Goal: Transaction & Acquisition: Purchase product/service

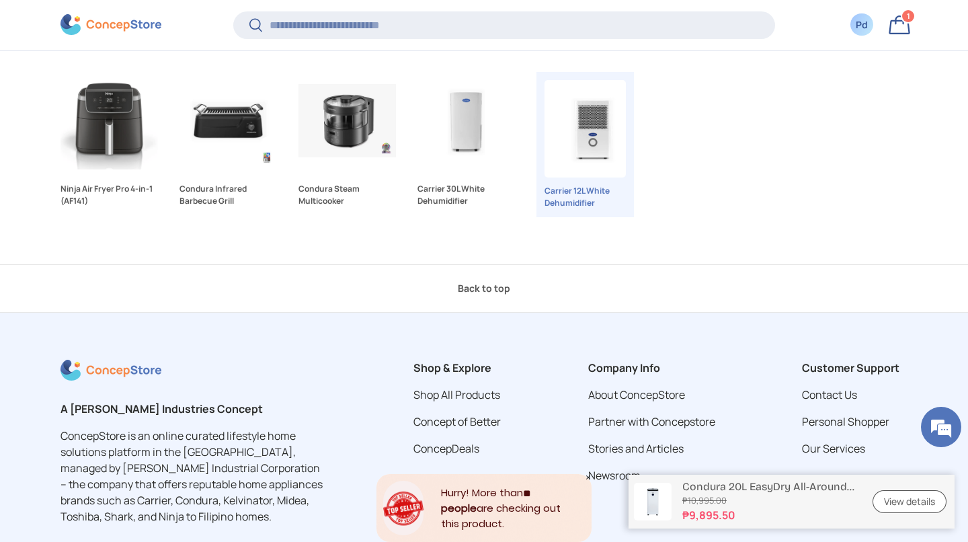
scroll to position [3537, 5496]
click at [462, 169] on link "Carrier 30L White Dehumidifier" at bounding box center [465, 120] width 97 height 97
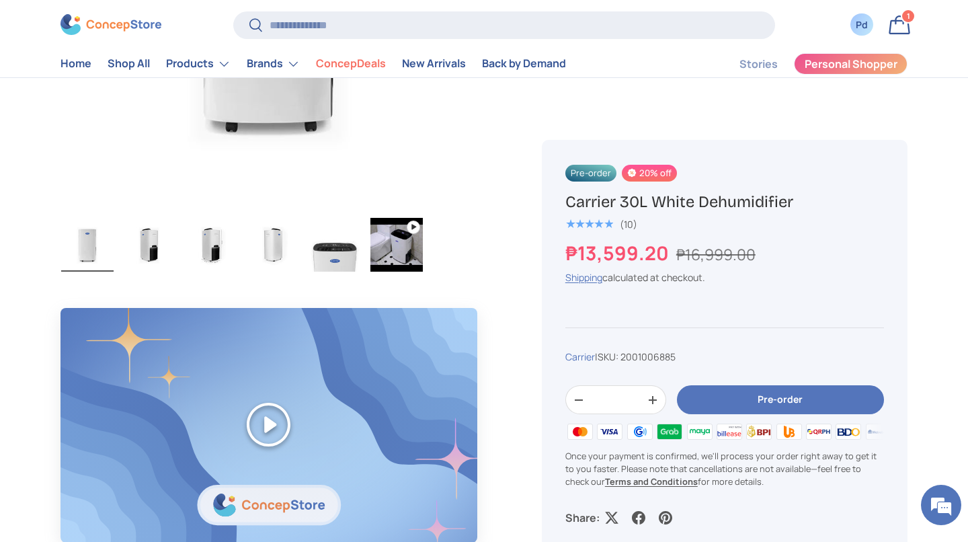
scroll to position [713, 0]
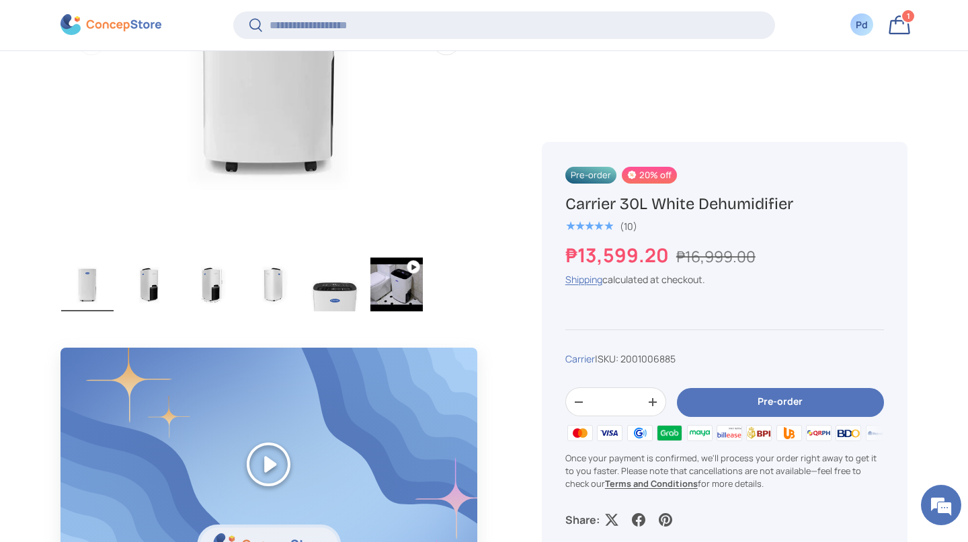
click at [420, 282] on img "Gallery Viewer" at bounding box center [396, 284] width 52 height 54
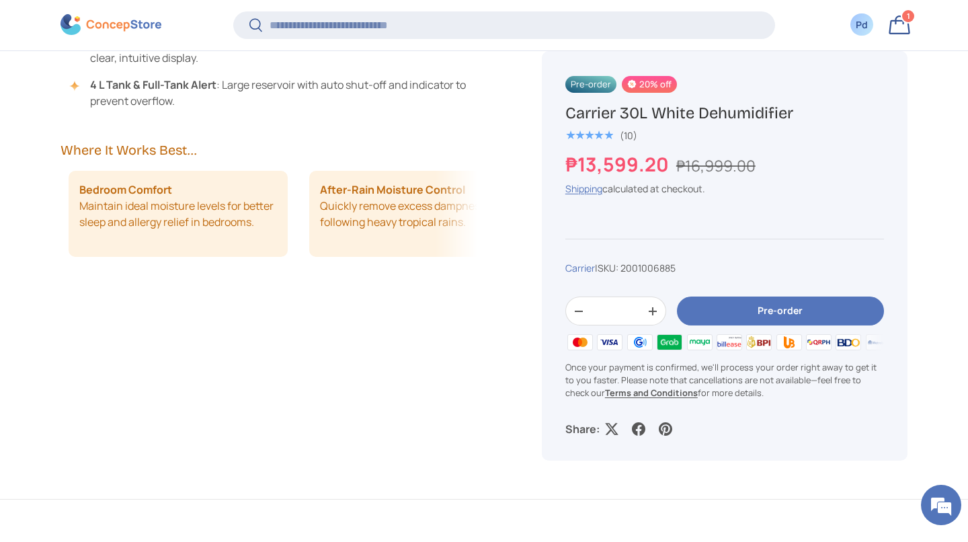
scroll to position [0, 237]
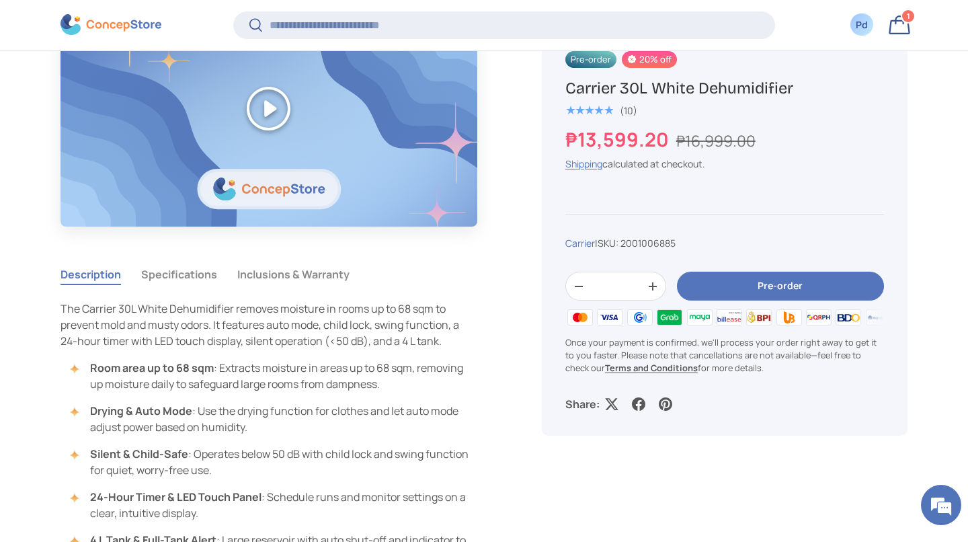
scroll to position [1066, 0]
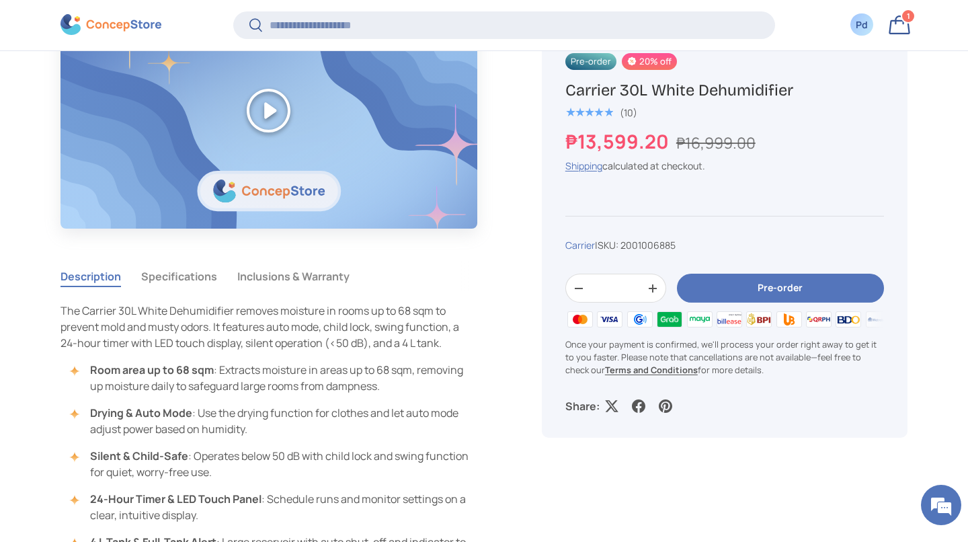
click at [766, 303] on button "Pre-order" at bounding box center [780, 288] width 207 height 29
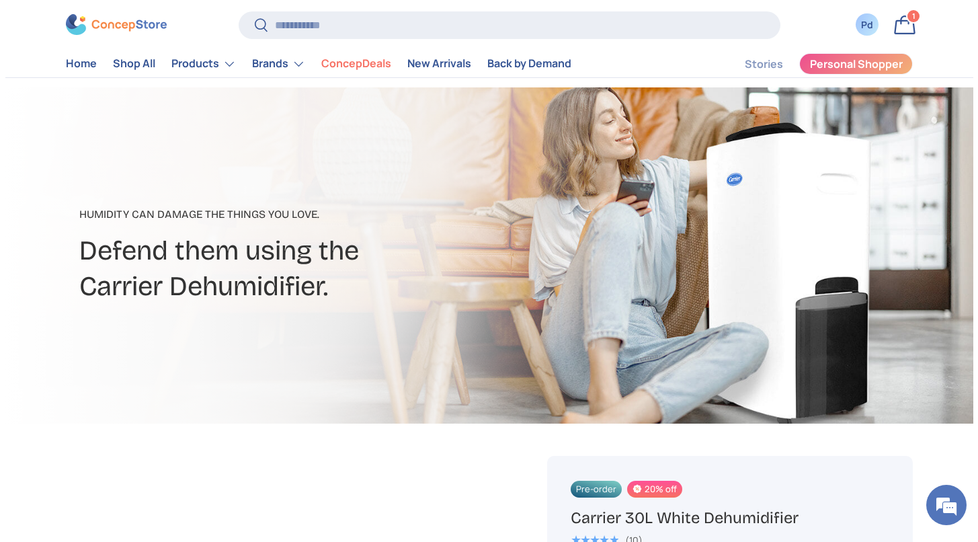
scroll to position [0, 0]
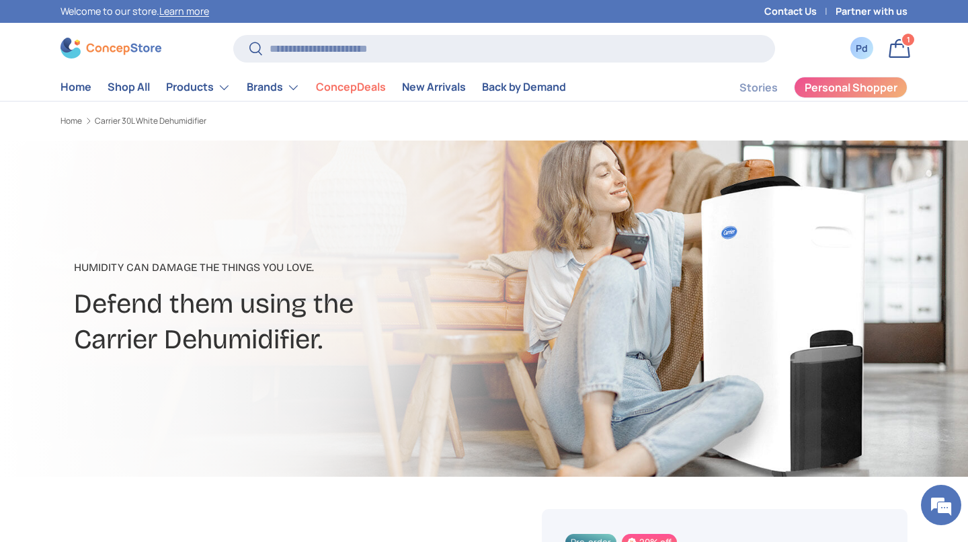
click at [892, 60] on link "Bag 1 1 item" at bounding box center [900, 49] width 30 height 30
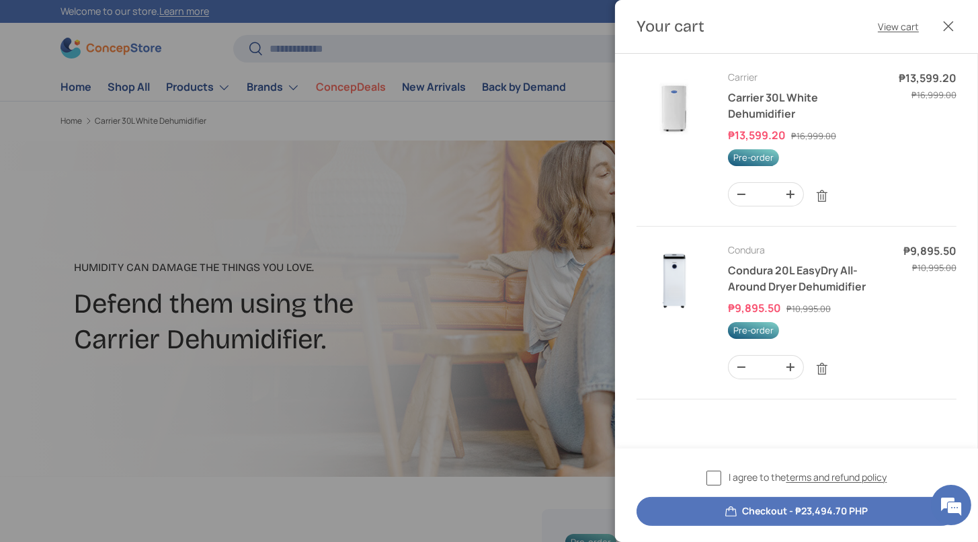
click at [938, 18] on button "Close" at bounding box center [949, 26] width 30 height 30
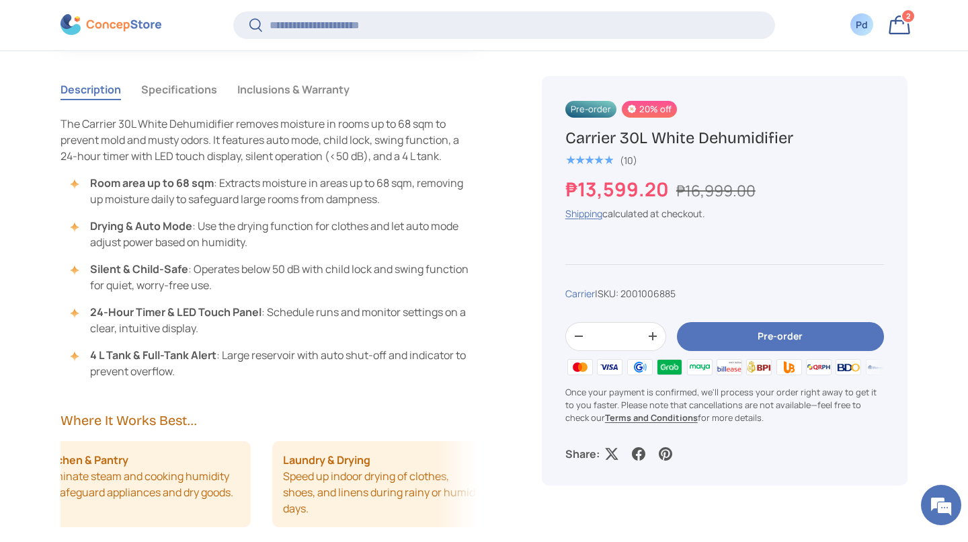
scroll to position [1250, 0]
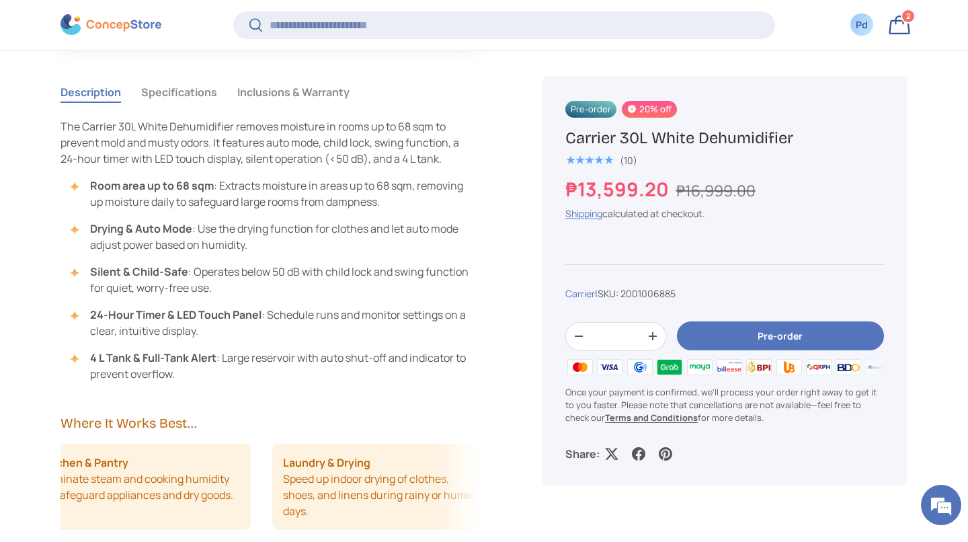
click at [214, 108] on button "Specifications" at bounding box center [179, 92] width 76 height 31
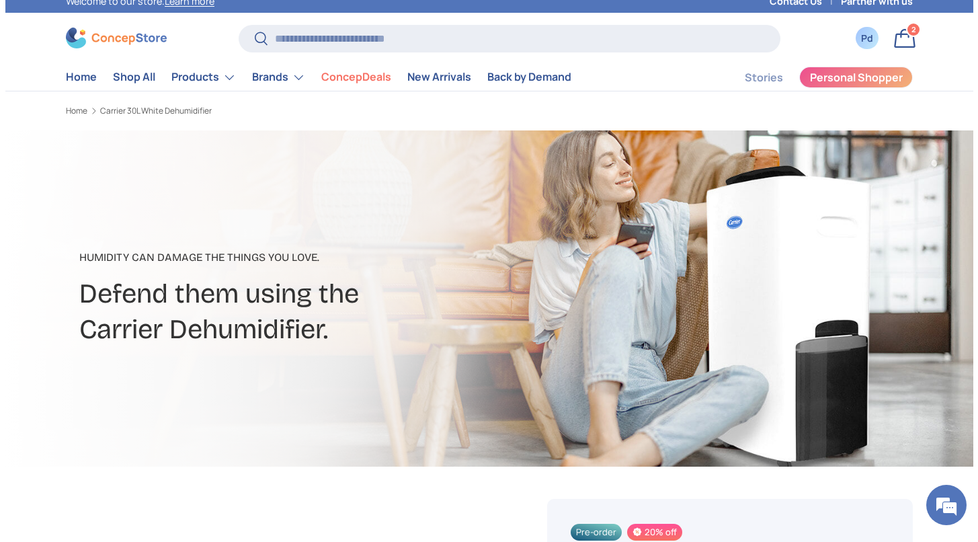
scroll to position [0, 0]
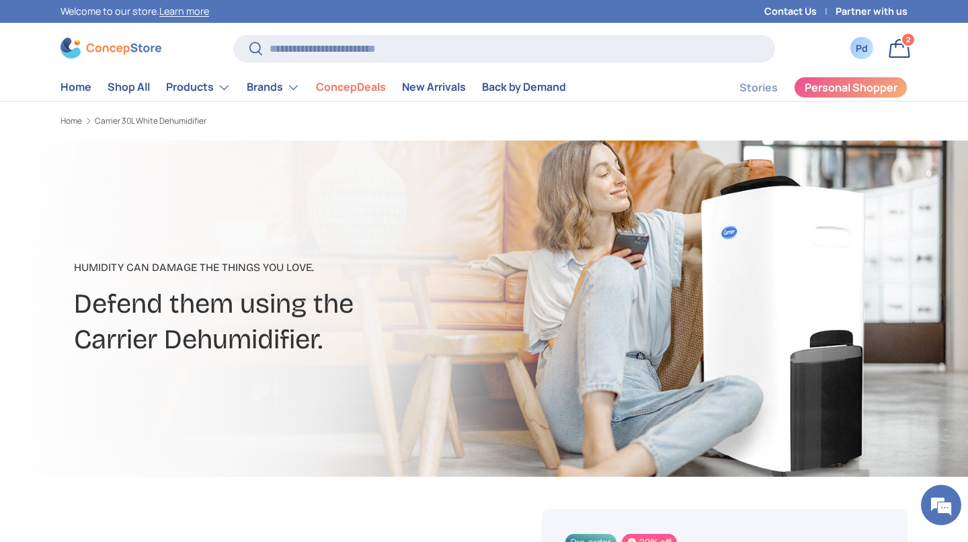
click at [897, 62] on link "Bag 2 2 items" at bounding box center [900, 49] width 30 height 30
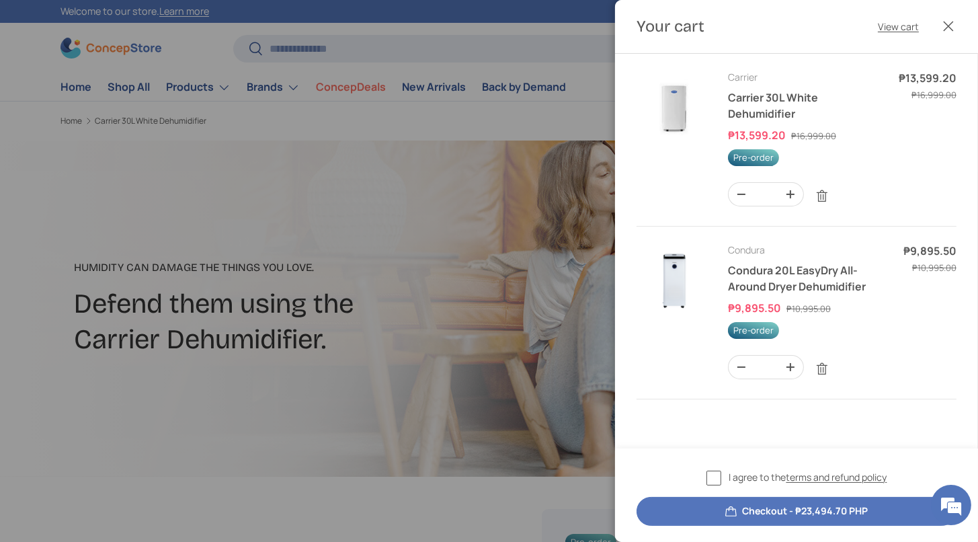
click at [684, 318] on img "Your cart" at bounding box center [674, 280] width 75 height 75
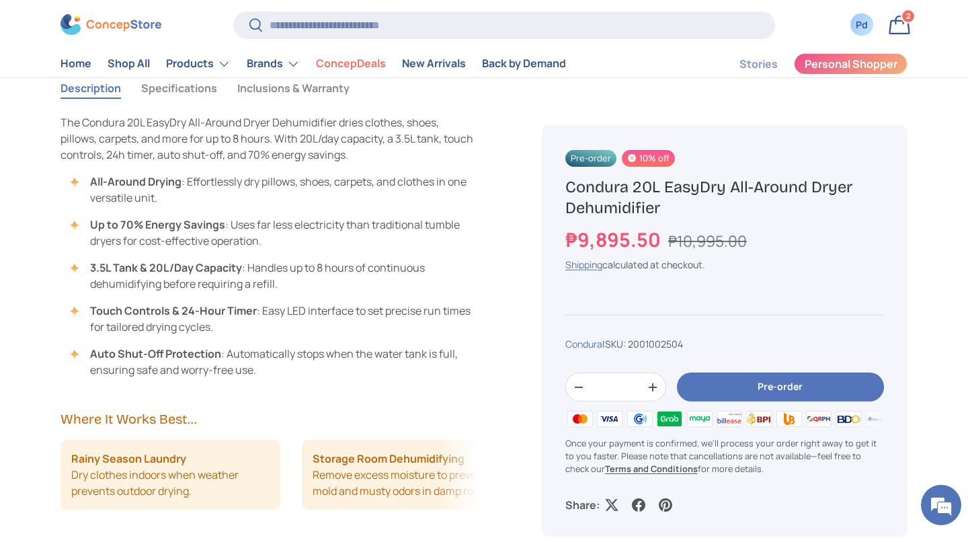
scroll to position [951, 0]
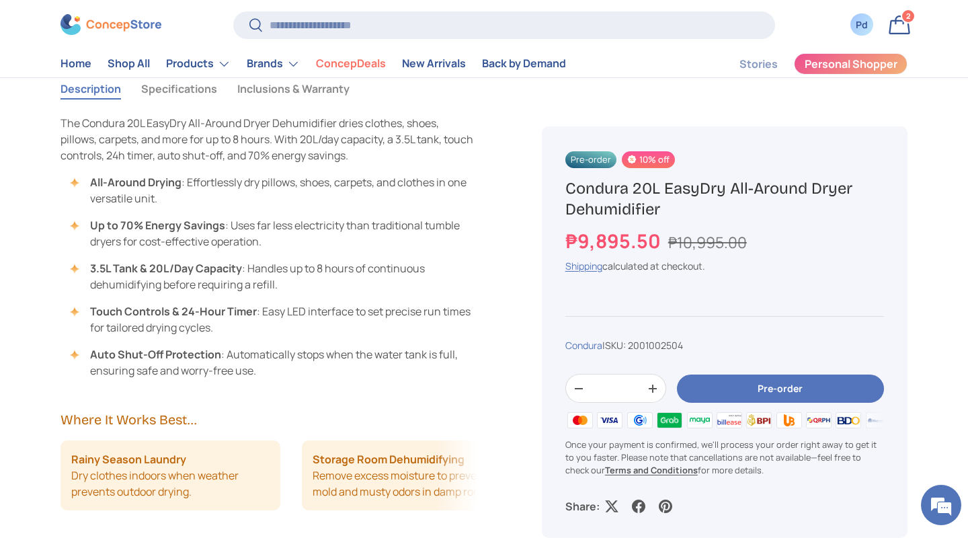
click at [217, 104] on button "Specifications" at bounding box center [179, 88] width 76 height 31
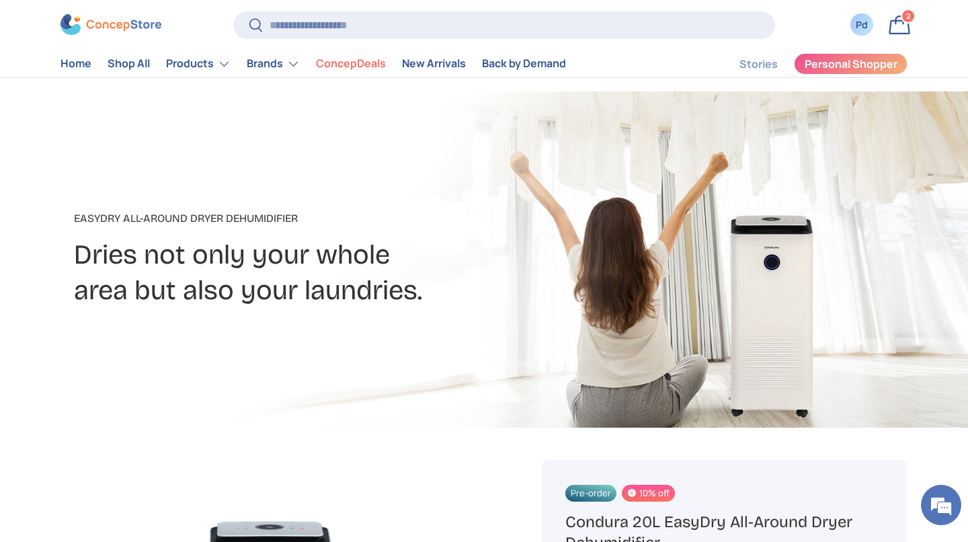
scroll to position [0, 0]
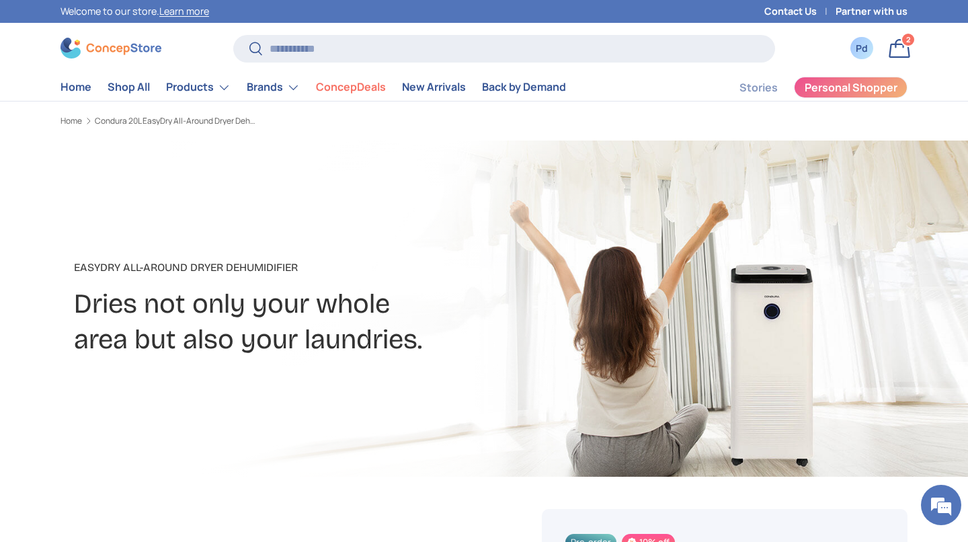
click at [891, 51] on link "Bag 2 2 items" at bounding box center [900, 49] width 30 height 30
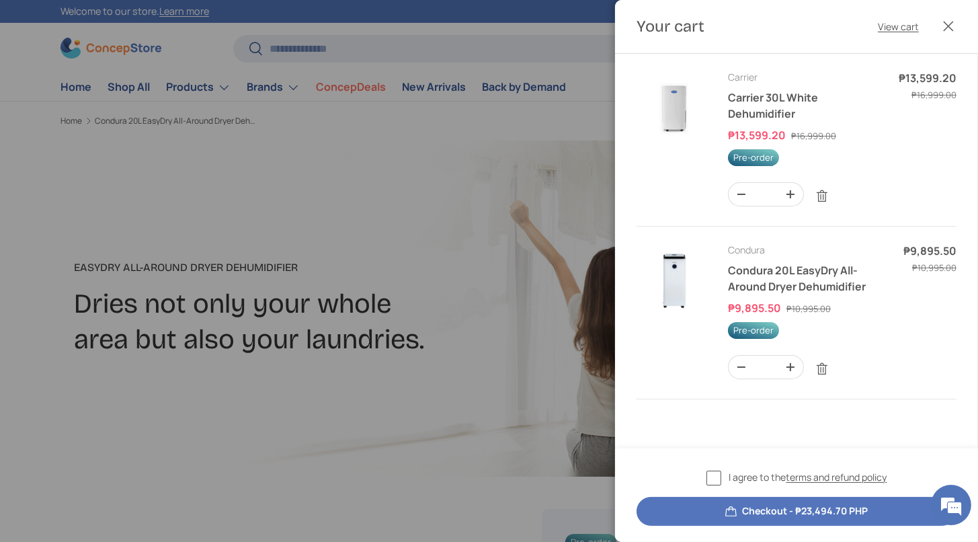
click at [945, 28] on button "Close" at bounding box center [949, 26] width 30 height 30
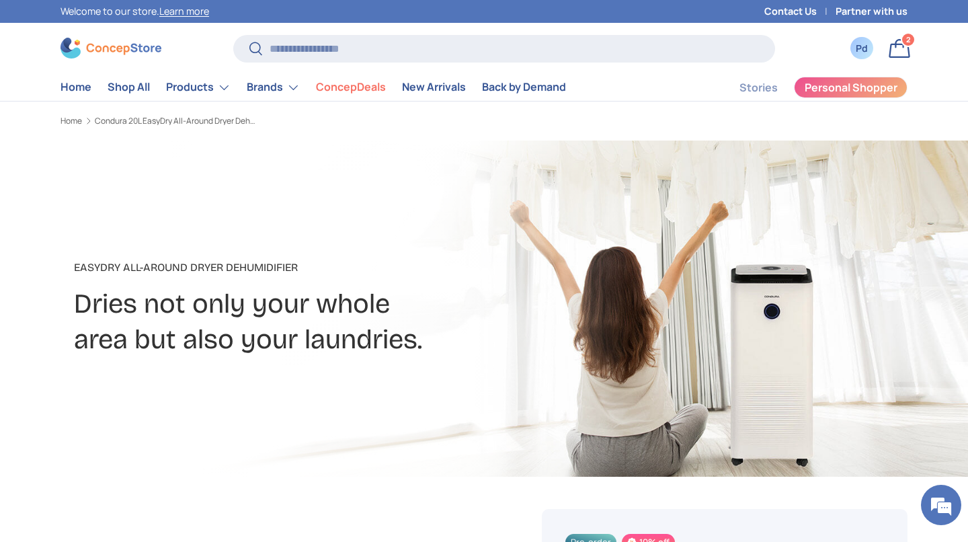
click at [897, 53] on link "Bag 2 2 items" at bounding box center [900, 49] width 30 height 30
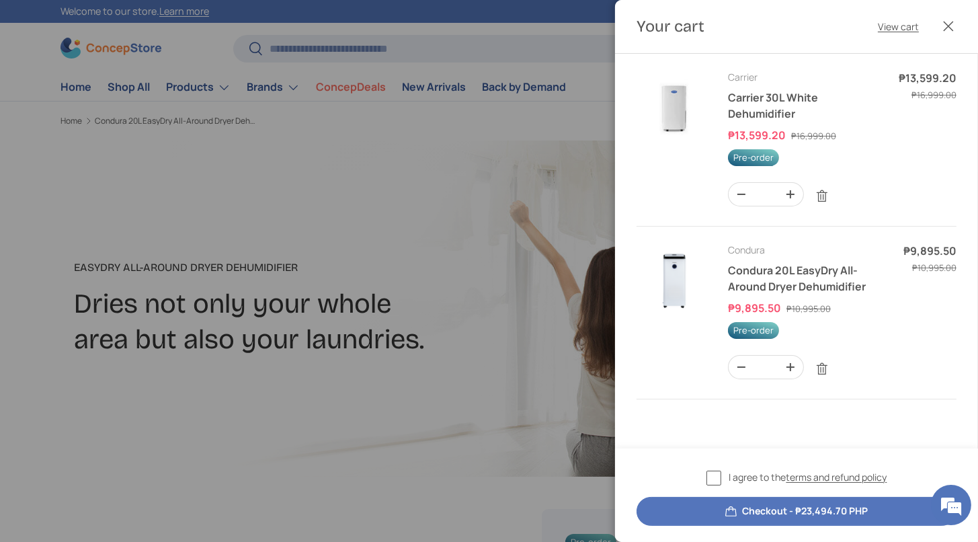
scroll to position [151, 0]
click at [835, 382] on link "Remove" at bounding box center [822, 369] width 26 height 26
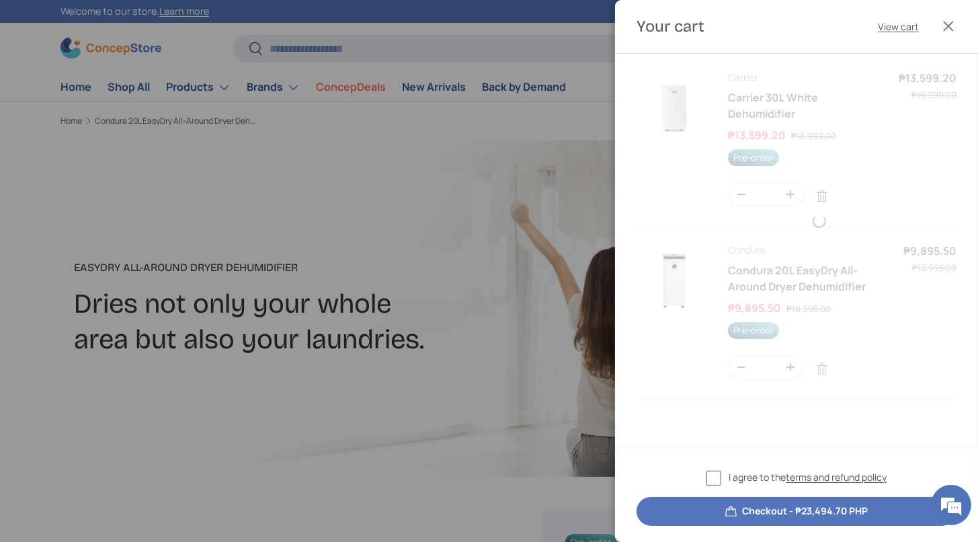
scroll to position [0, 0]
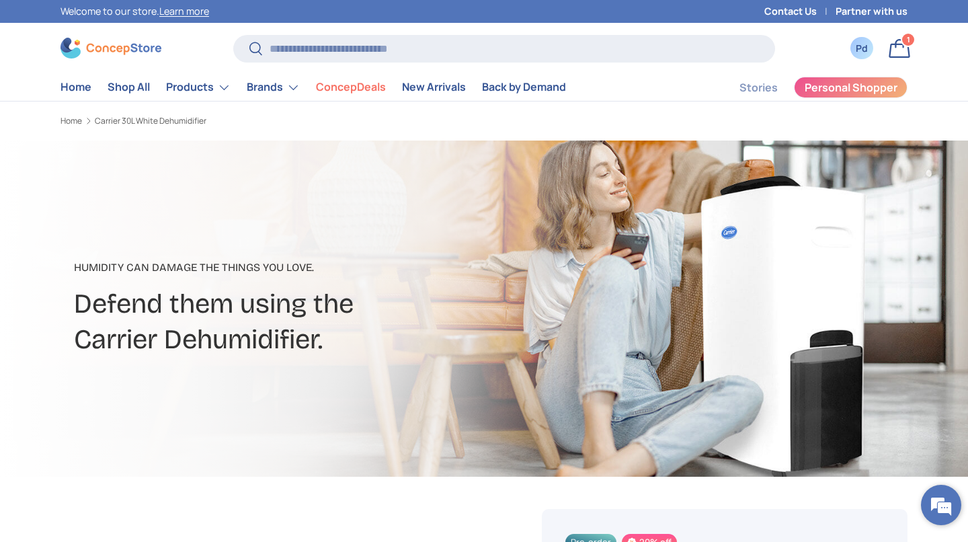
click at [934, 513] on em at bounding box center [941, 505] width 36 height 36
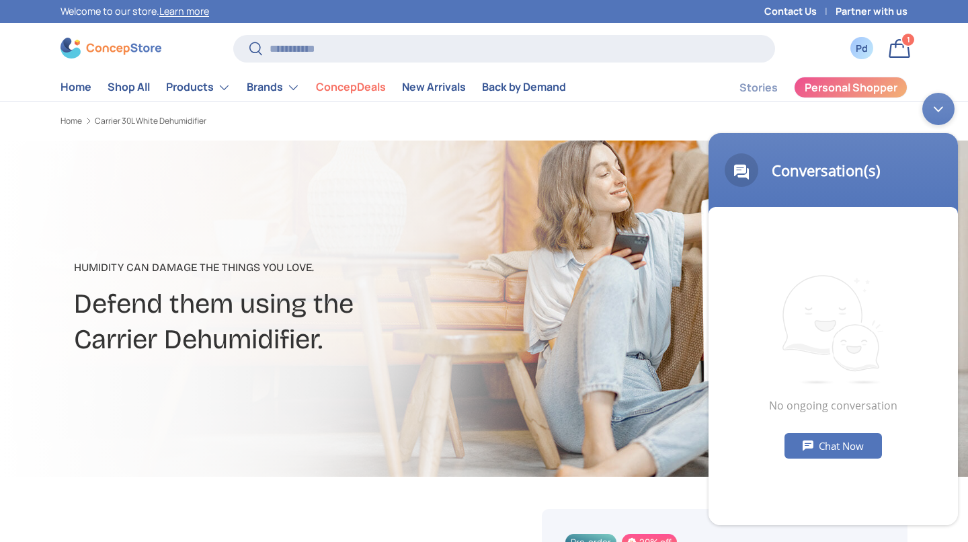
click at [867, 440] on div "Chat Now" at bounding box center [833, 446] width 97 height 26
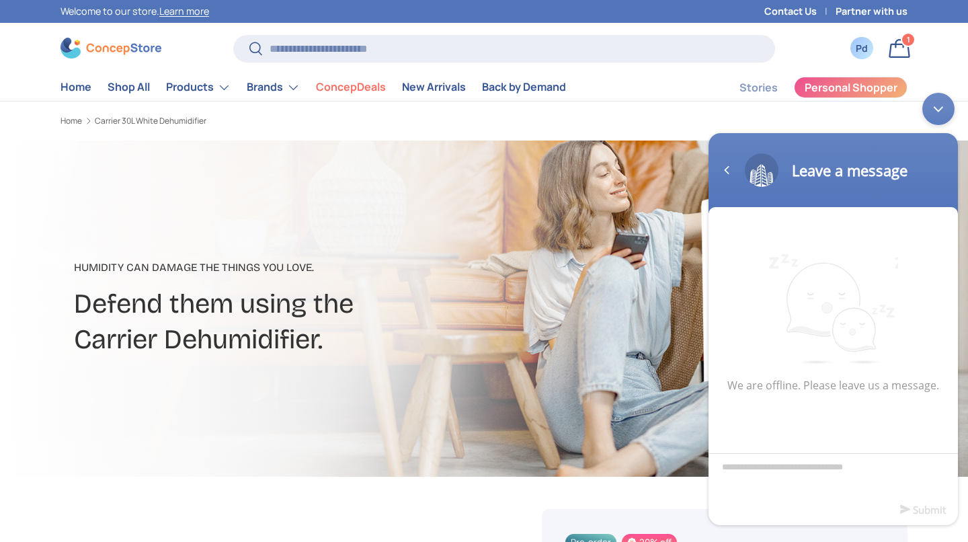
click at [875, 472] on textarea "Type your message and click 'Submit'" at bounding box center [833, 476] width 249 height 47
type textarea "**********"
click at [500, 268] on div at bounding box center [484, 309] width 968 height 336
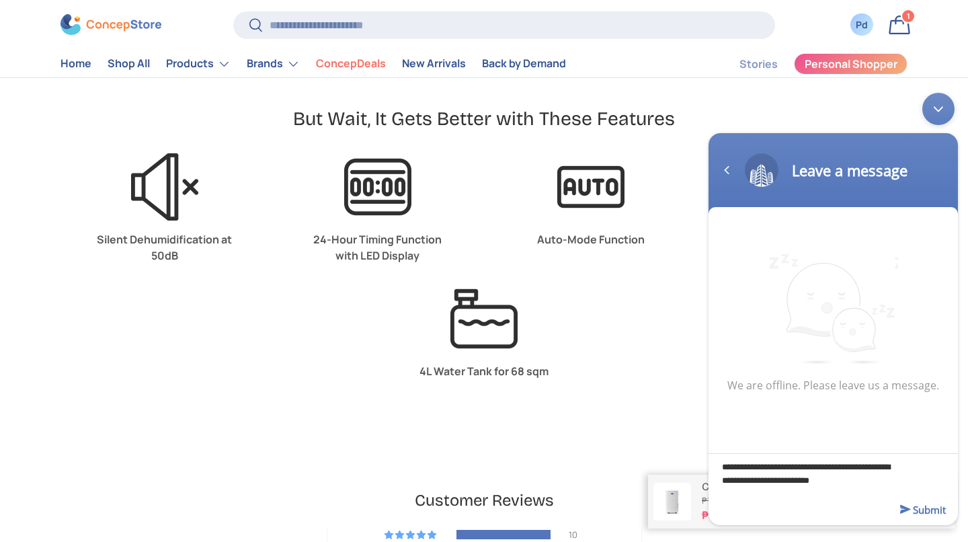
scroll to position [3333, 0]
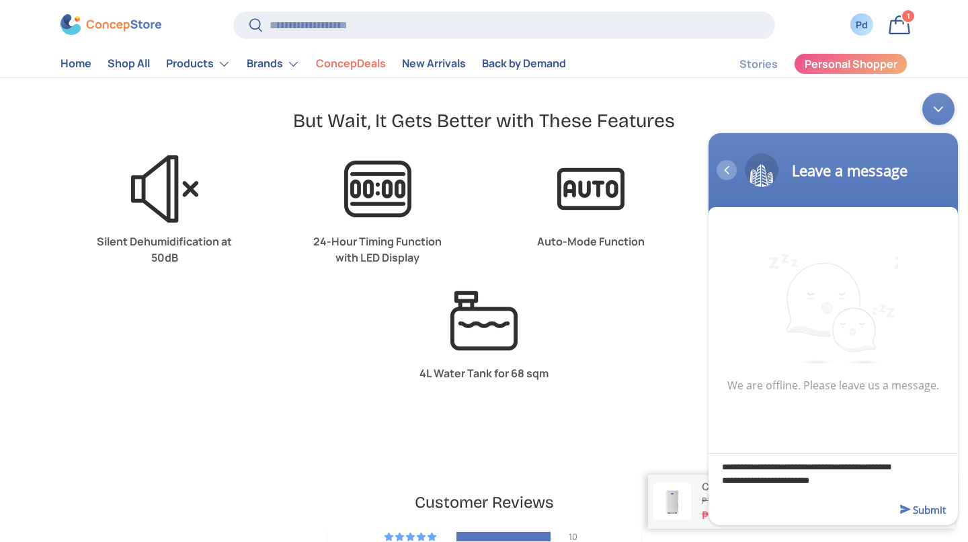
click at [719, 169] on div "Navigation go back" at bounding box center [727, 170] width 20 height 20
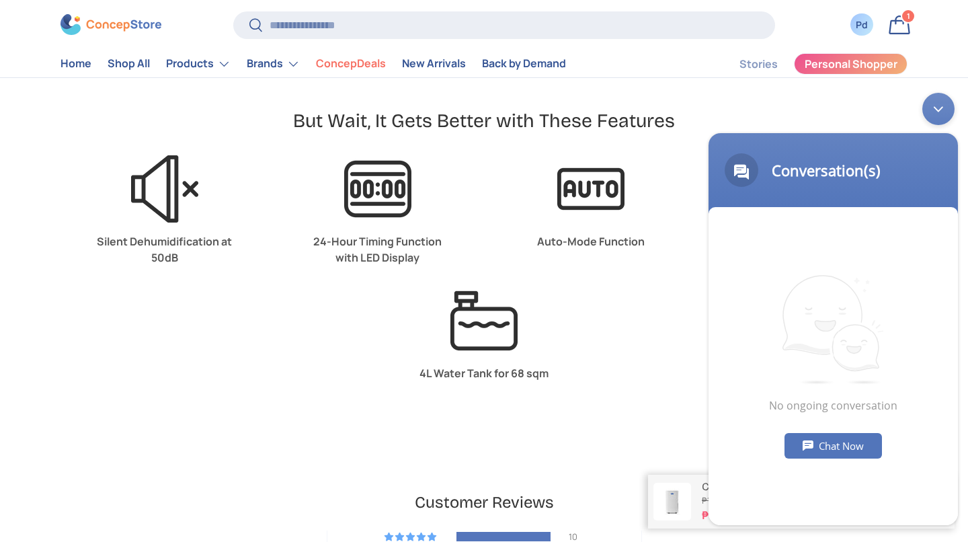
click at [946, 95] on div "Minimize live chat window" at bounding box center [938, 109] width 32 height 32
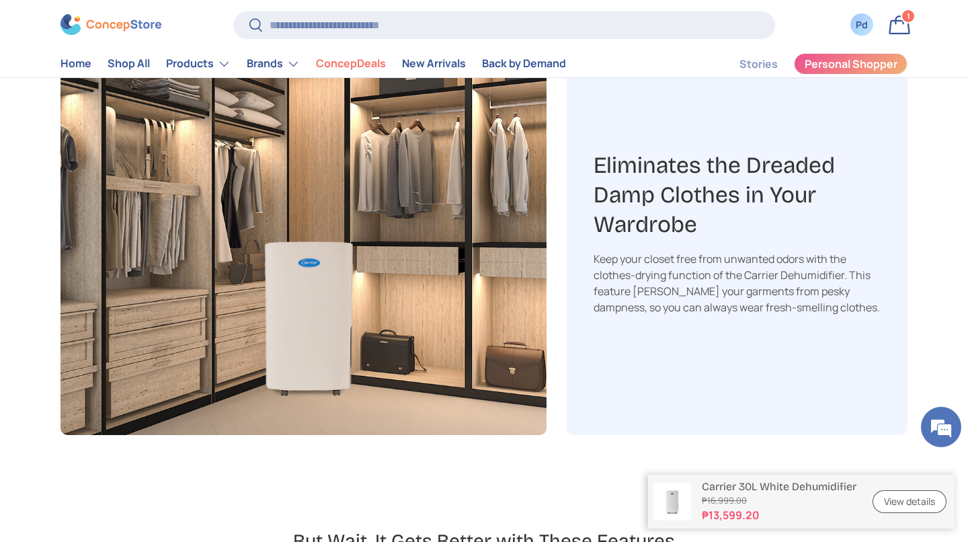
scroll to position [2911, 0]
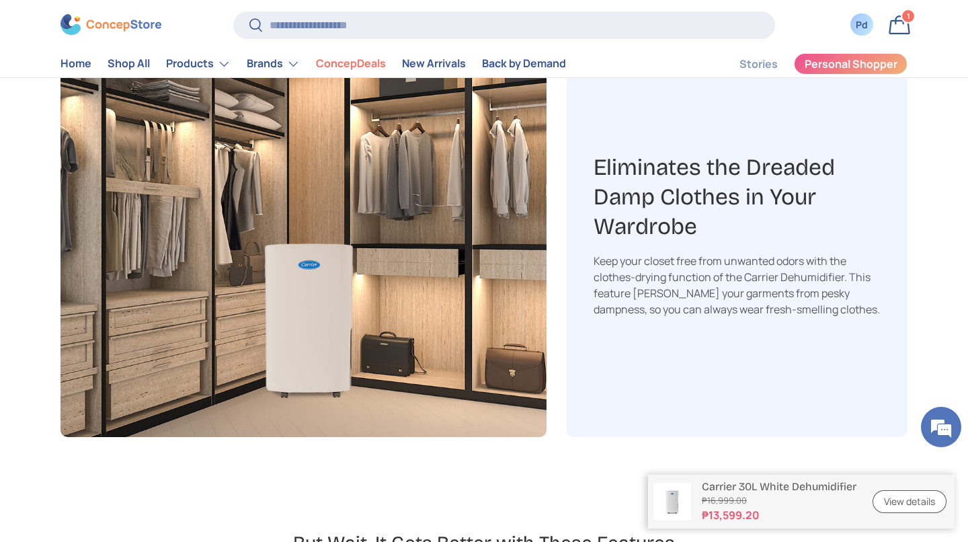
click at [907, 22] on span "1" at bounding box center [908, 16] width 3 height 10
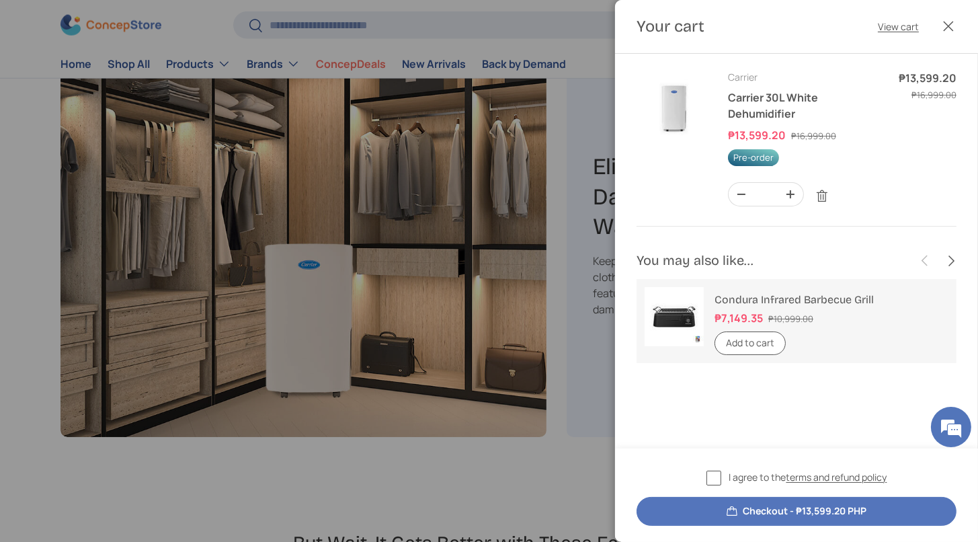
scroll to position [0, 0]
click at [492, 385] on div at bounding box center [489, 271] width 978 height 542
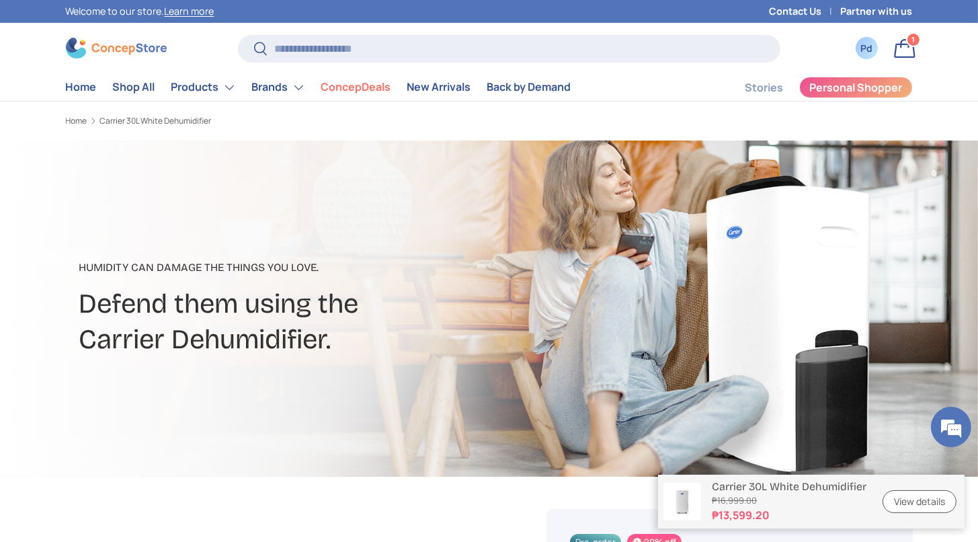
scroll to position [2911, 0]
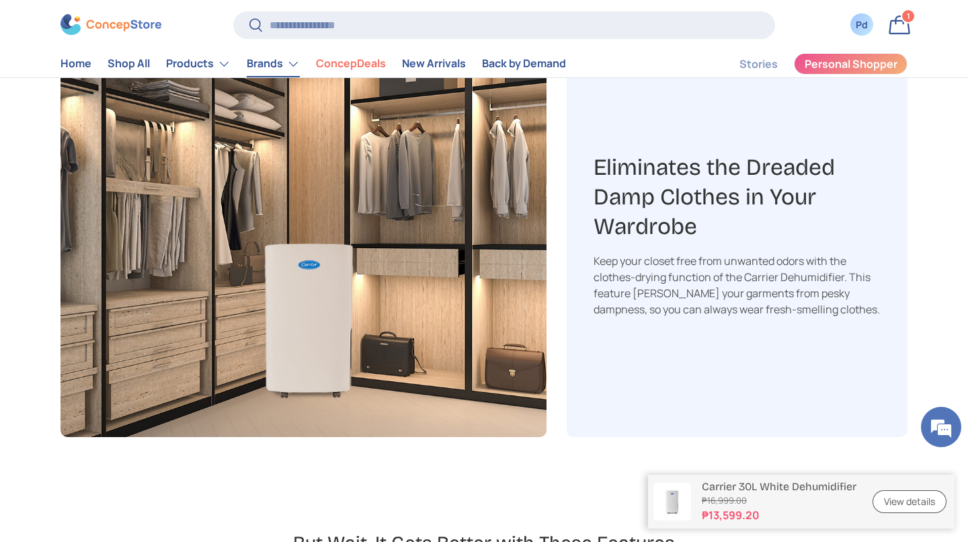
click at [300, 73] on link "Brands" at bounding box center [273, 63] width 53 height 27
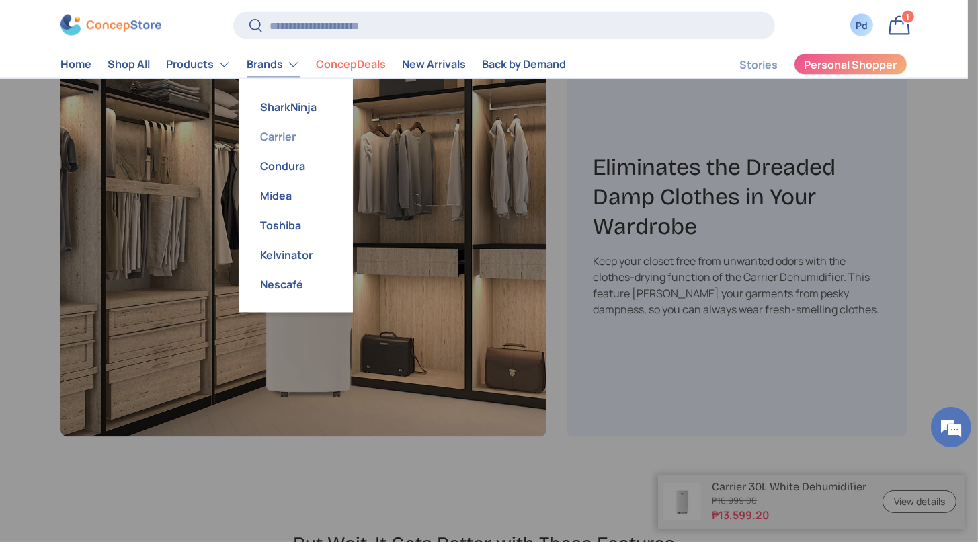
click at [345, 151] on link "Carrier" at bounding box center [296, 136] width 98 height 30
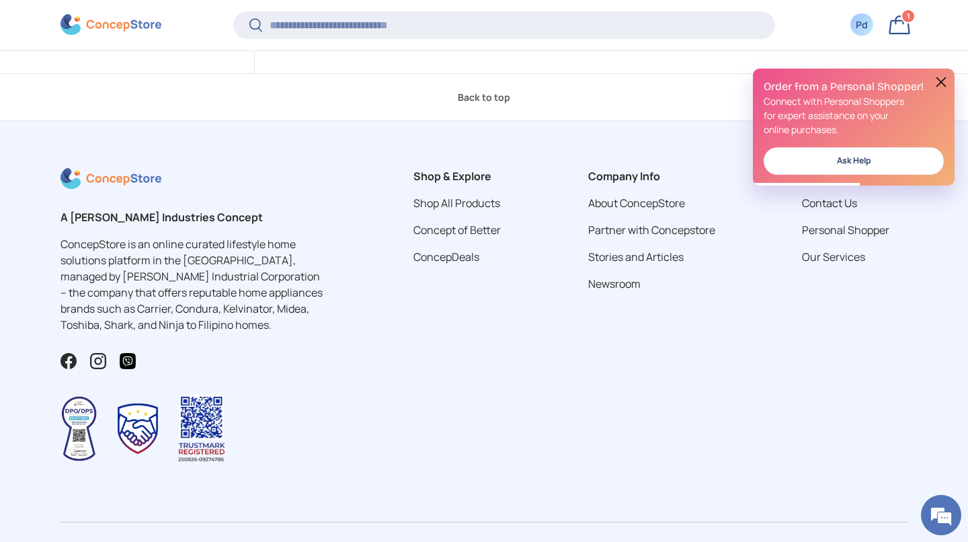
click at [836, 167] on link "Ask Help" at bounding box center [854, 161] width 180 height 28
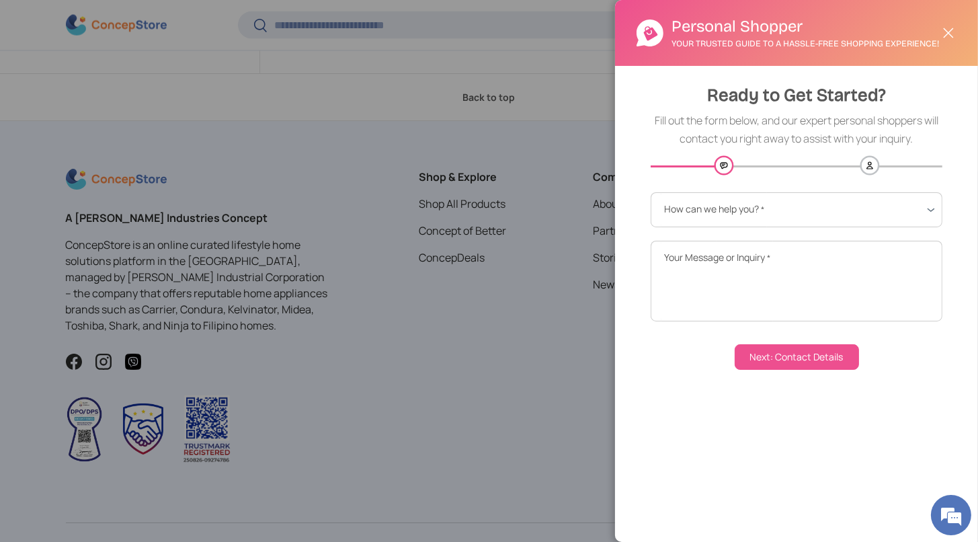
click at [943, 48] on button "Close" at bounding box center [949, 33] width 30 height 30
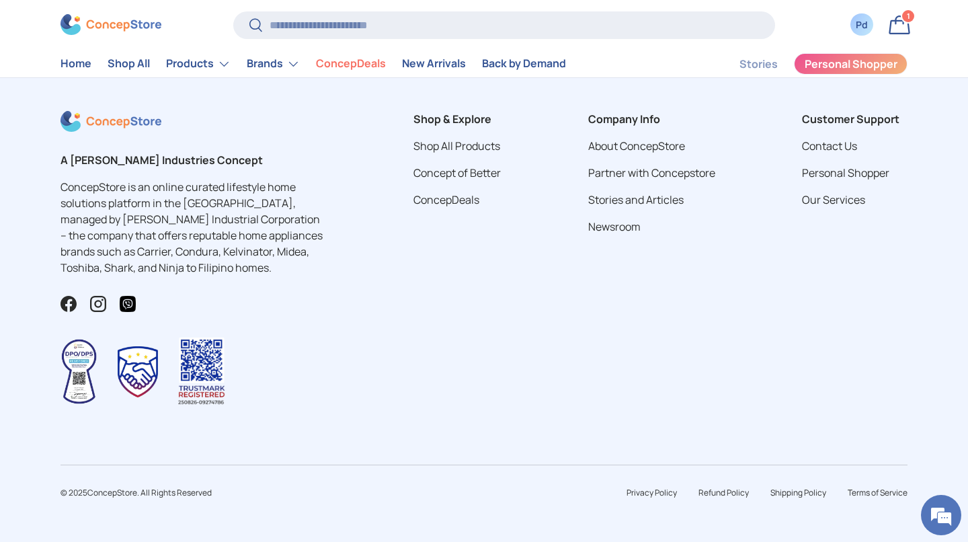
scroll to position [4006, 0]
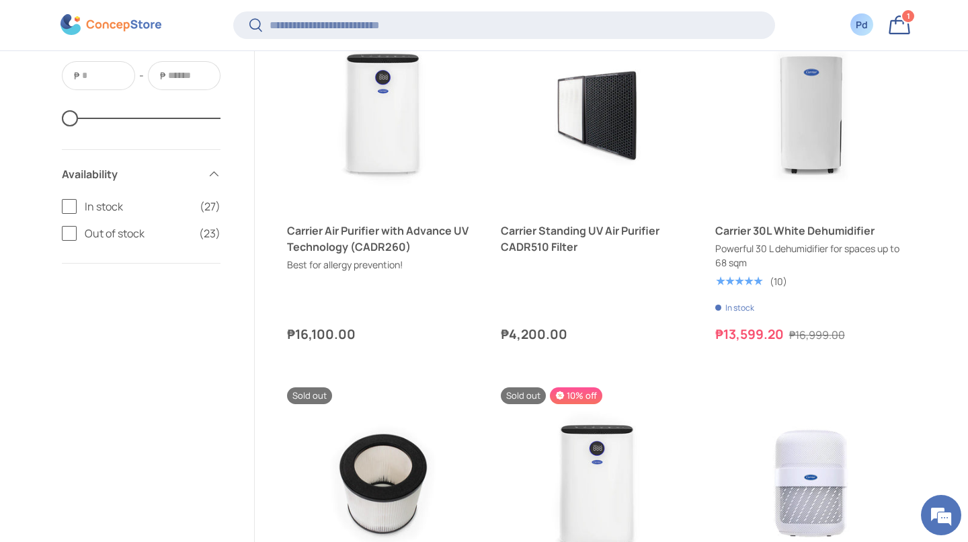
scroll to position [4237, 0]
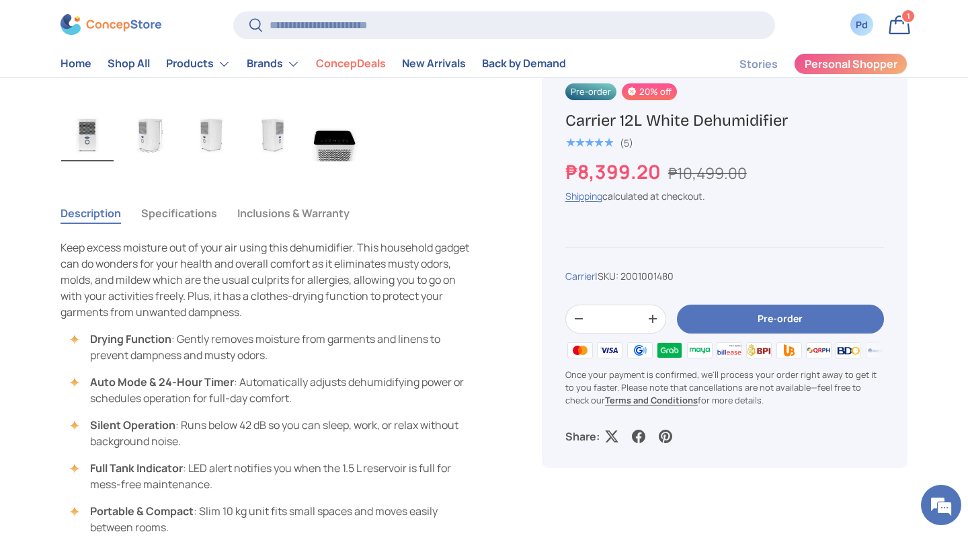
scroll to position [826, 0]
click at [348, 162] on img "Gallery Viewer" at bounding box center [335, 135] width 52 height 54
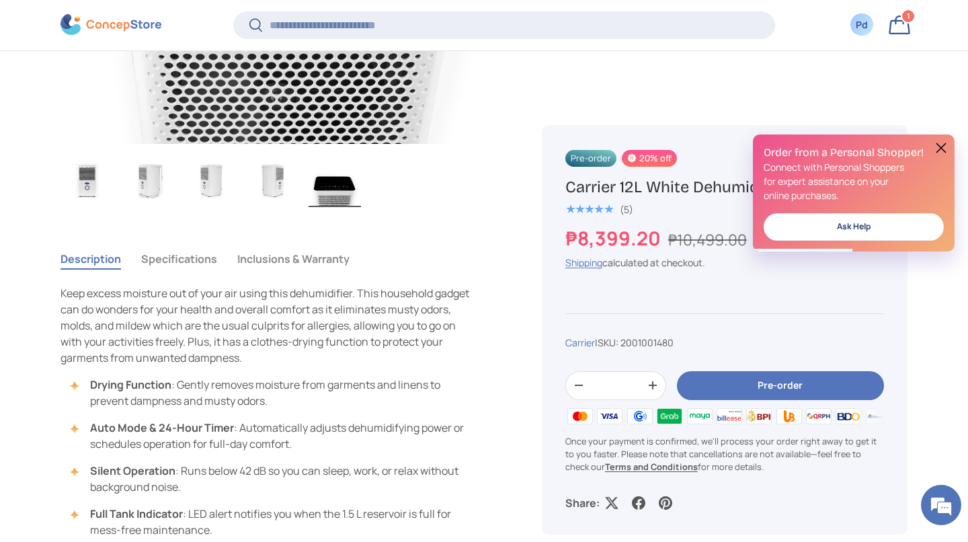
scroll to position [820, 0]
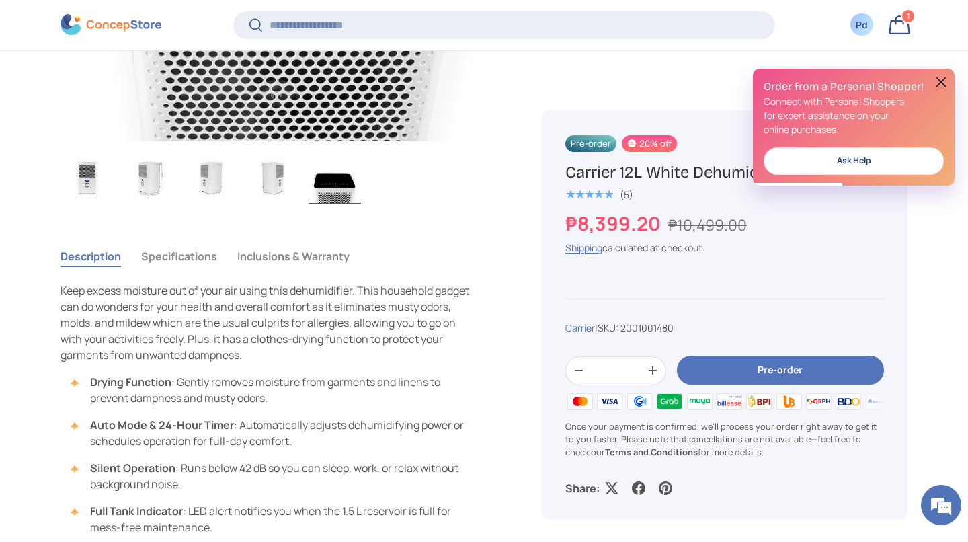
click at [217, 272] on button "Specifications" at bounding box center [179, 256] width 76 height 31
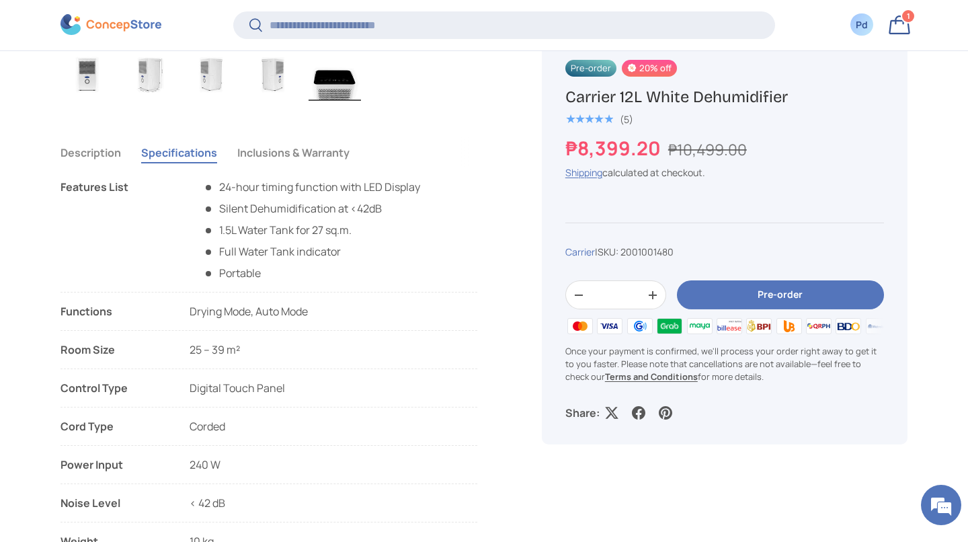
scroll to position [916, 0]
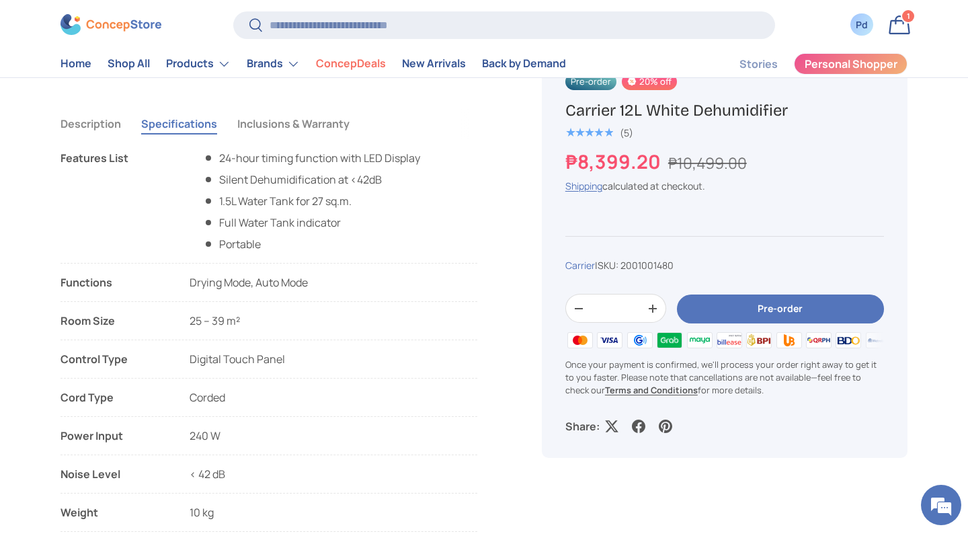
click at [766, 323] on button "Pre-order" at bounding box center [780, 308] width 207 height 29
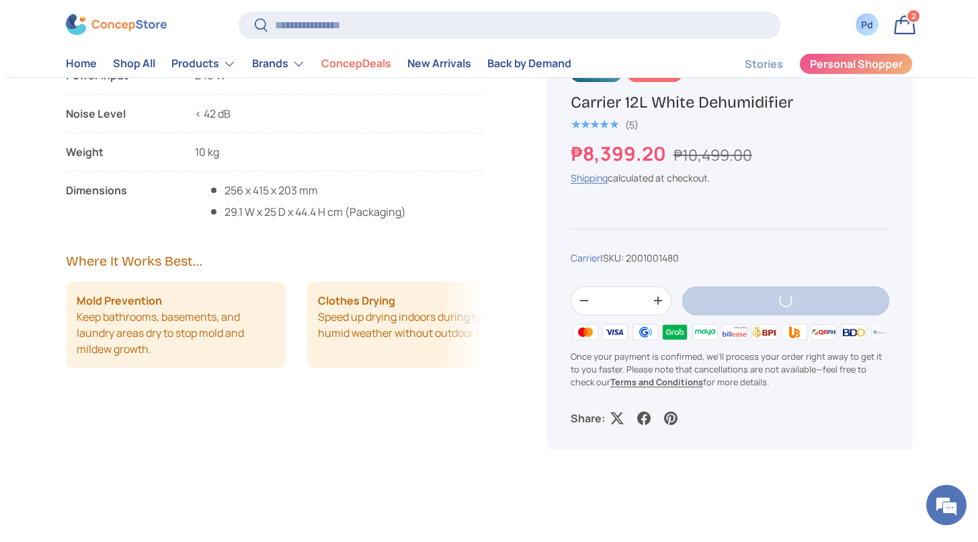
scroll to position [0, 0]
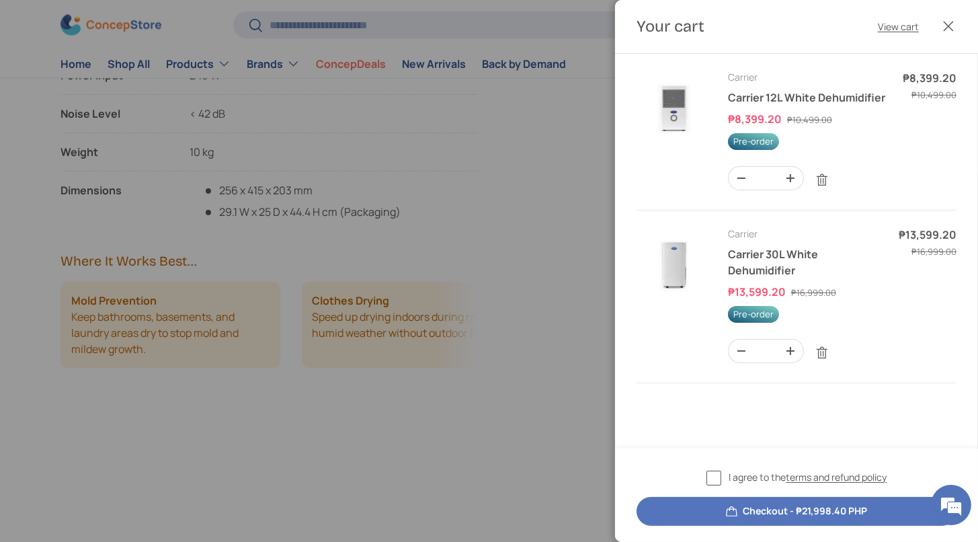
click at [524, 316] on div at bounding box center [489, 271] width 978 height 542
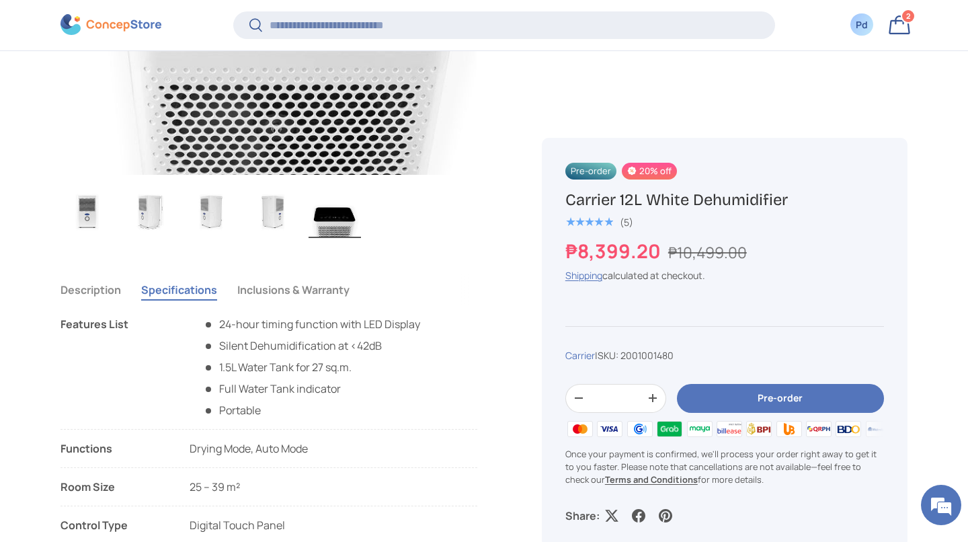
scroll to position [797, 0]
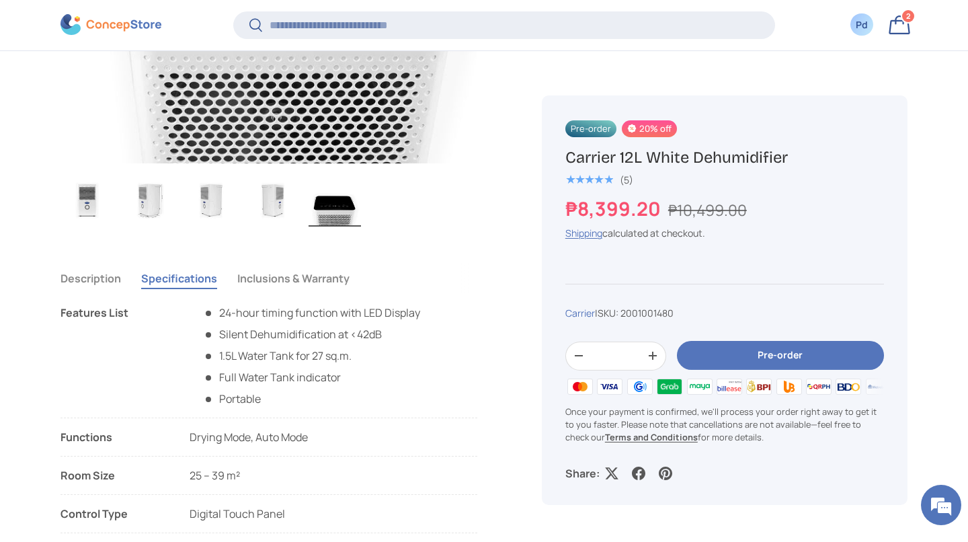
click at [108, 294] on button "Description" at bounding box center [91, 278] width 61 height 31
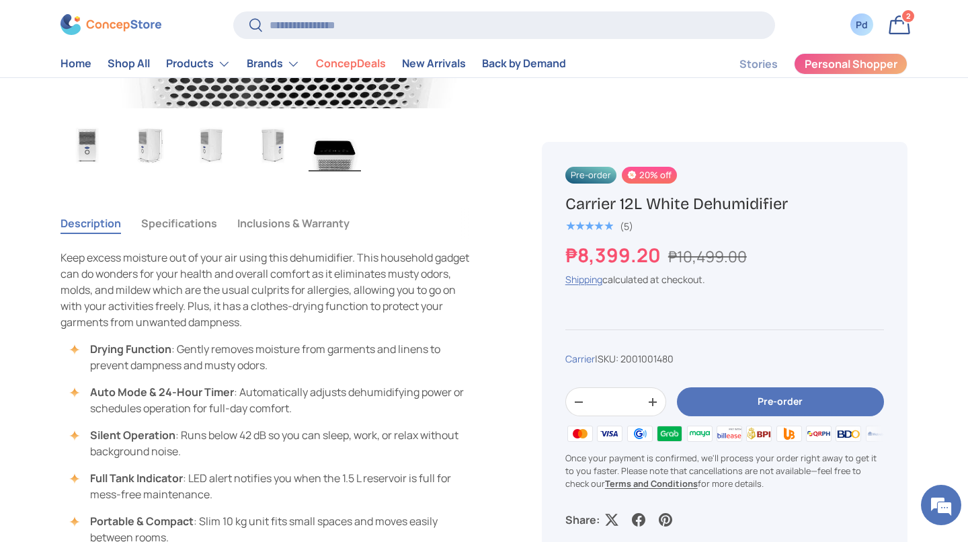
scroll to position [815, 0]
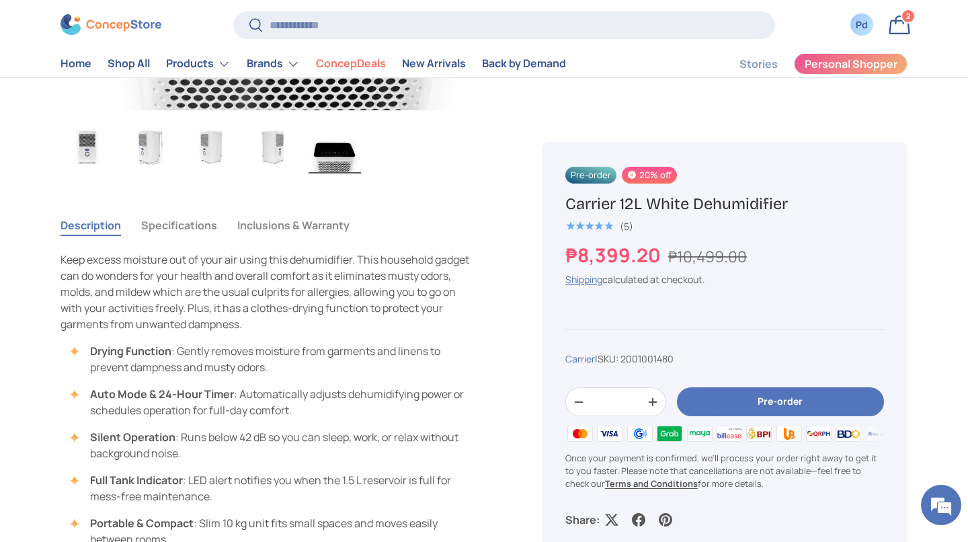
click at [217, 241] on button "Specifications" at bounding box center [179, 225] width 76 height 31
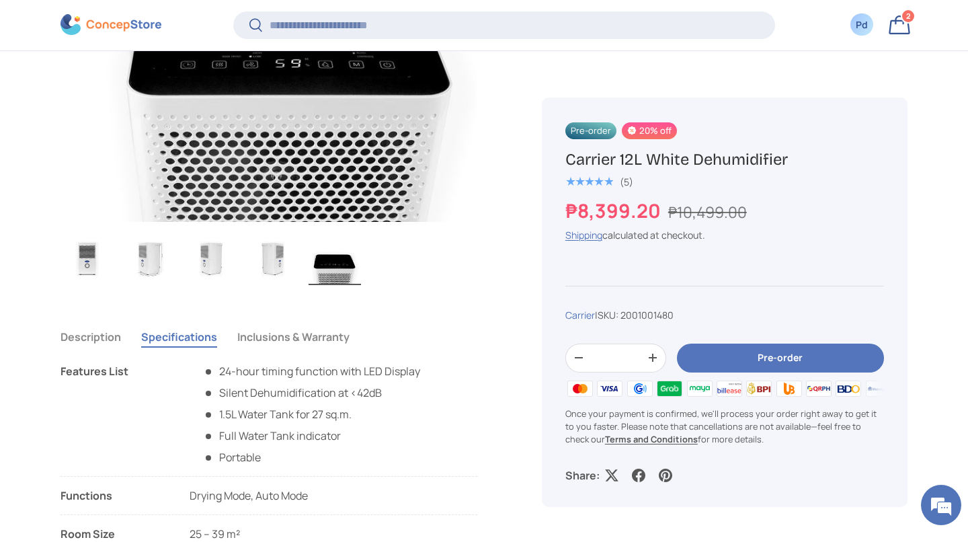
click at [350, 352] on button "Inclusions & Warranty" at bounding box center [293, 336] width 112 height 31
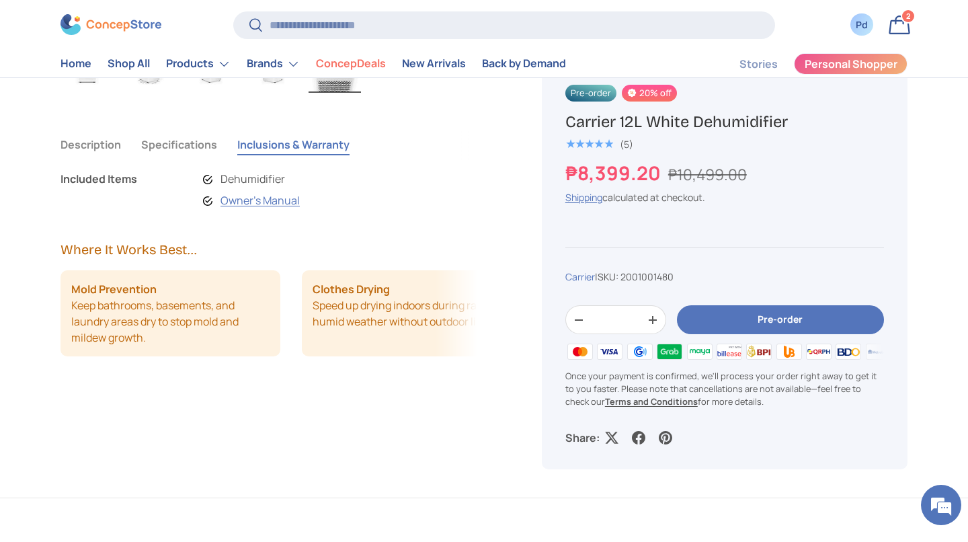
scroll to position [895, 0]
click at [300, 208] on link "Owner's Manual" at bounding box center [260, 200] width 79 height 15
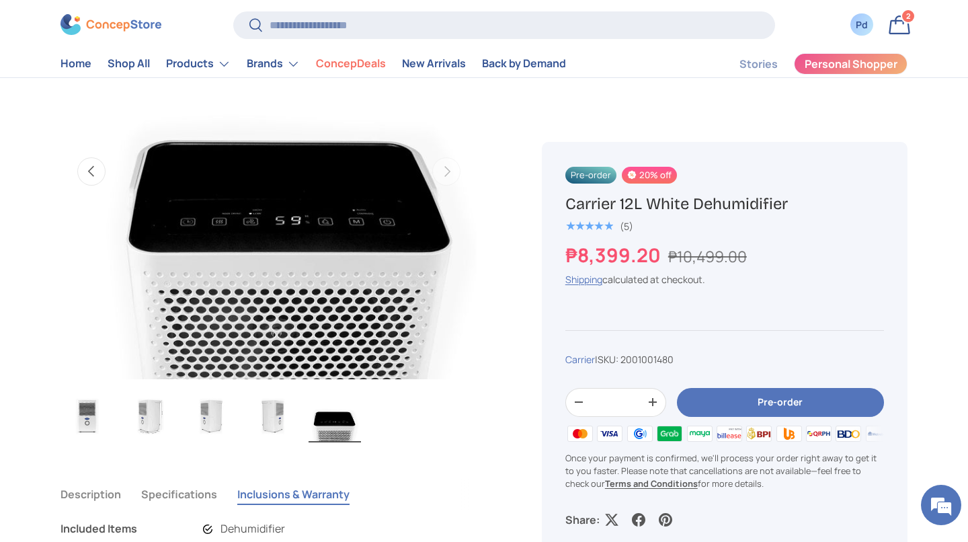
scroll to position [545, 0]
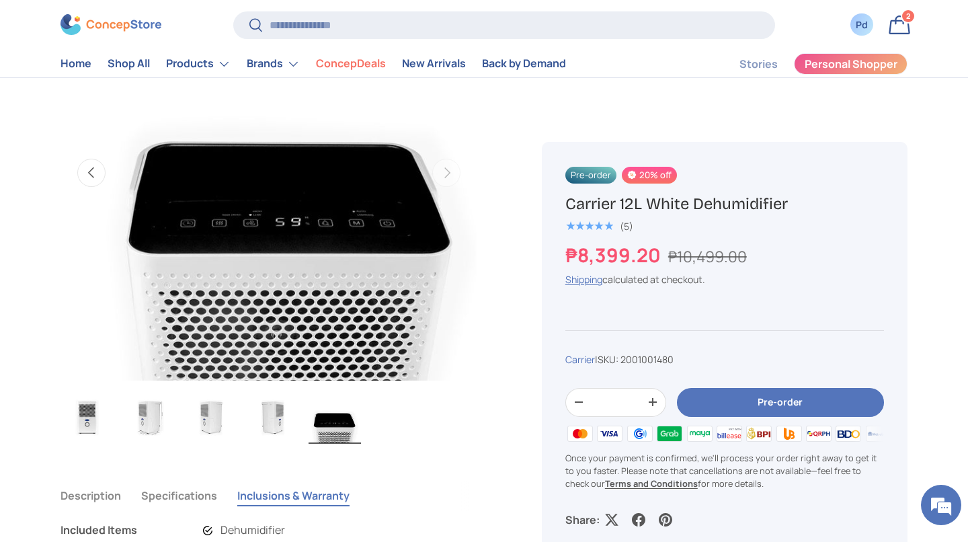
click at [895, 35] on link "Bag 2 2 items" at bounding box center [900, 25] width 30 height 30
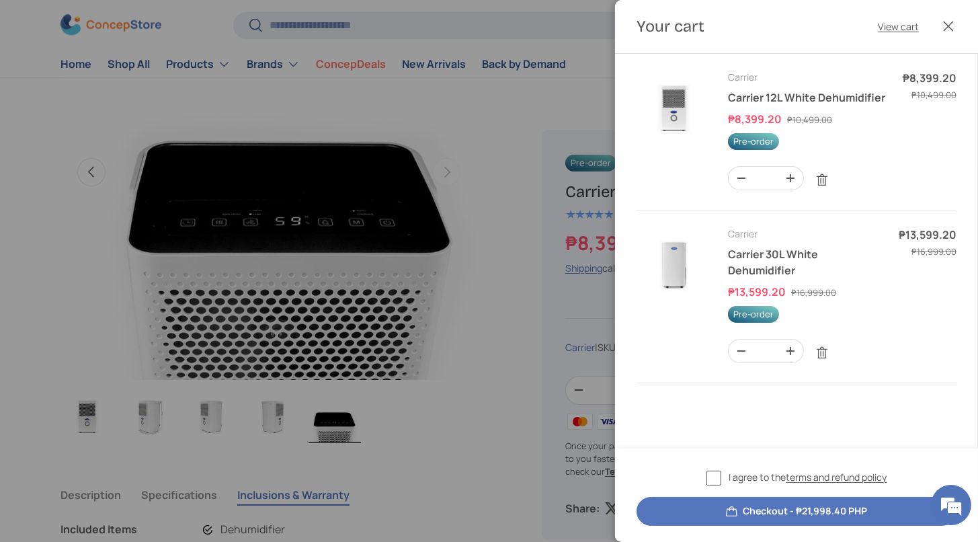
scroll to position [126, 0]
click at [740, 247] on link "Carrier 30L White Dehumidifier" at bounding box center [773, 262] width 90 height 31
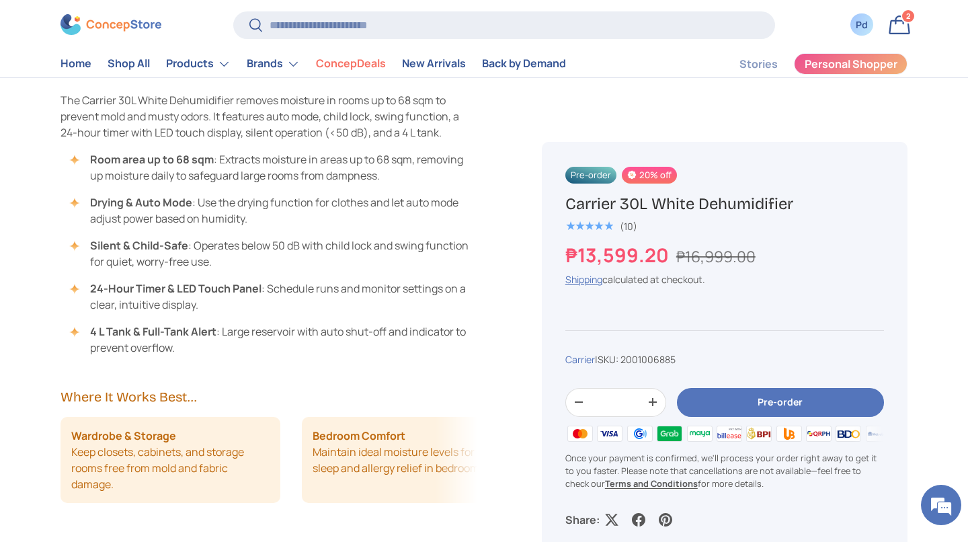
scroll to position [1239, 0]
click at [217, 83] on button "Specifications" at bounding box center [179, 67] width 76 height 31
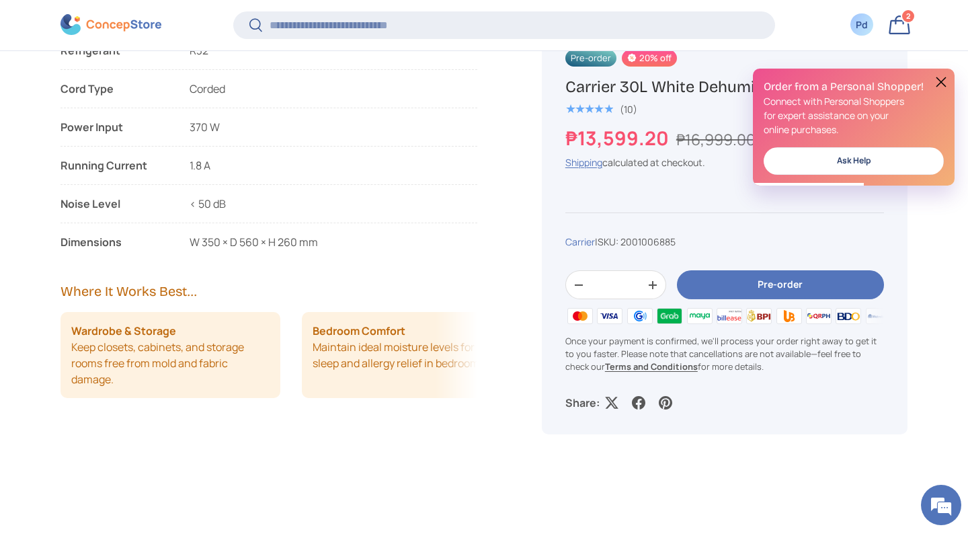
scroll to position [1805, 0]
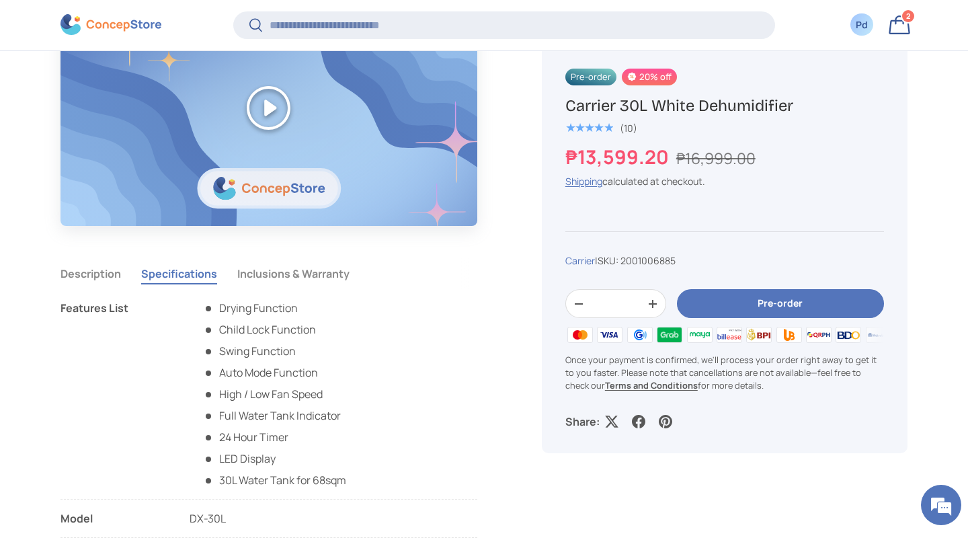
click at [350, 289] on button "Inclusions & Warranty" at bounding box center [293, 273] width 112 height 31
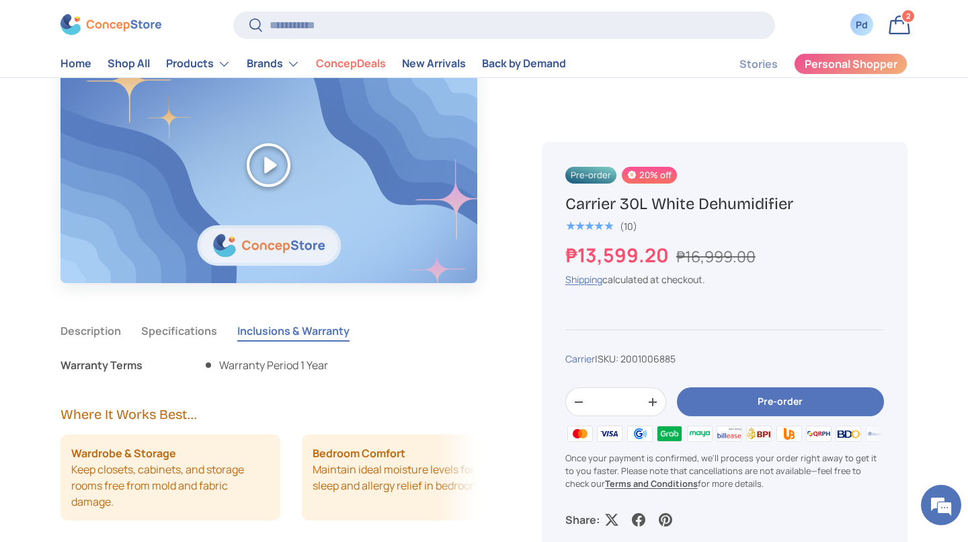
scroll to position [975, 0]
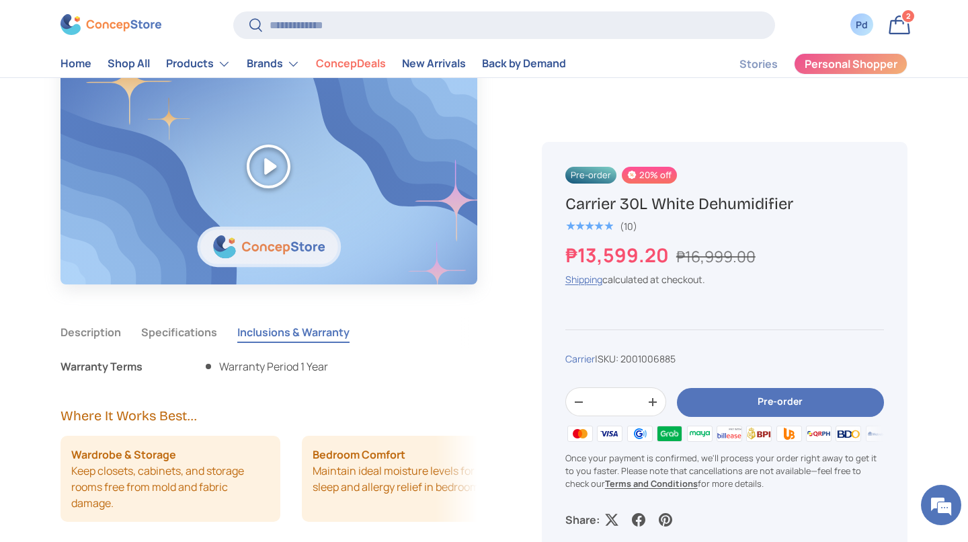
click at [900, 37] on link "Bag 2 2 items" at bounding box center [900, 25] width 30 height 30
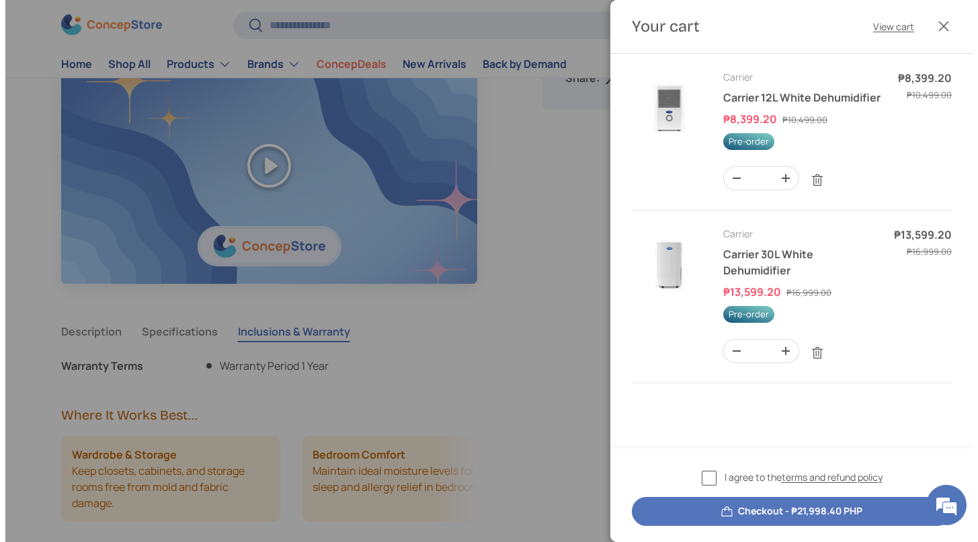
scroll to position [0, 0]
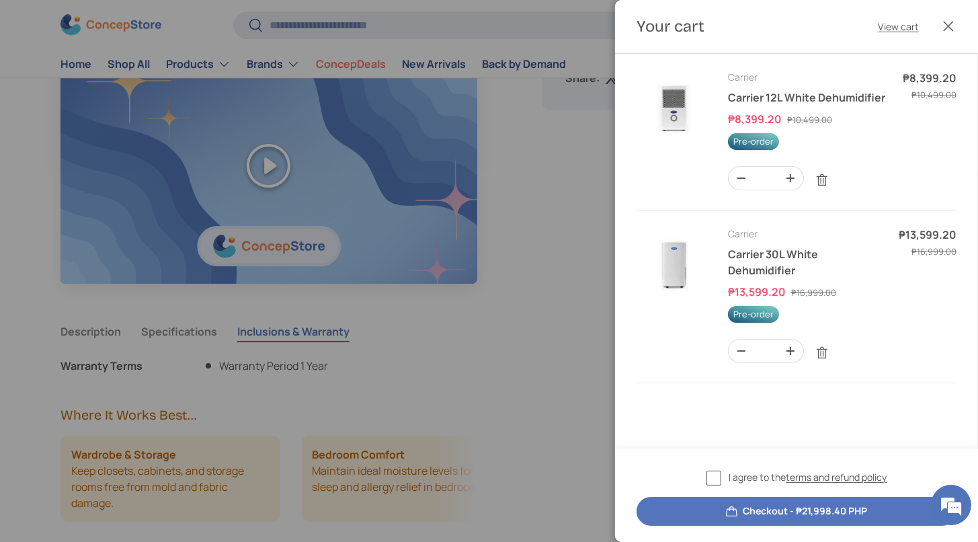
click at [684, 145] on img "Your cart" at bounding box center [674, 107] width 75 height 75
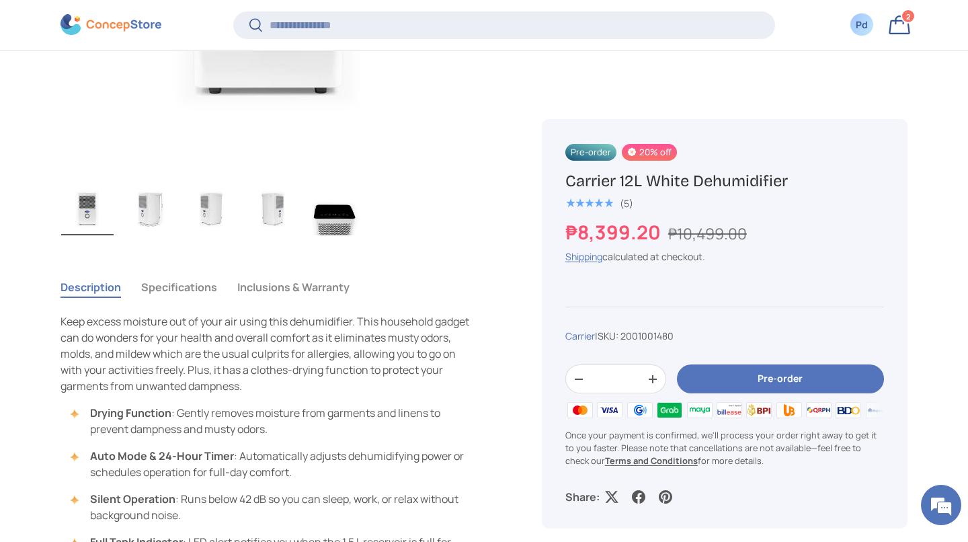
scroll to position [799, 0]
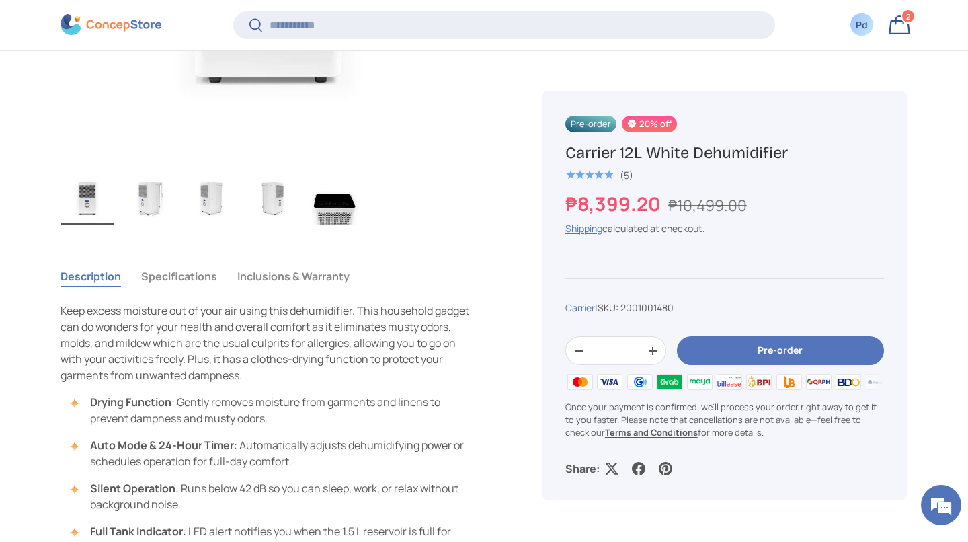
click at [350, 292] on button "Inclusions & Warranty" at bounding box center [293, 276] width 112 height 31
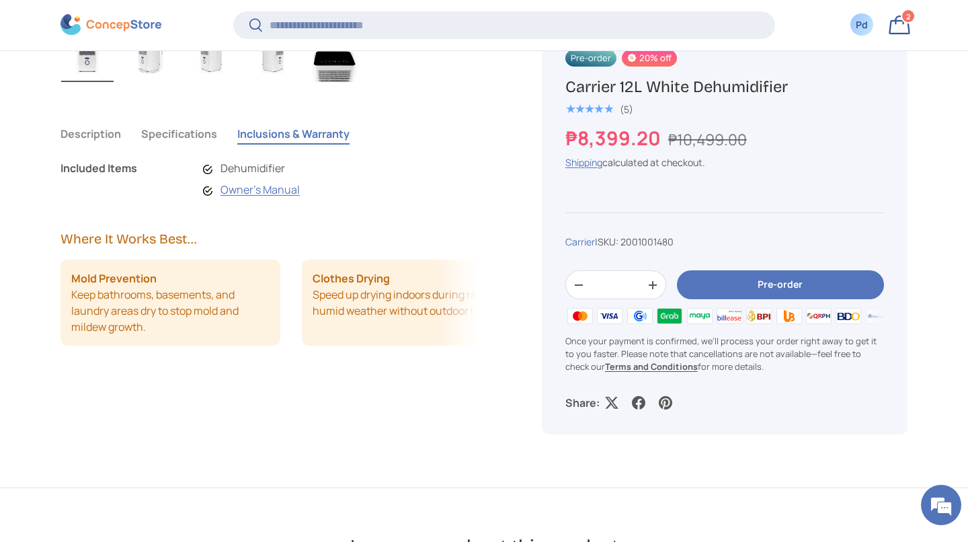
scroll to position [946, 0]
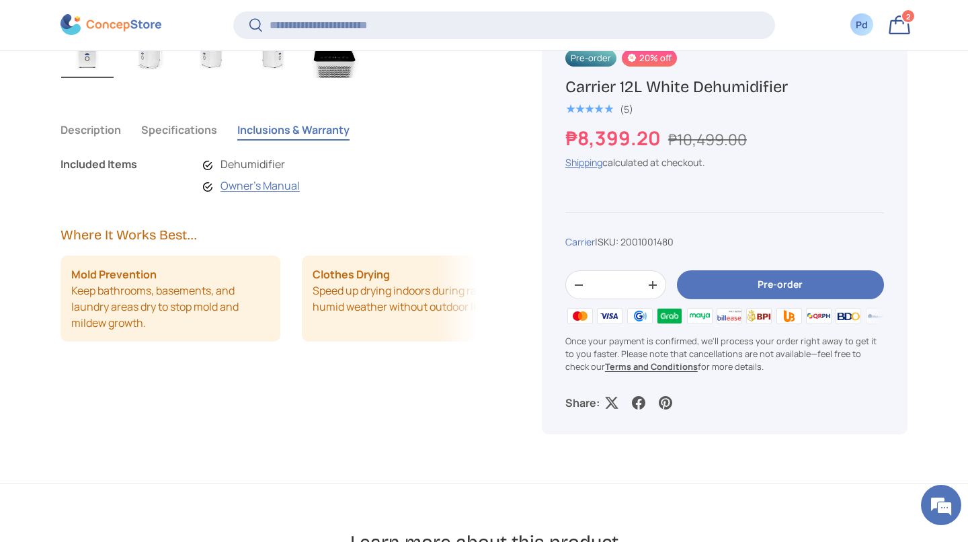
click at [277, 172] on li "Dehumidifier" at bounding box center [251, 164] width 97 height 16
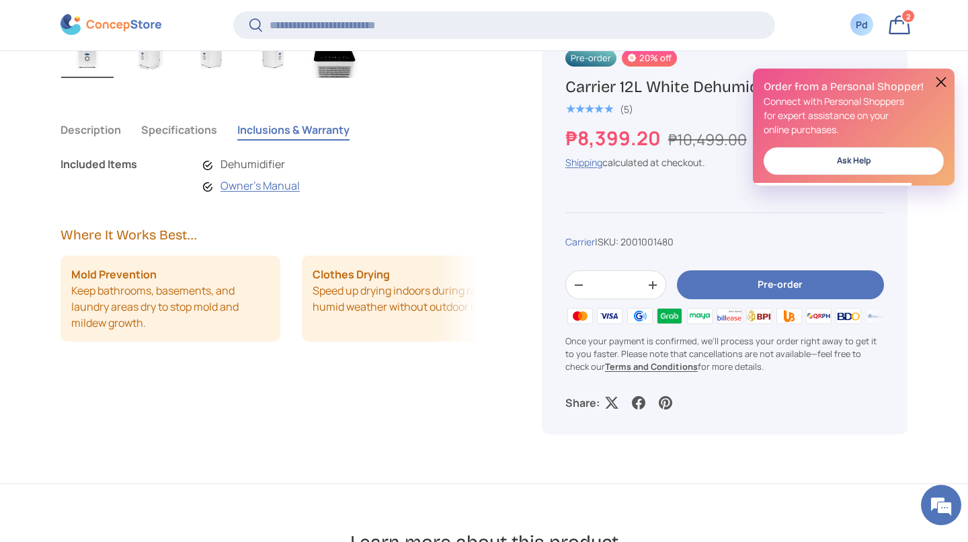
click at [942, 81] on button at bounding box center [941, 82] width 16 height 16
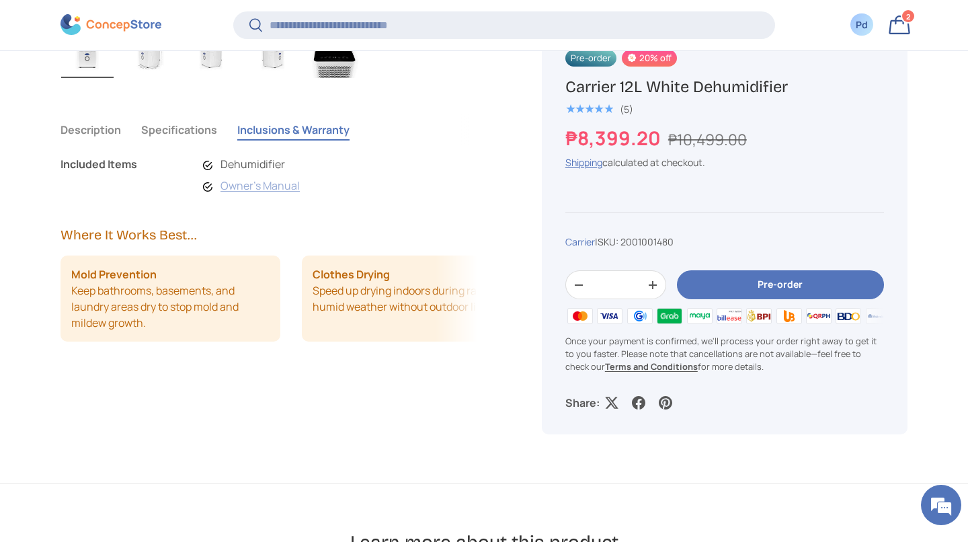
click at [296, 193] on link "Owner's Manual" at bounding box center [260, 185] width 79 height 15
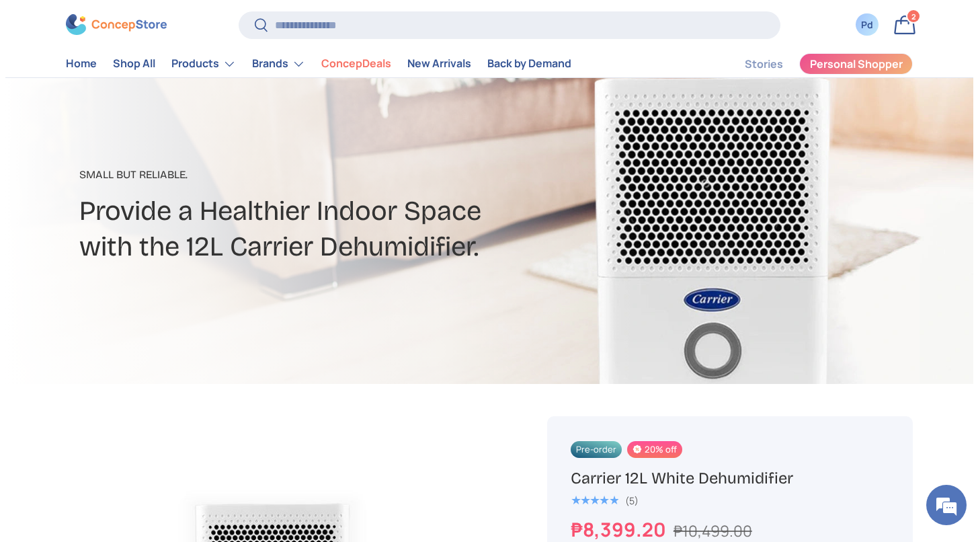
scroll to position [0, 0]
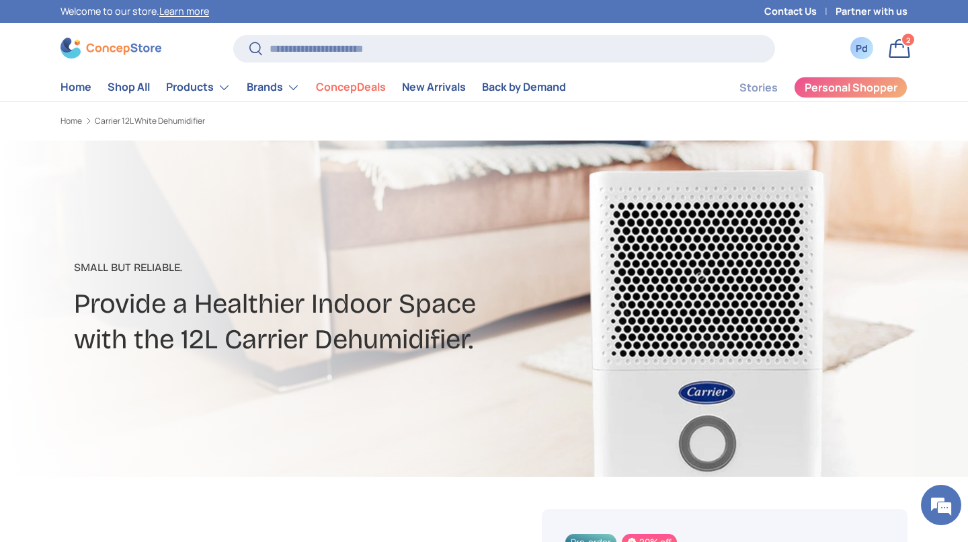
click at [908, 44] on span "2" at bounding box center [908, 39] width 5 height 10
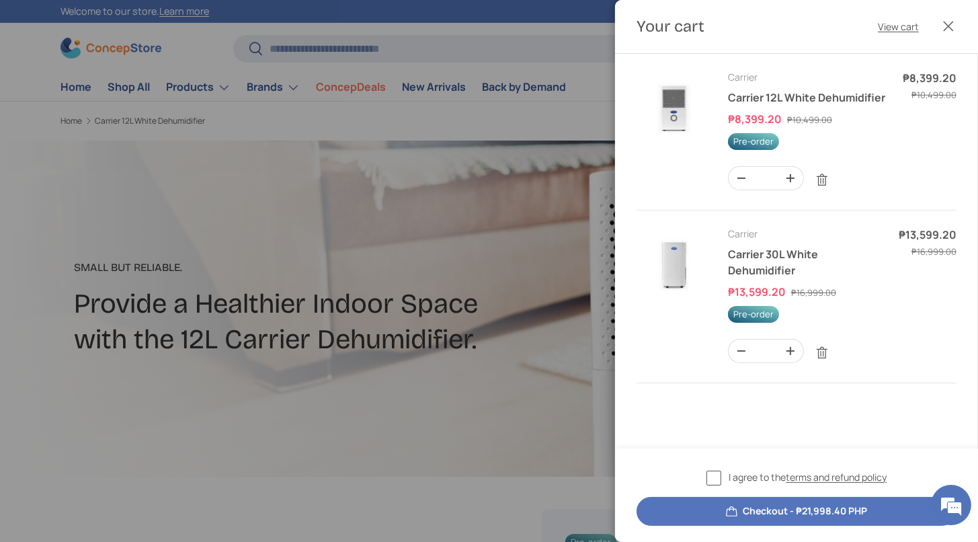
scroll to position [153, 0]
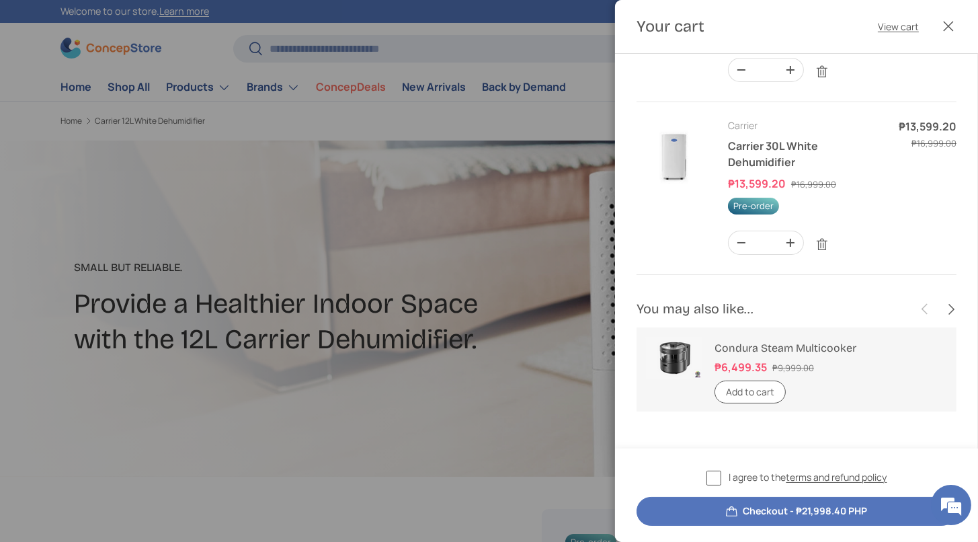
click at [347, 101] on div at bounding box center [489, 271] width 978 height 542
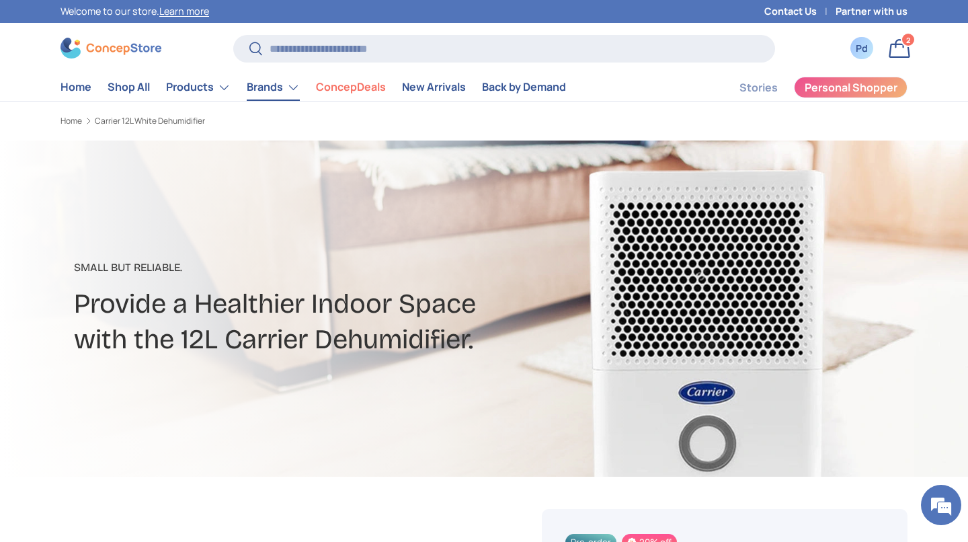
click at [300, 101] on link "Brands" at bounding box center [273, 87] width 53 height 27
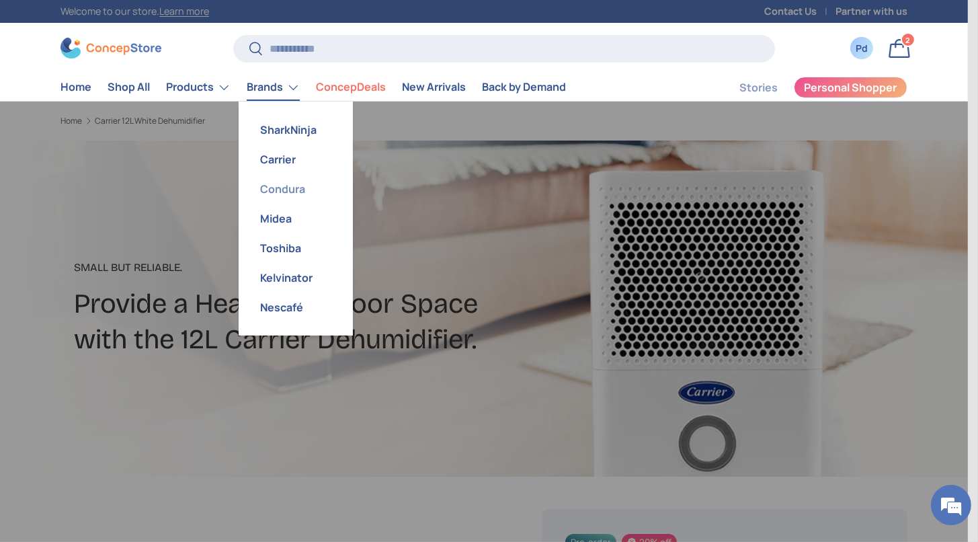
click at [345, 204] on link "Condura" at bounding box center [296, 189] width 98 height 30
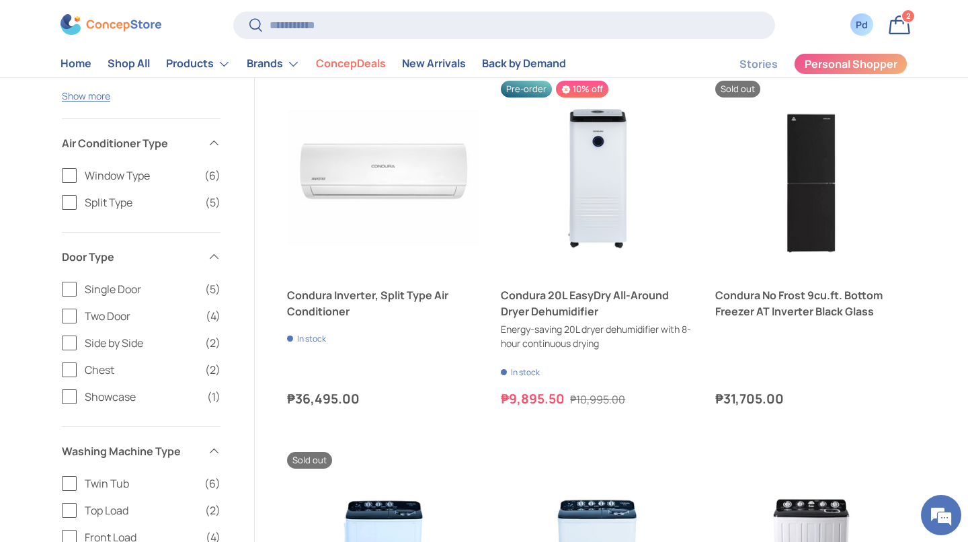
scroll to position [836, 0]
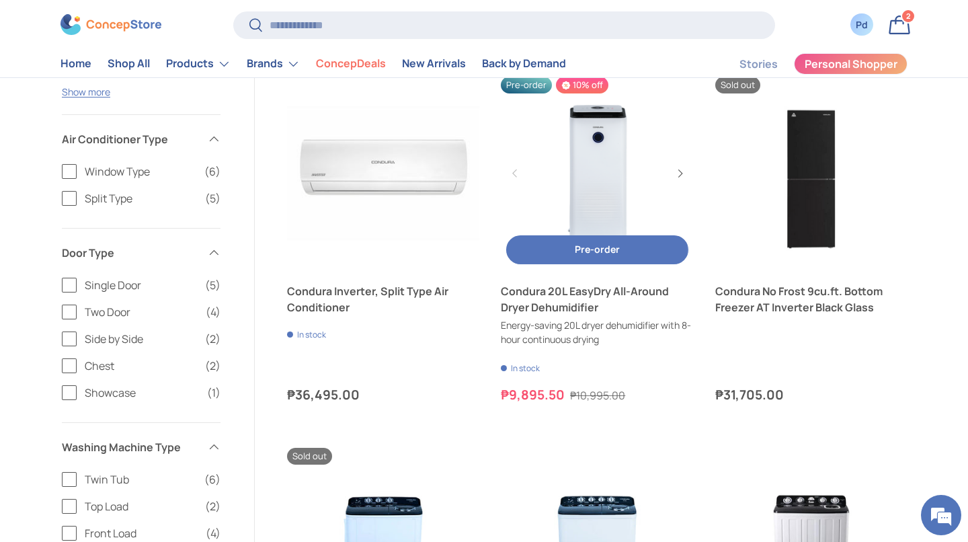
click at [593, 269] on link "Condura 20L EasyDry All-Around Dryer Dehumidifier" at bounding box center [597, 173] width 192 height 192
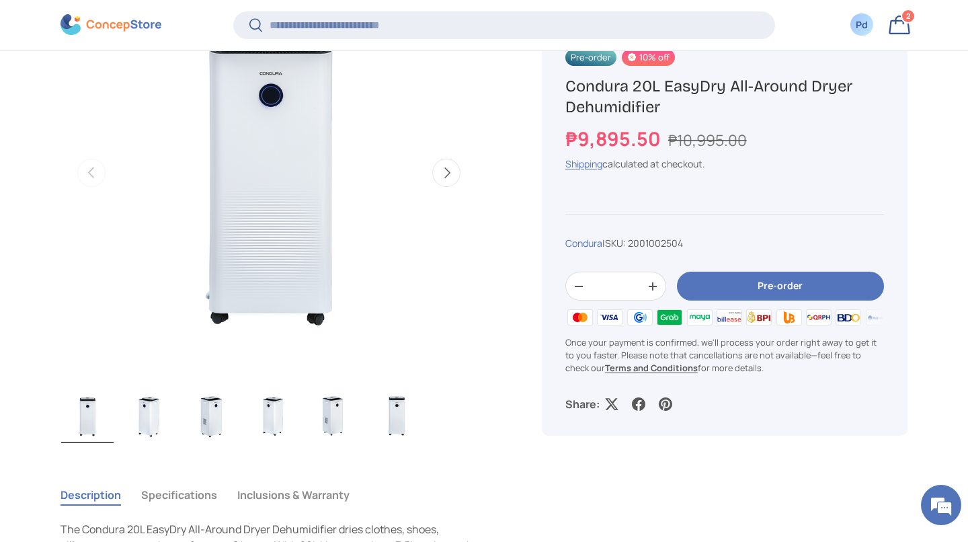
scroll to position [585, 0]
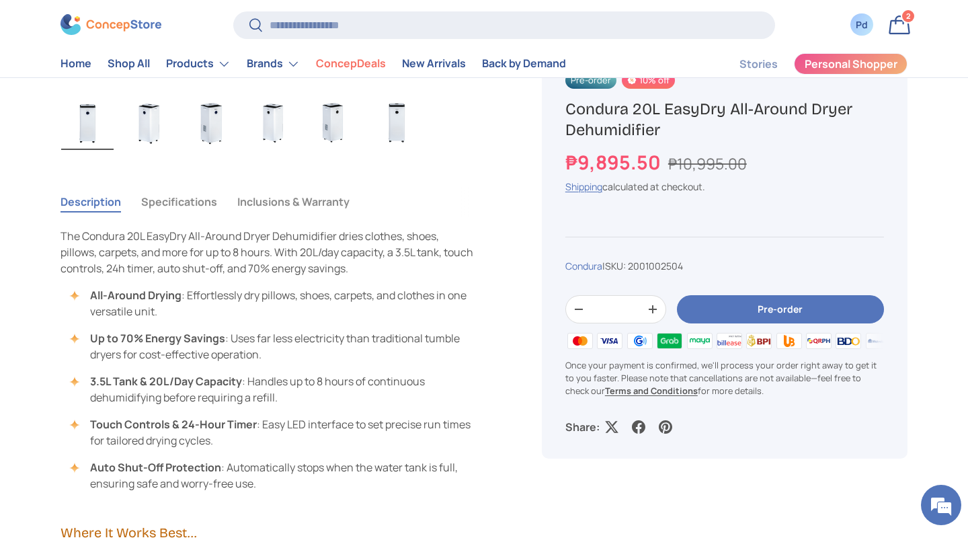
click at [217, 217] on button "Specifications" at bounding box center [179, 201] width 76 height 31
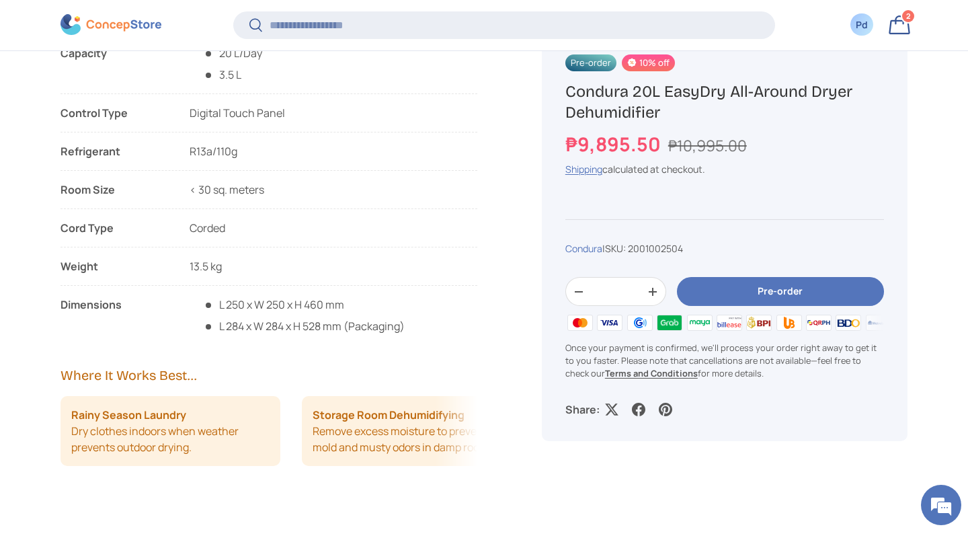
scroll to position [1329, 0]
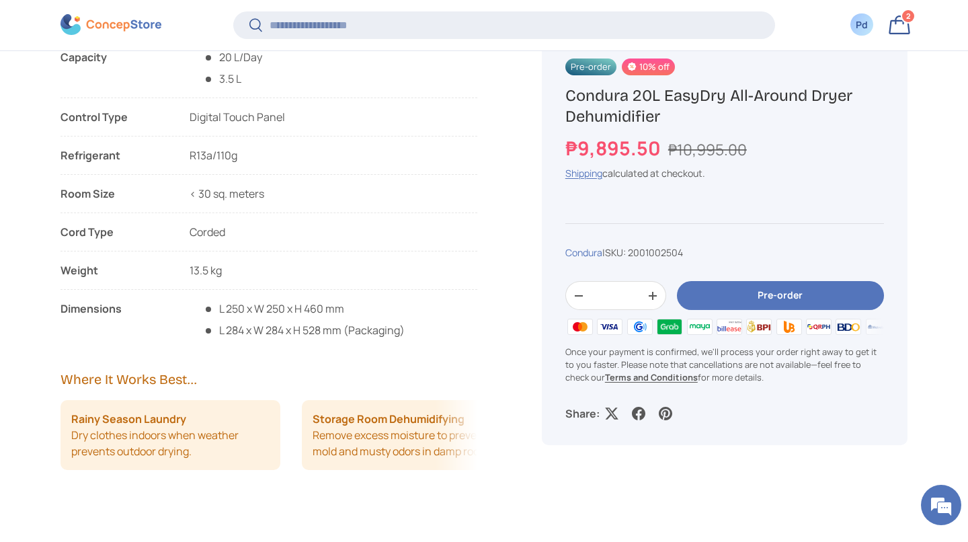
click at [766, 311] on button "Pre-order" at bounding box center [780, 296] width 207 height 29
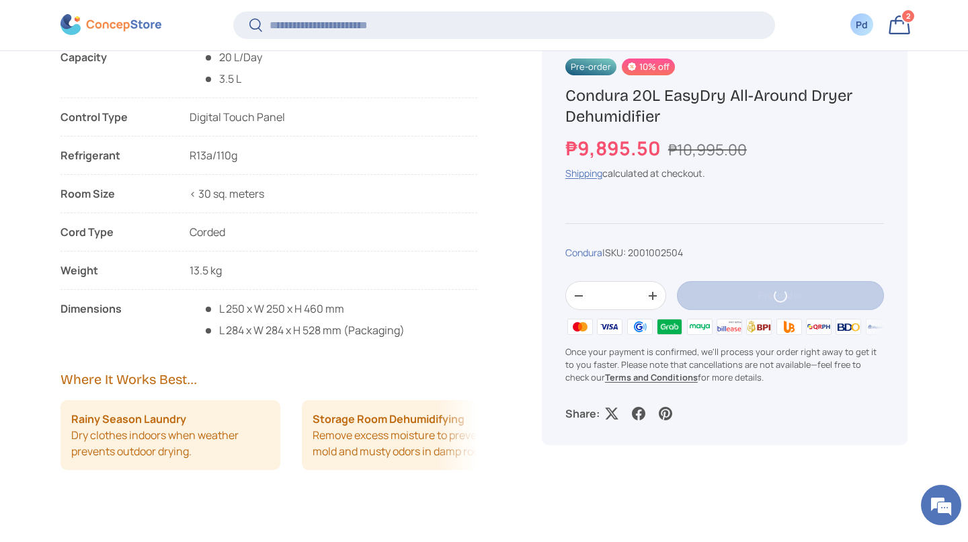
click at [898, 30] on link "Bag 2 2 items" at bounding box center [900, 25] width 30 height 30
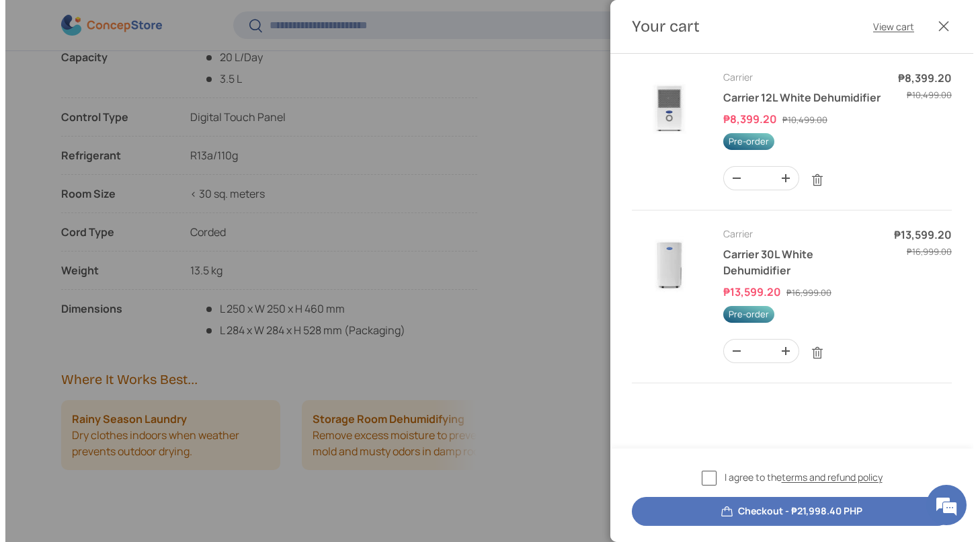
scroll to position [0, 0]
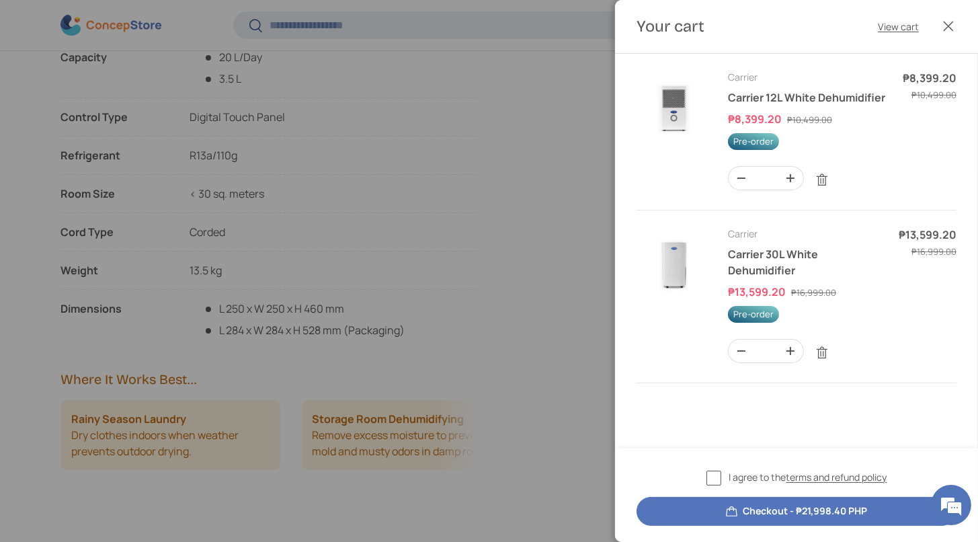
click at [684, 133] on img "Your cart" at bounding box center [674, 107] width 75 height 75
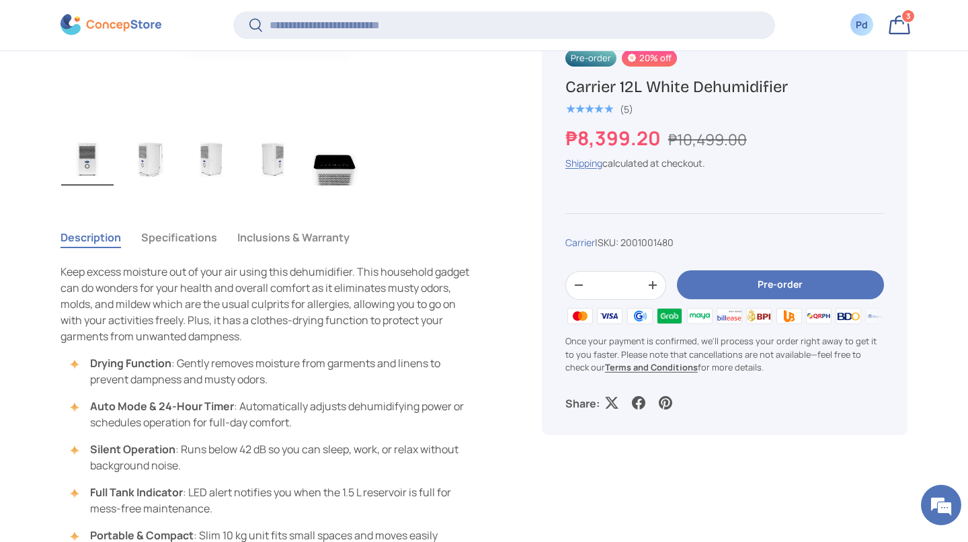
click at [217, 253] on button "Specifications" at bounding box center [179, 237] width 76 height 31
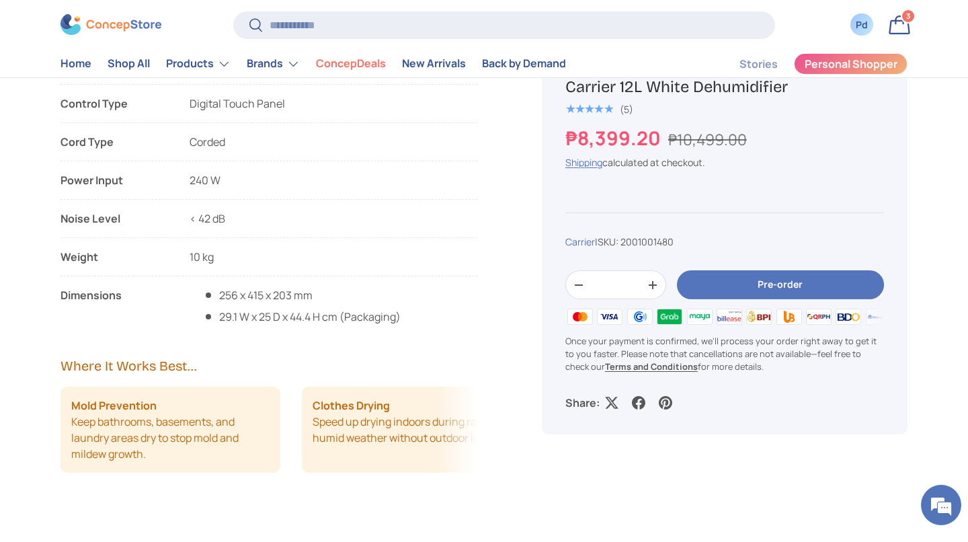
scroll to position [1166, 0]
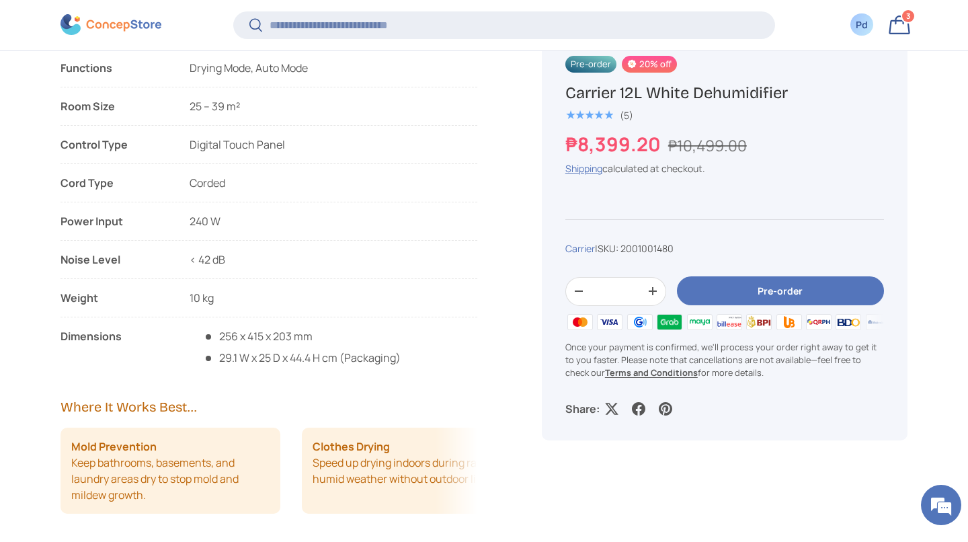
click at [905, 30] on link "Bag 3 3 items" at bounding box center [900, 25] width 30 height 30
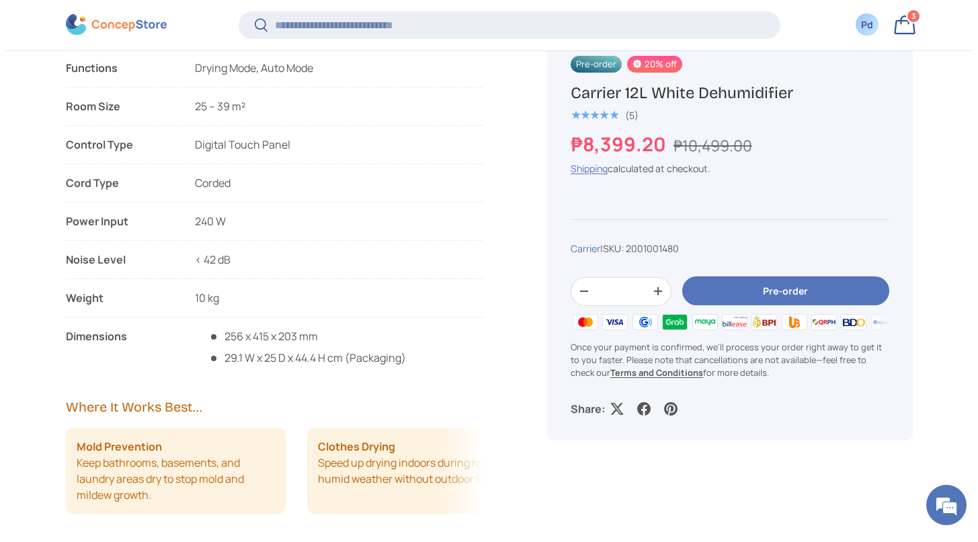
scroll to position [0, 0]
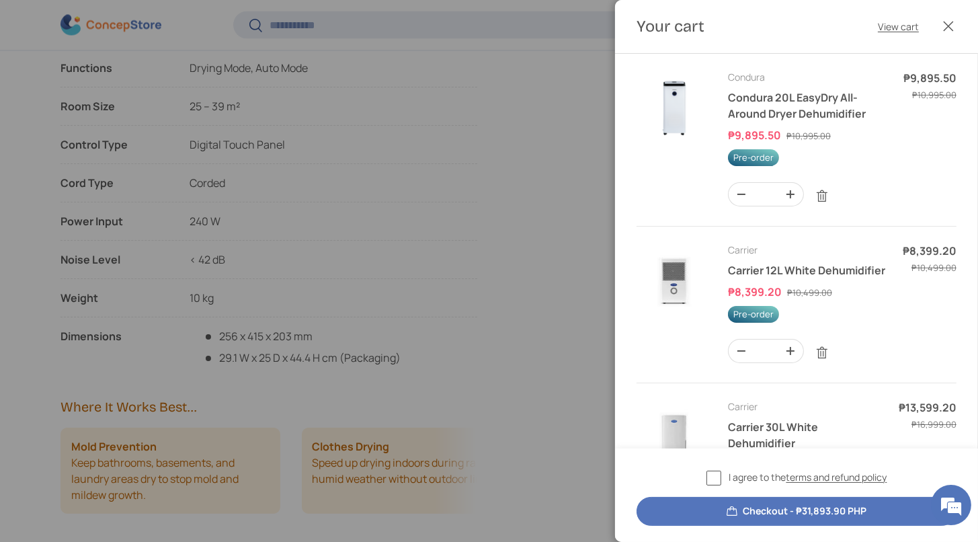
click at [680, 108] on img "Your cart" at bounding box center [674, 107] width 75 height 75
click at [691, 124] on img "Your cart" at bounding box center [674, 107] width 75 height 75
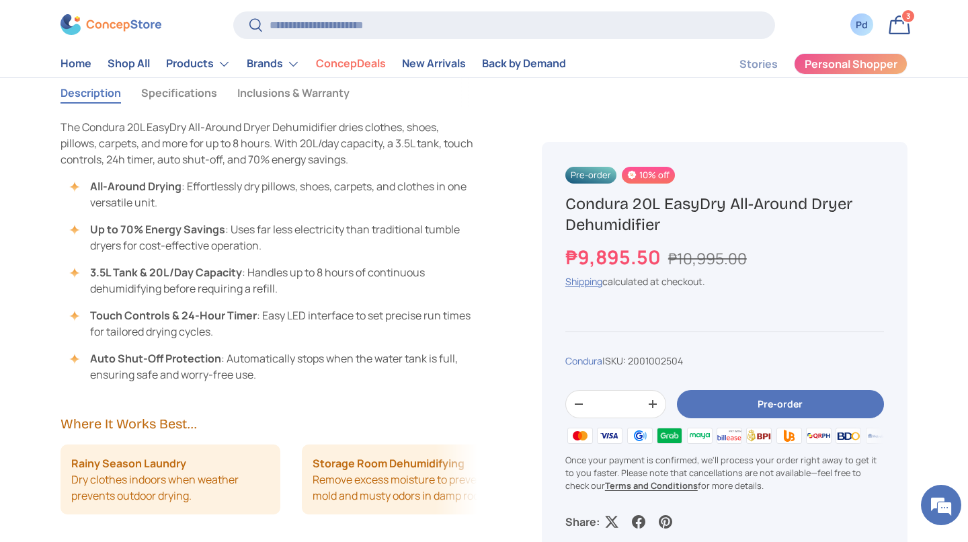
scroll to position [945, 0]
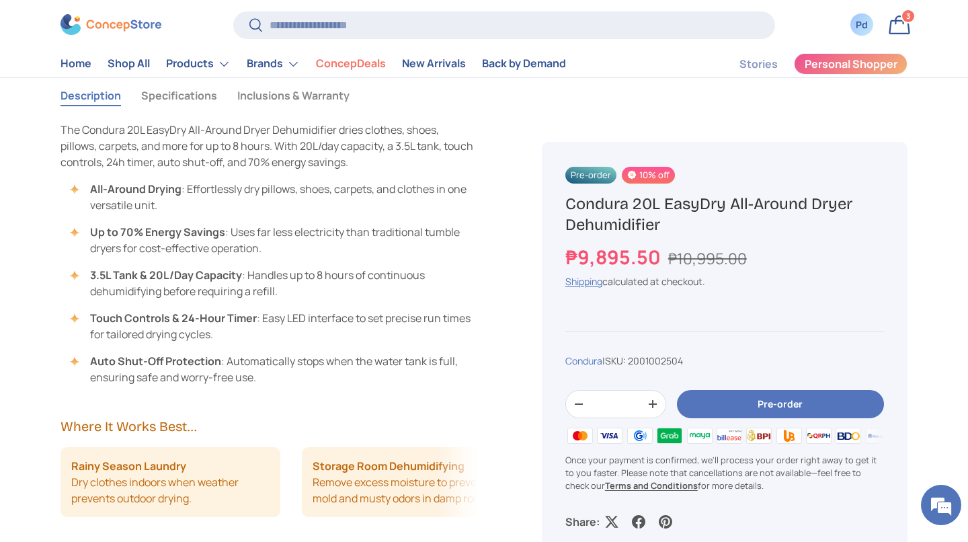
click at [217, 111] on button "Specifications" at bounding box center [179, 95] width 76 height 31
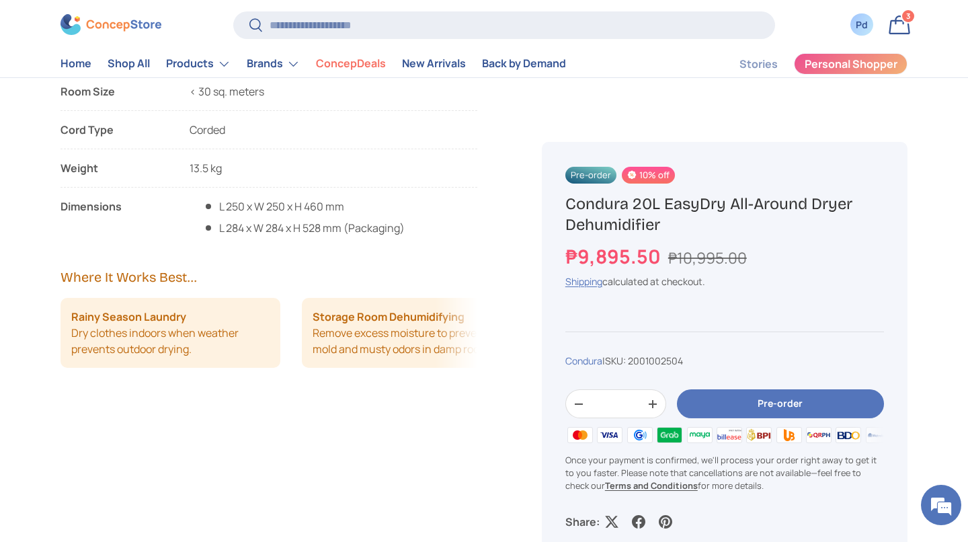
scroll to position [1394, 0]
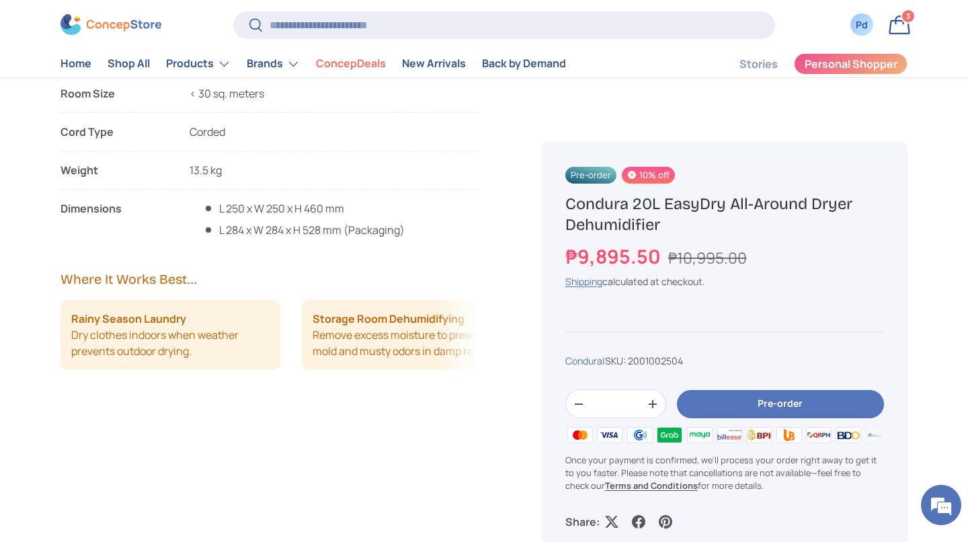
click at [902, 32] on link "Bag 3 3 items" at bounding box center [900, 25] width 30 height 30
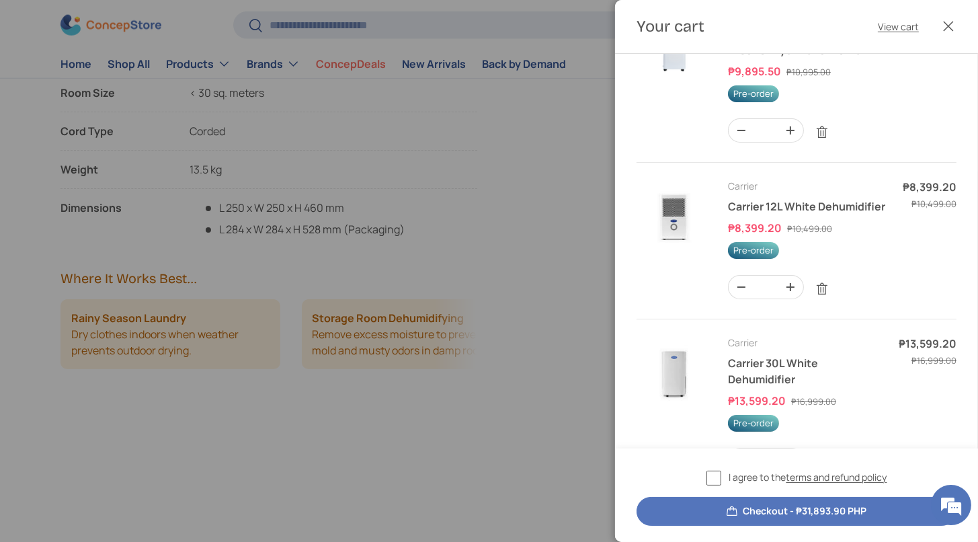
scroll to position [75, 0]
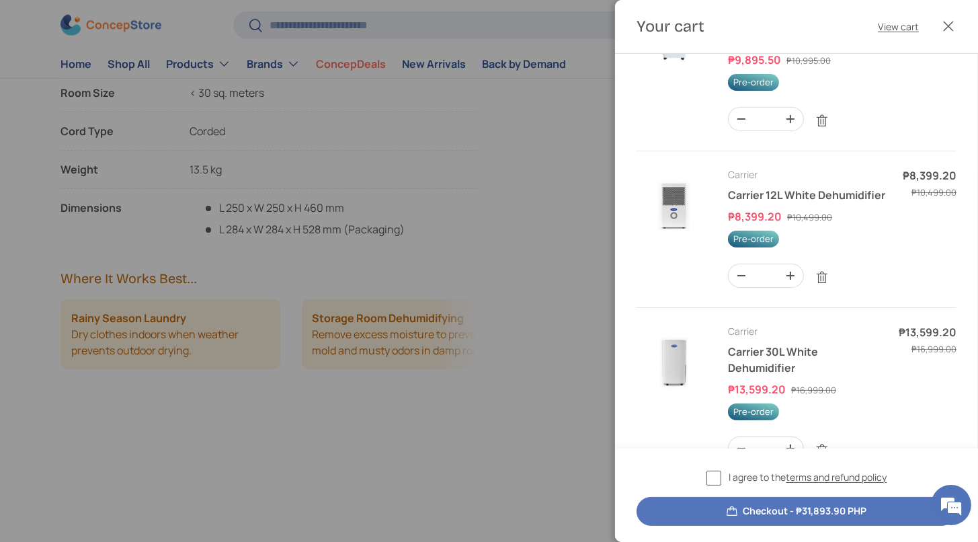
click at [701, 243] on img "Your cart" at bounding box center [674, 204] width 75 height 75
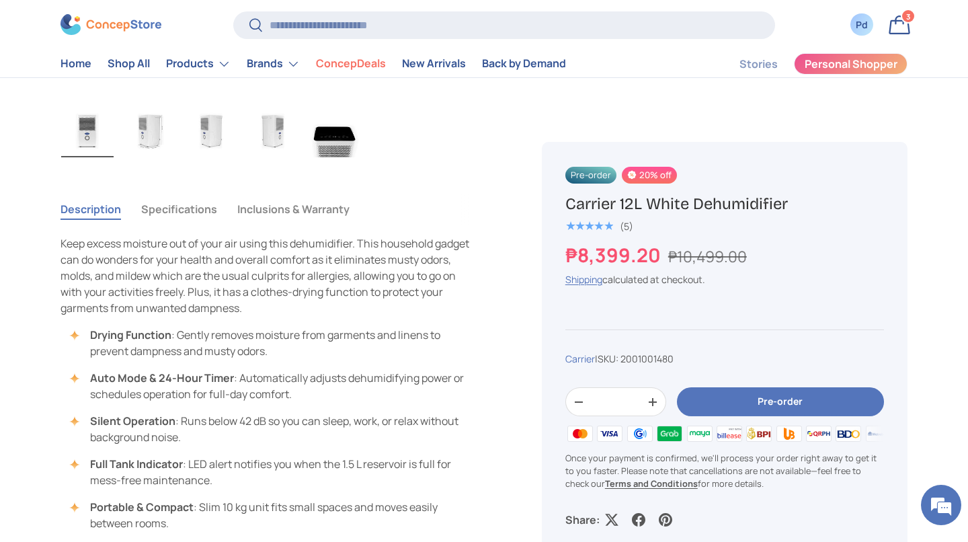
scroll to position [827, 0]
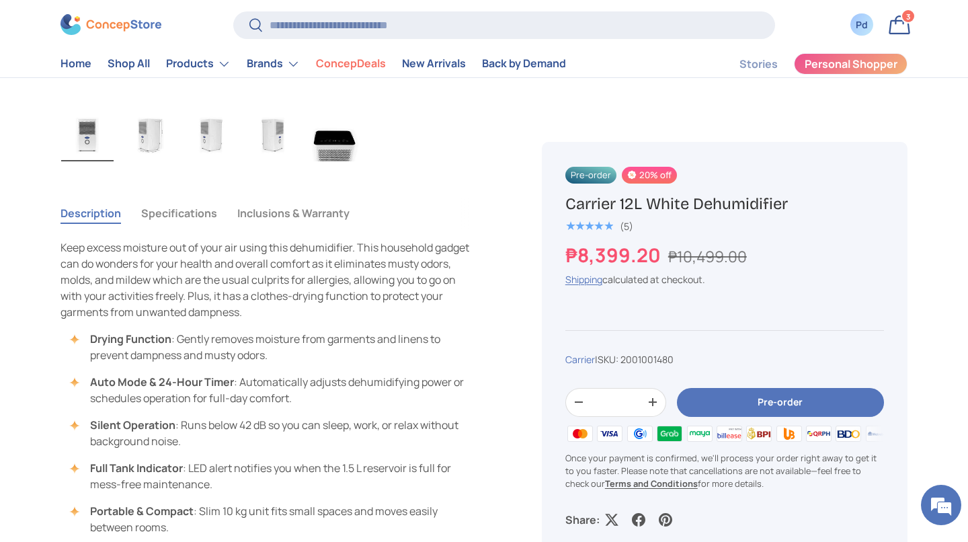
click at [217, 229] on button "Specifications" at bounding box center [179, 213] width 76 height 31
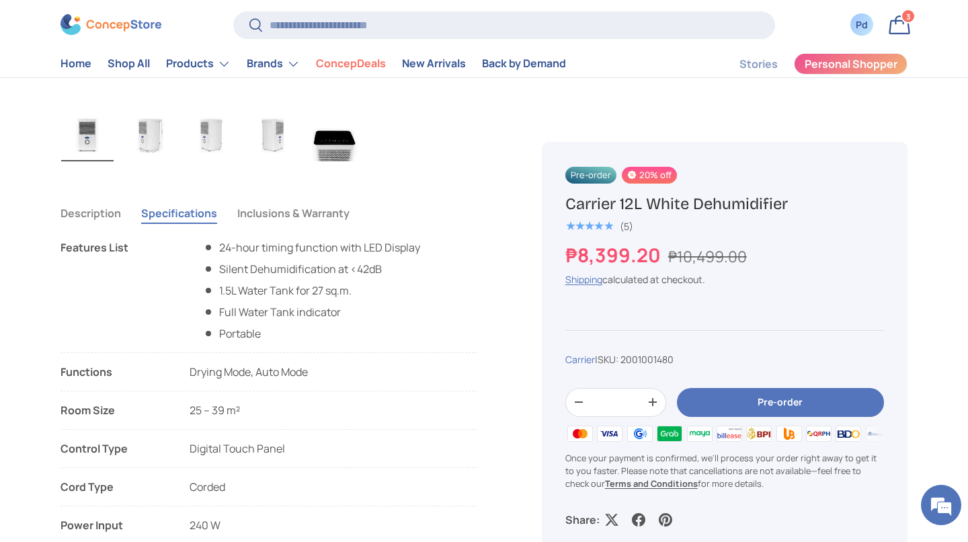
click at [115, 229] on button "Description" at bounding box center [91, 213] width 61 height 31
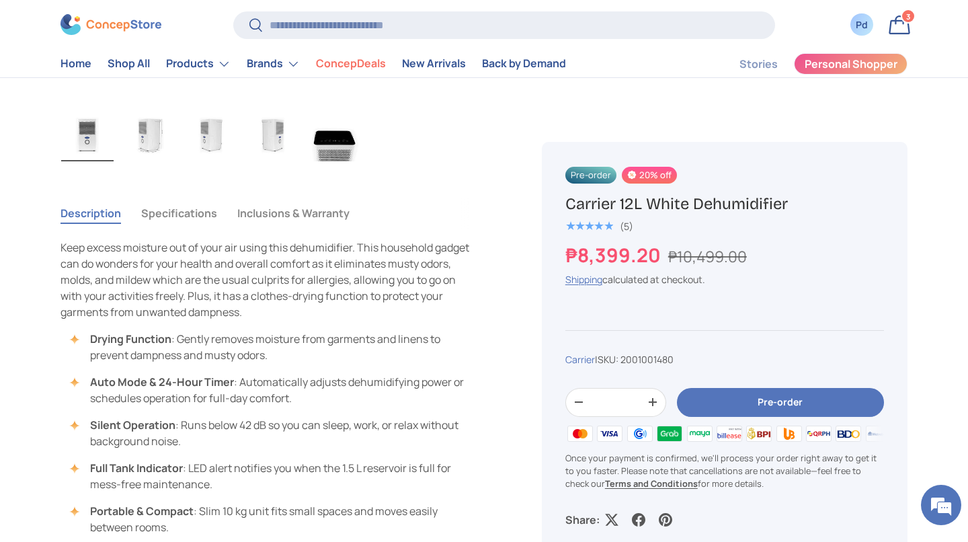
click at [217, 229] on button "Specifications" at bounding box center [179, 213] width 76 height 31
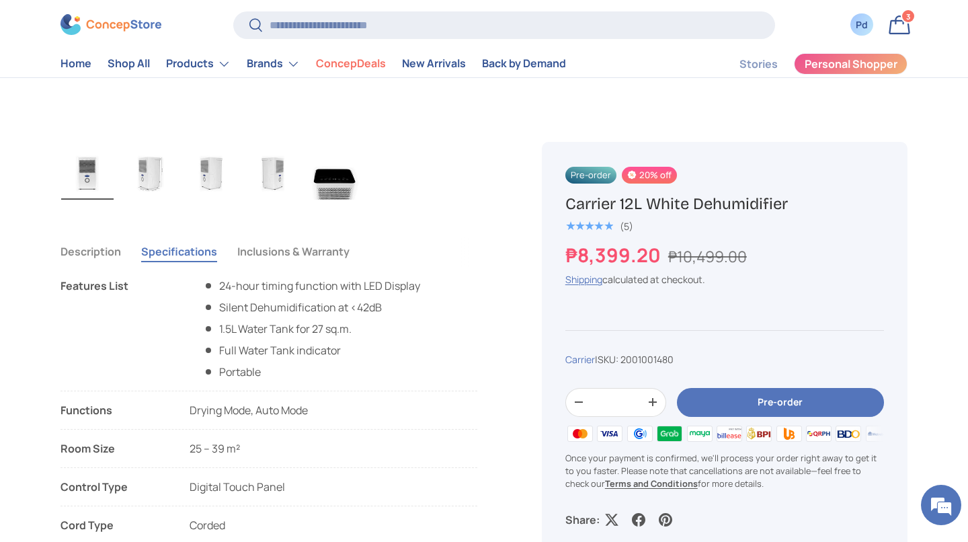
scroll to position [791, 0]
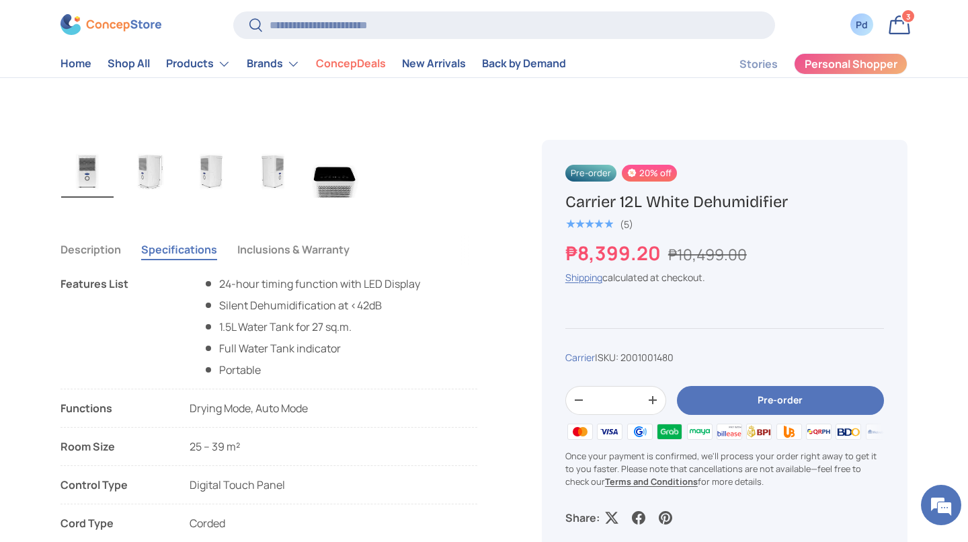
click at [350, 265] on button "Inclusions & Warranty" at bounding box center [293, 249] width 112 height 31
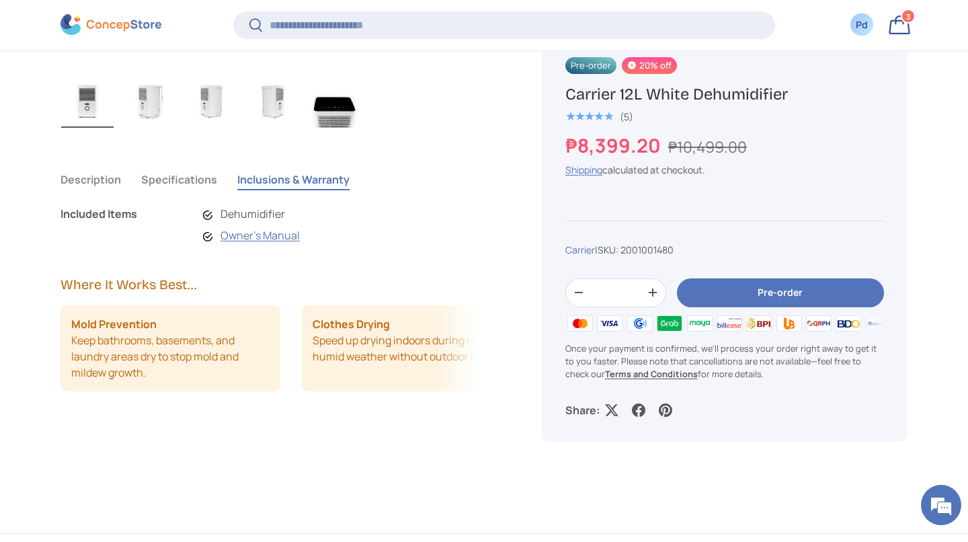
scroll to position [898, 0]
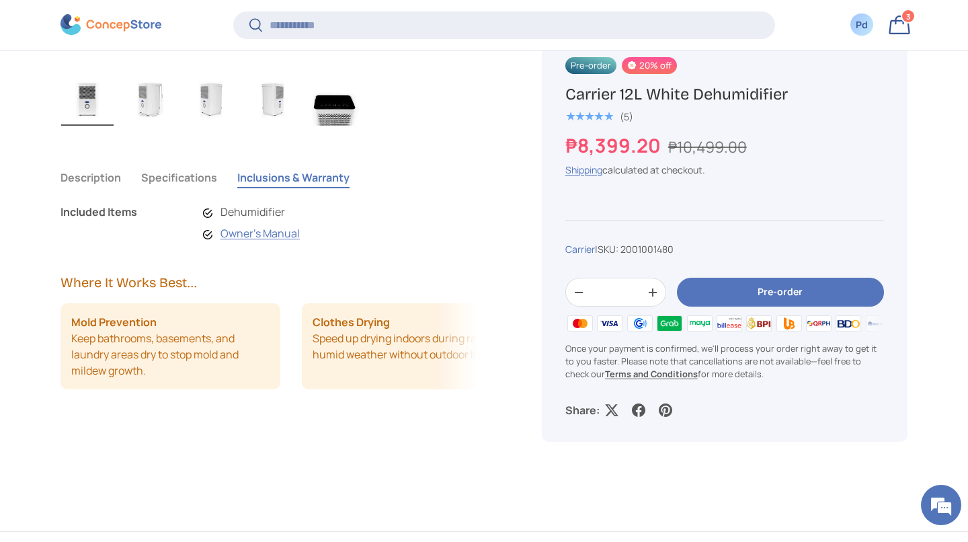
click at [217, 193] on button "Specifications" at bounding box center [179, 177] width 76 height 31
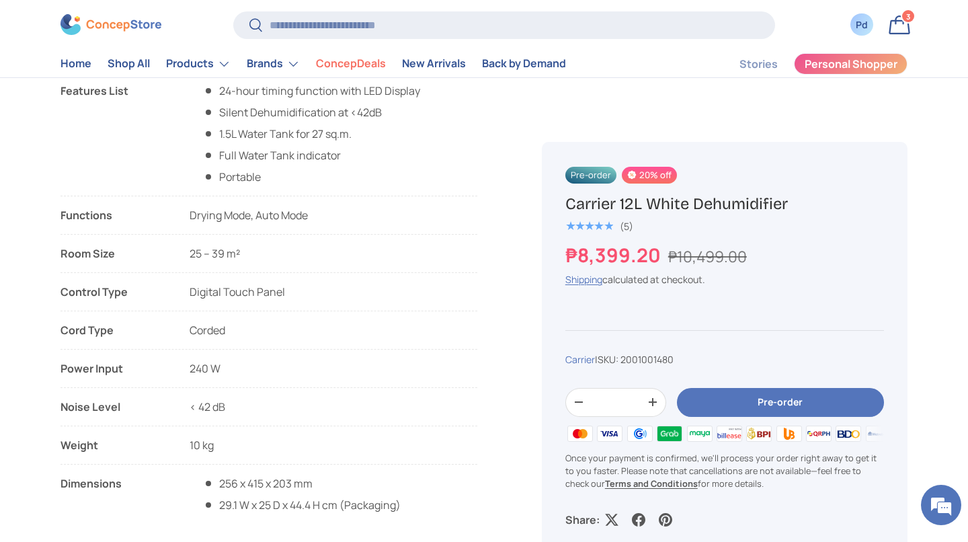
scroll to position [908, 0]
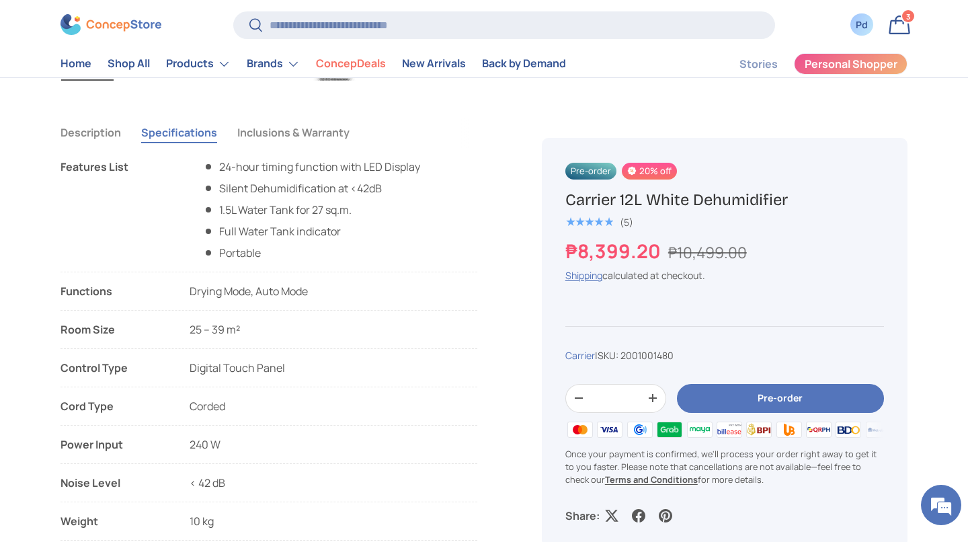
click at [114, 148] on button "Description" at bounding box center [91, 132] width 61 height 31
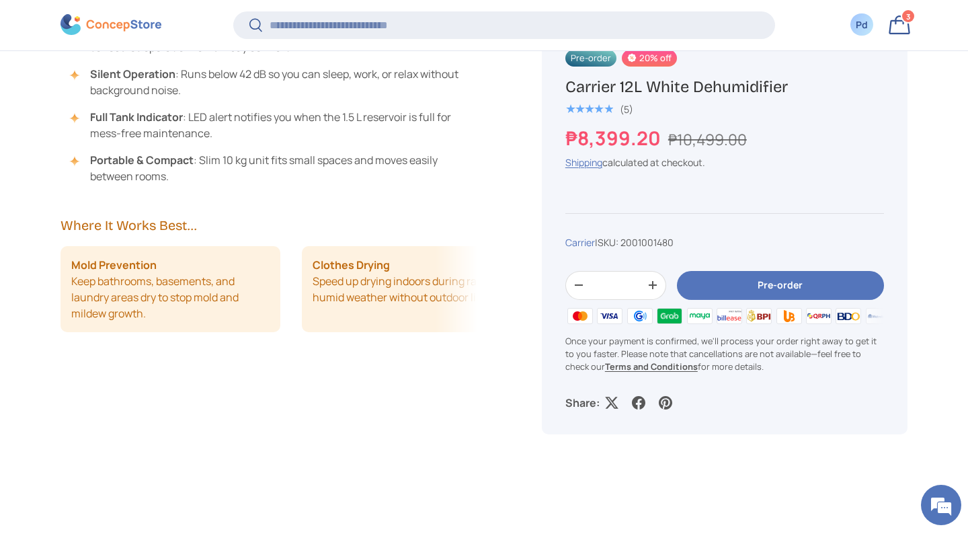
scroll to position [1222, 0]
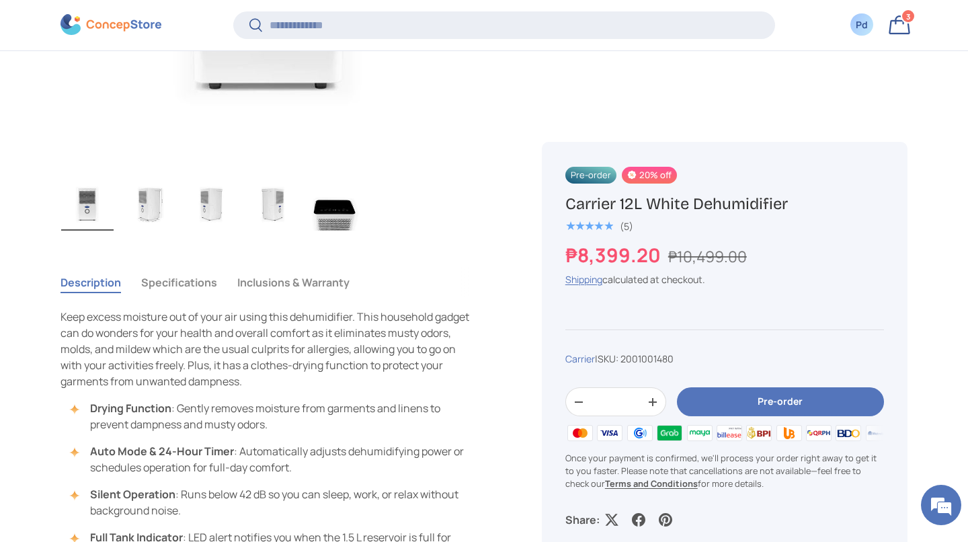
click at [350, 298] on button "Inclusions & Warranty" at bounding box center [293, 282] width 112 height 31
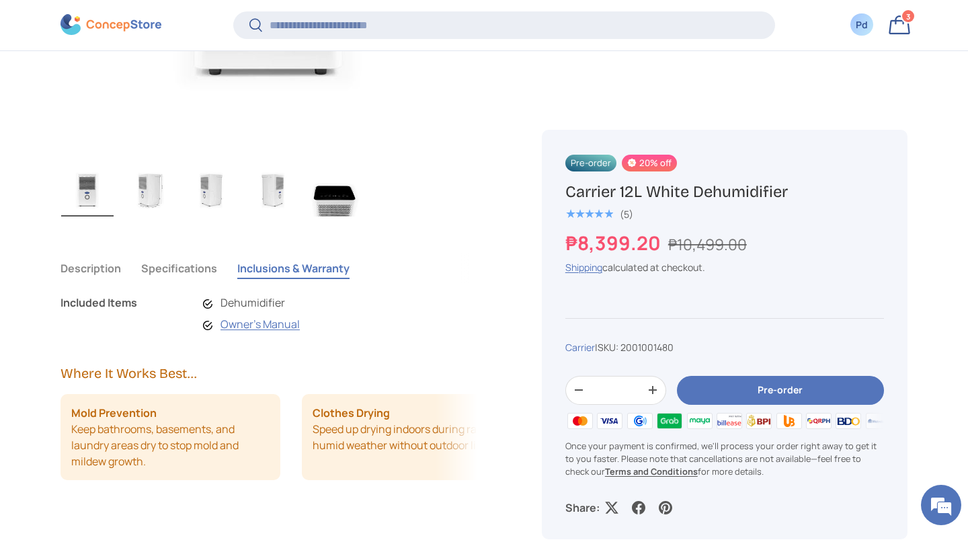
scroll to position [810, 0]
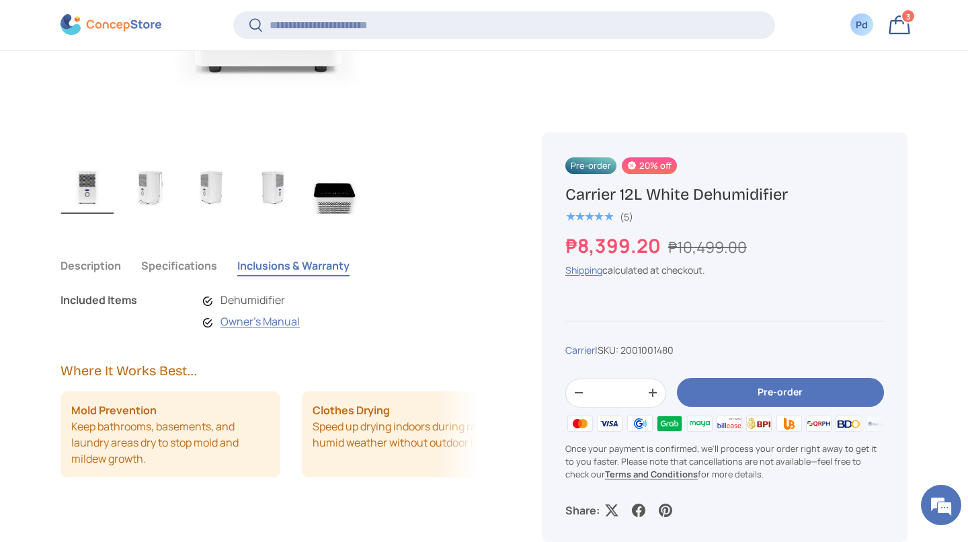
click at [108, 281] on button "Description" at bounding box center [91, 265] width 61 height 31
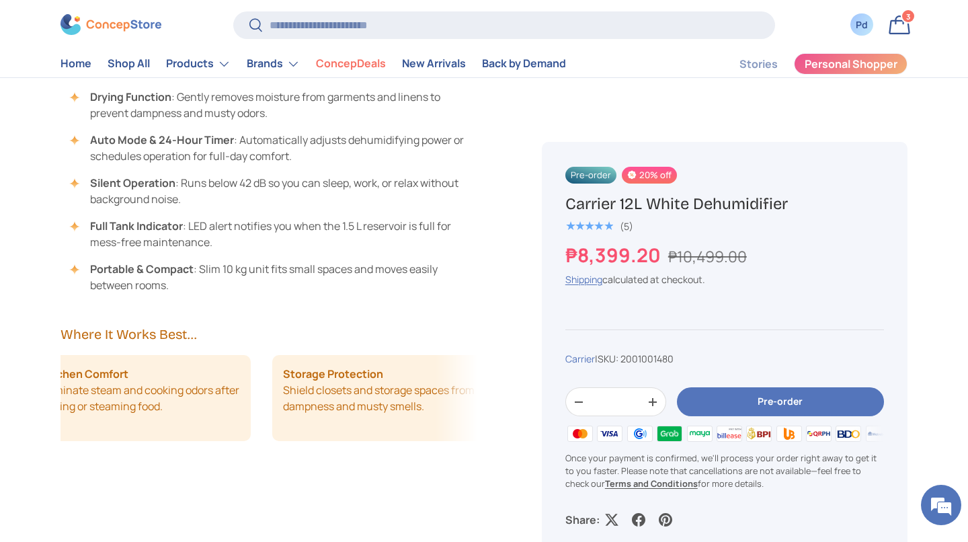
scroll to position [1066, 0]
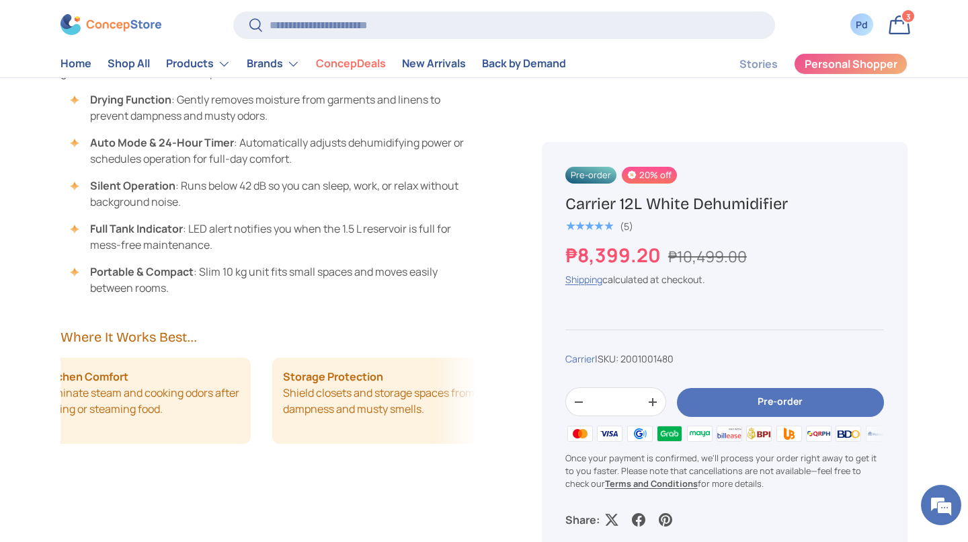
click at [908, 28] on link "Bag 3 3 items" at bounding box center [900, 25] width 30 height 30
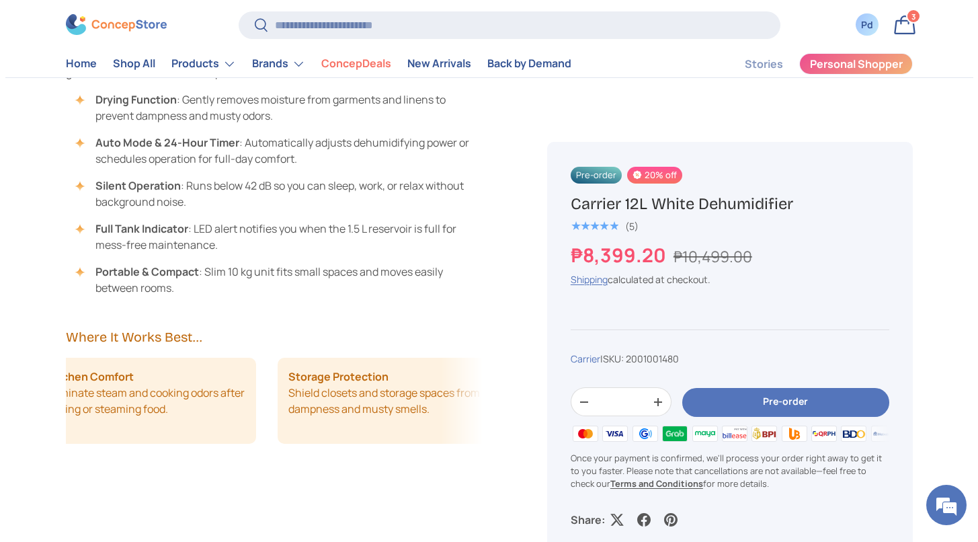
scroll to position [0, 0]
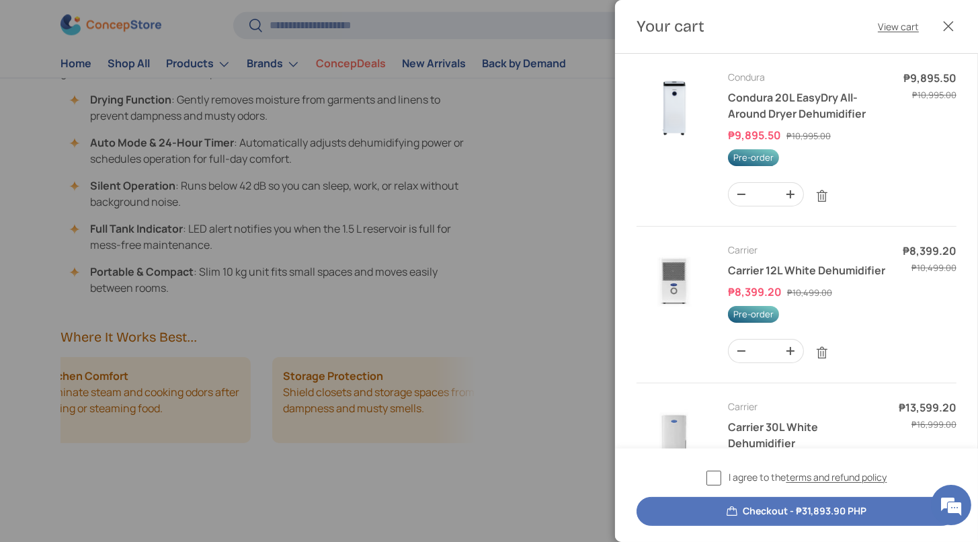
click at [694, 126] on img "Your cart" at bounding box center [674, 107] width 75 height 75
click at [692, 116] on img "Your cart" at bounding box center [674, 107] width 75 height 75
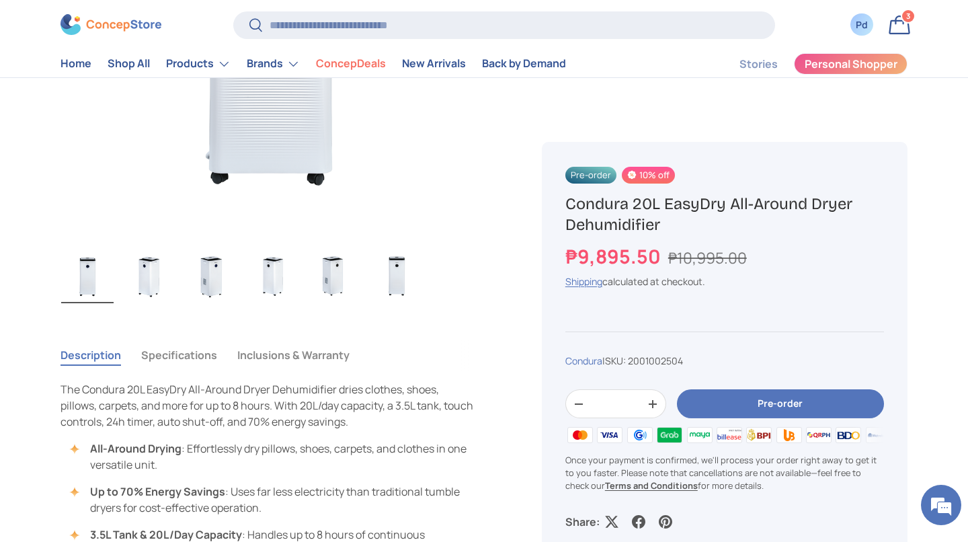
scroll to position [679, 0]
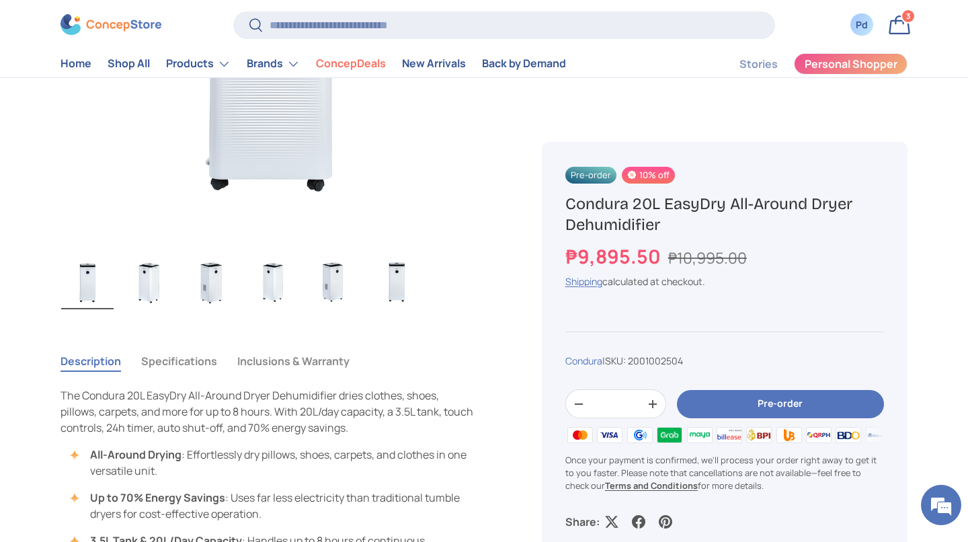
click at [217, 376] on button "Specifications" at bounding box center [179, 361] width 76 height 31
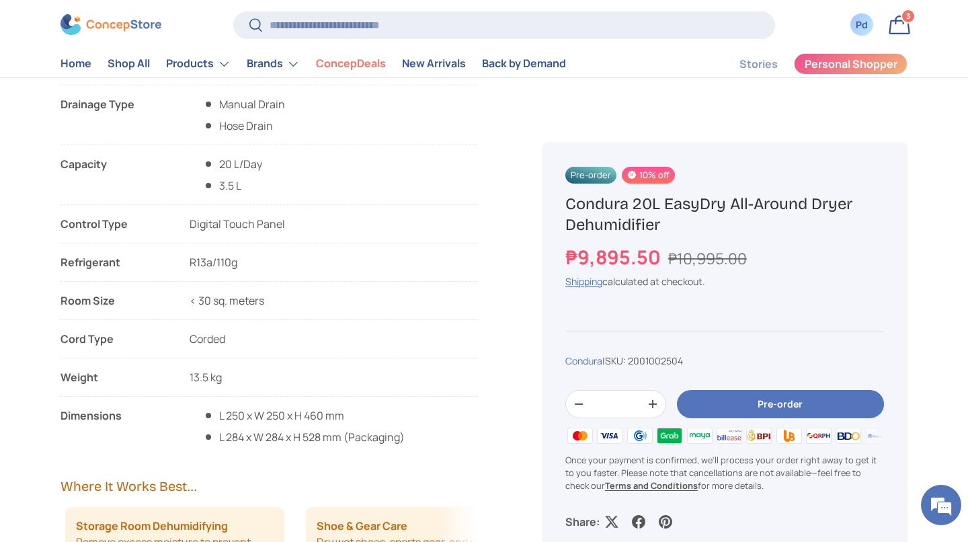
scroll to position [1184, 0]
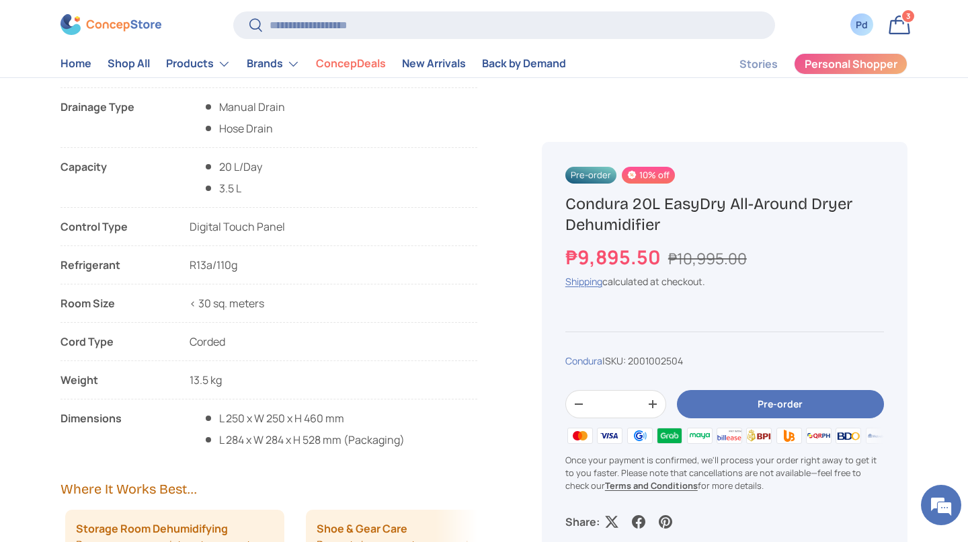
click at [274, 284] on li "Refrigerant R13a/110g" at bounding box center [269, 271] width 417 height 28
drag, startPoint x: 255, startPoint y: 478, endPoint x: 250, endPoint y: 469, distance: 9.9
click at [250, 284] on li "Refrigerant R13a/110g" at bounding box center [269, 271] width 417 height 28
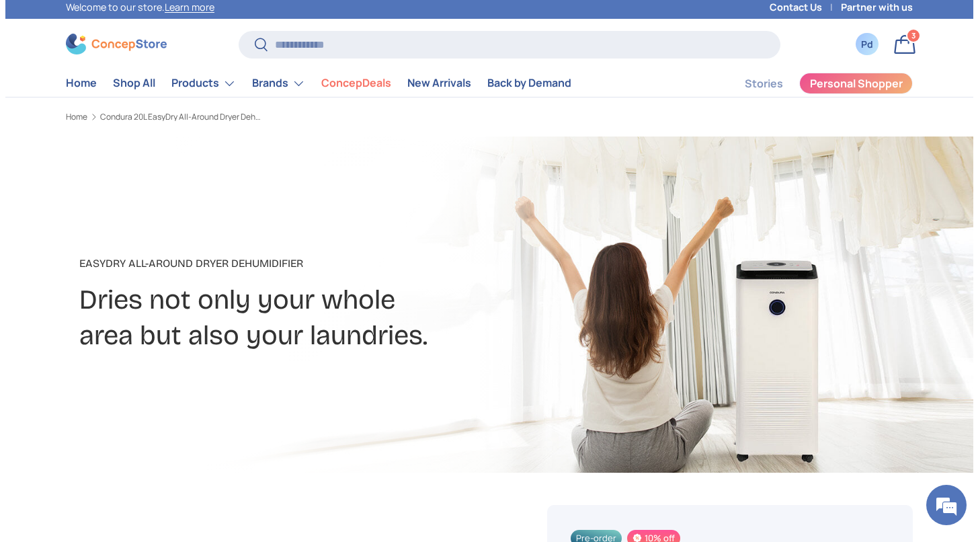
scroll to position [0, 0]
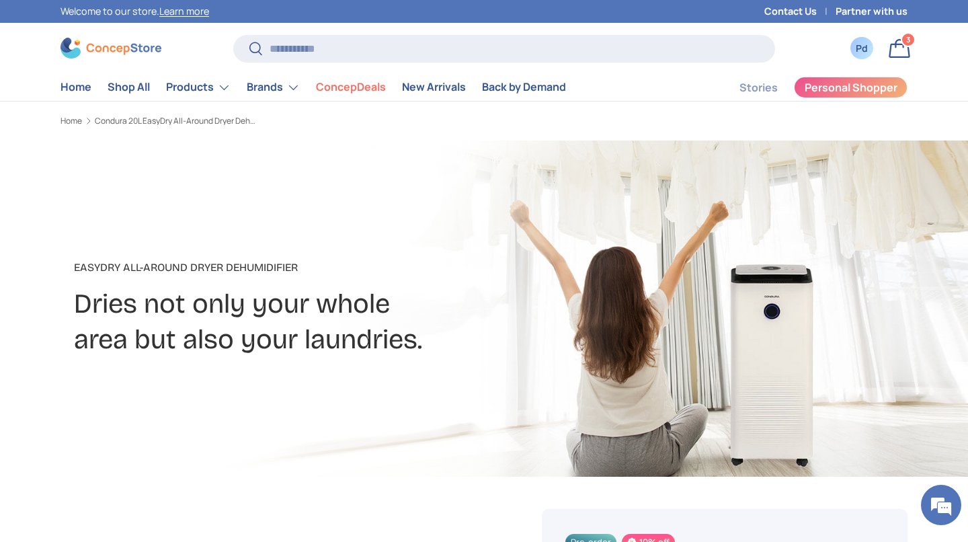
click at [902, 58] on link "Bag 3 3 items" at bounding box center [900, 49] width 30 height 30
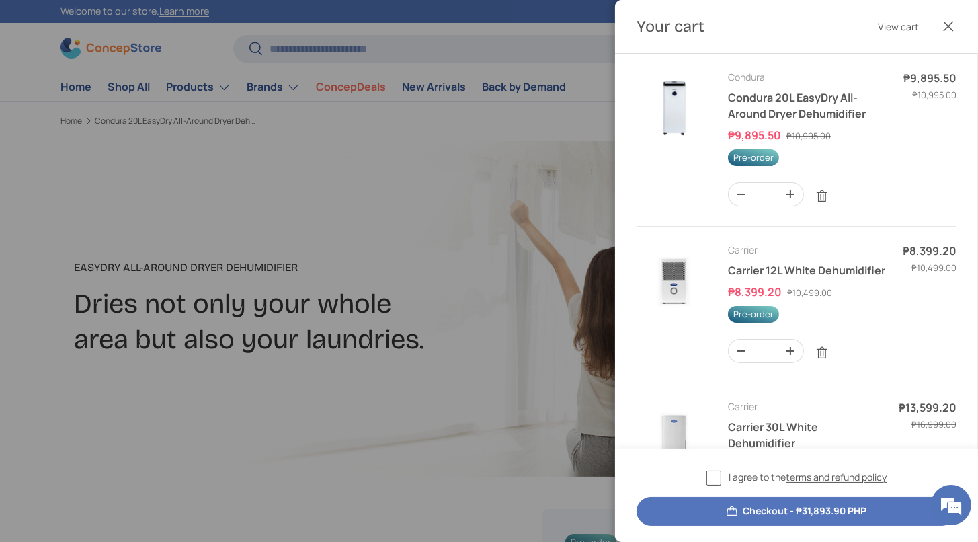
click at [904, 210] on td "Subtotal Sale price ₱9,895.50 Regular price ₱10,995.00" at bounding box center [930, 140] width 53 height 140
click at [680, 132] on img "Your cart" at bounding box center [674, 107] width 75 height 75
click at [797, 121] on link "Condura 20L EasyDry All-Around Dryer Dehumidifier" at bounding box center [797, 105] width 138 height 31
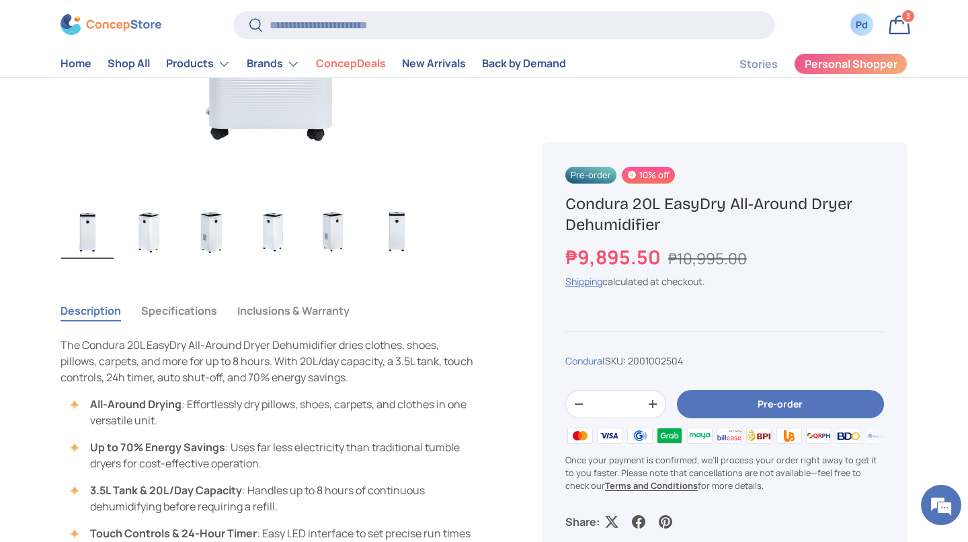
click at [217, 326] on button "Specifications" at bounding box center [179, 310] width 76 height 31
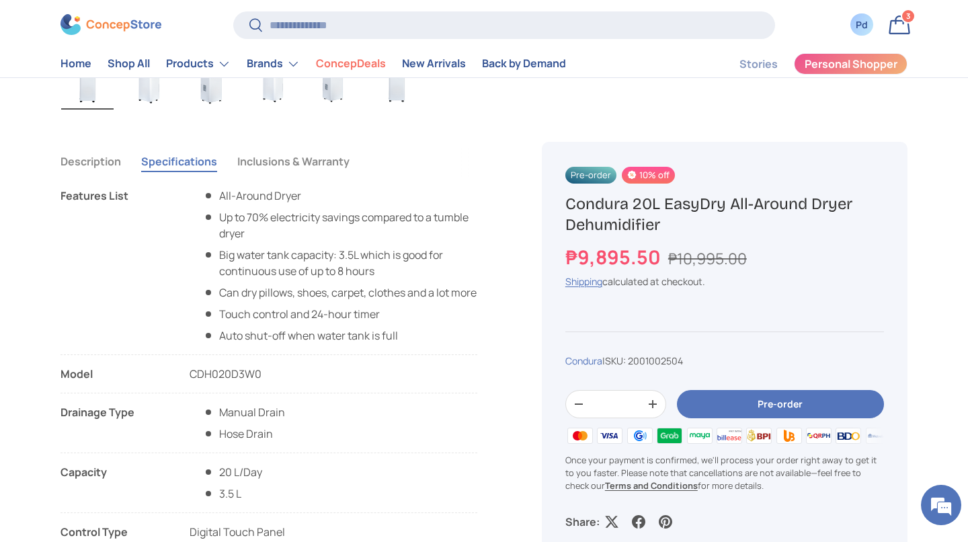
scroll to position [869, 0]
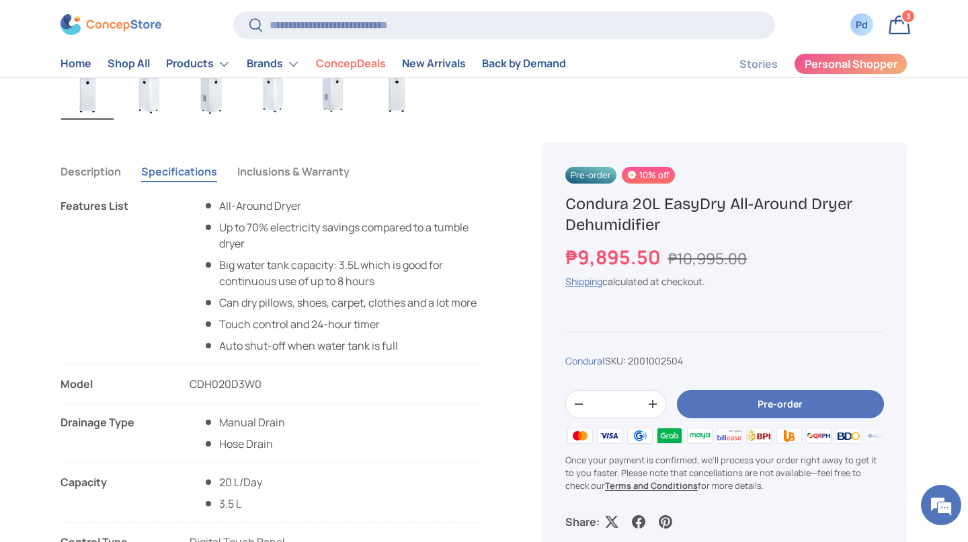
click at [911, 36] on link "Bag 3 3 items" at bounding box center [900, 25] width 30 height 30
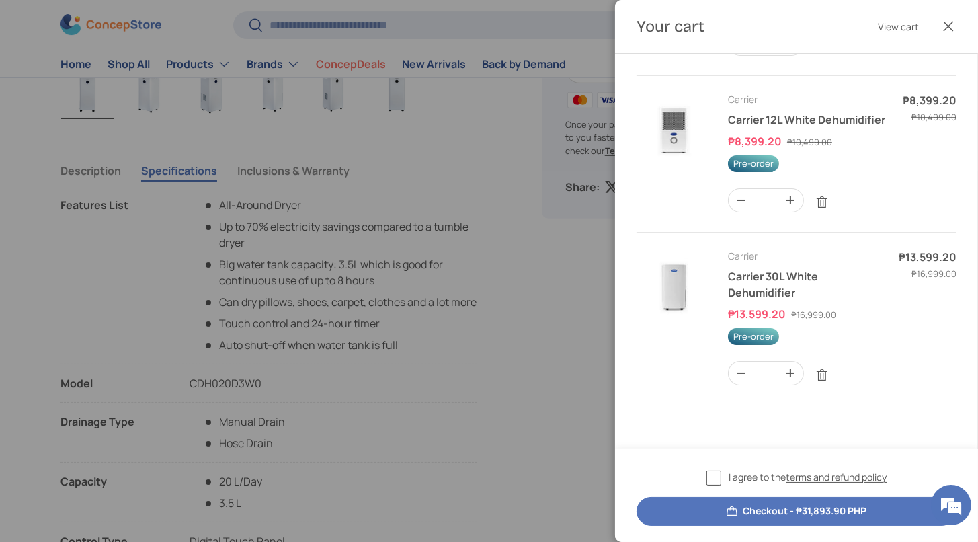
scroll to position [160, 0]
click at [678, 167] on img "Your cart" at bounding box center [674, 129] width 75 height 75
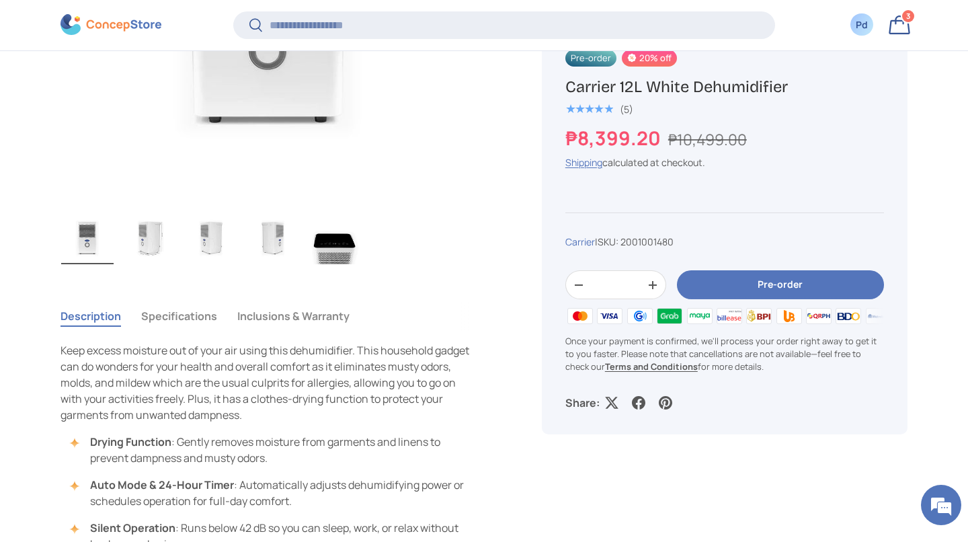
click at [866, 228] on div "Pre-order 20% off Carrier 12L White Dehumidifier ★★★★★ (5) ₱8,399.20 ₱10,499.00…" at bounding box center [725, 230] width 366 height 410
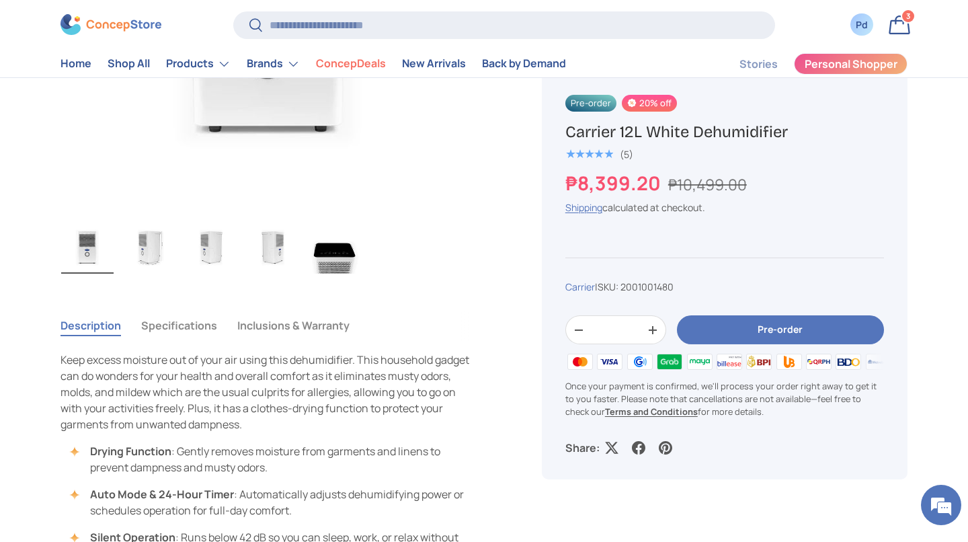
scroll to position [720, 0]
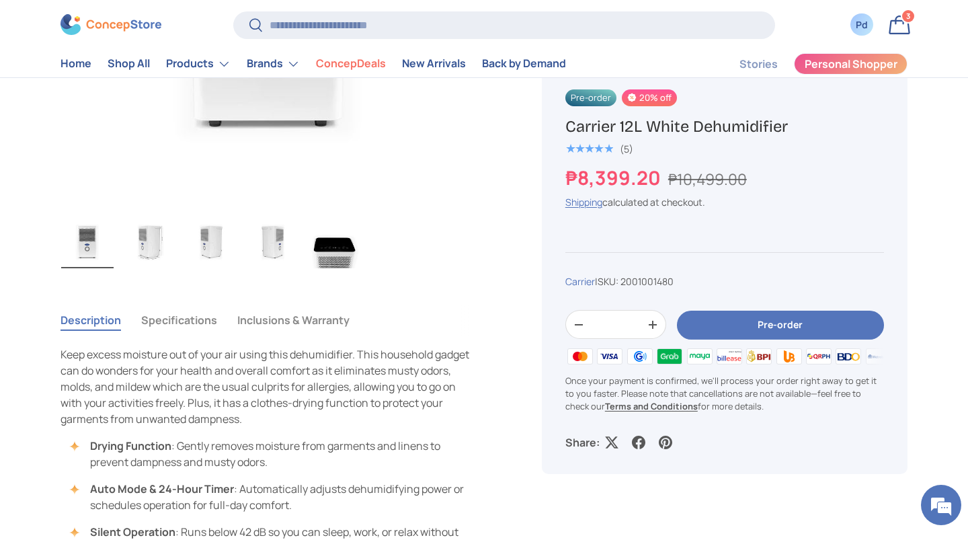
click at [822, 339] on button "Pre-order" at bounding box center [780, 325] width 207 height 29
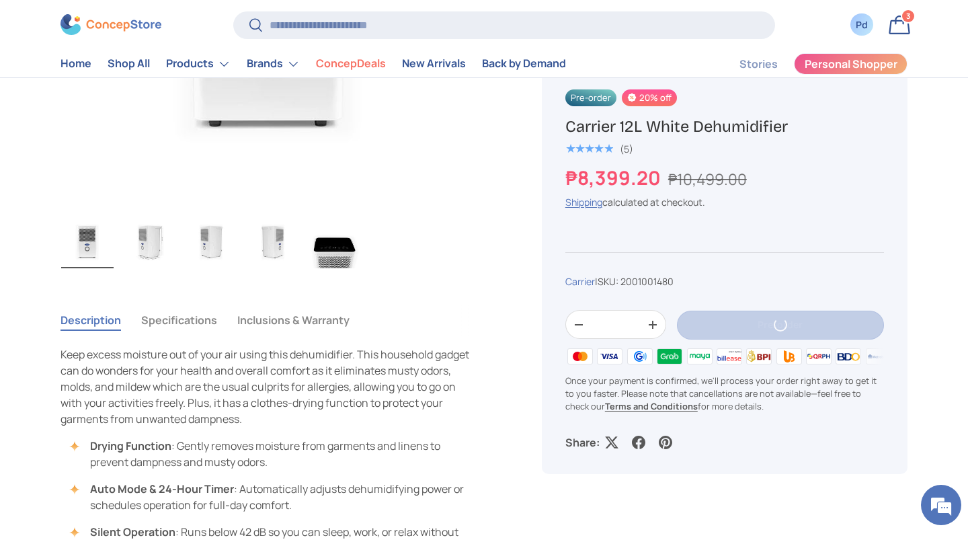
click at [904, 27] on link "Bag 3 3 items" at bounding box center [900, 25] width 30 height 30
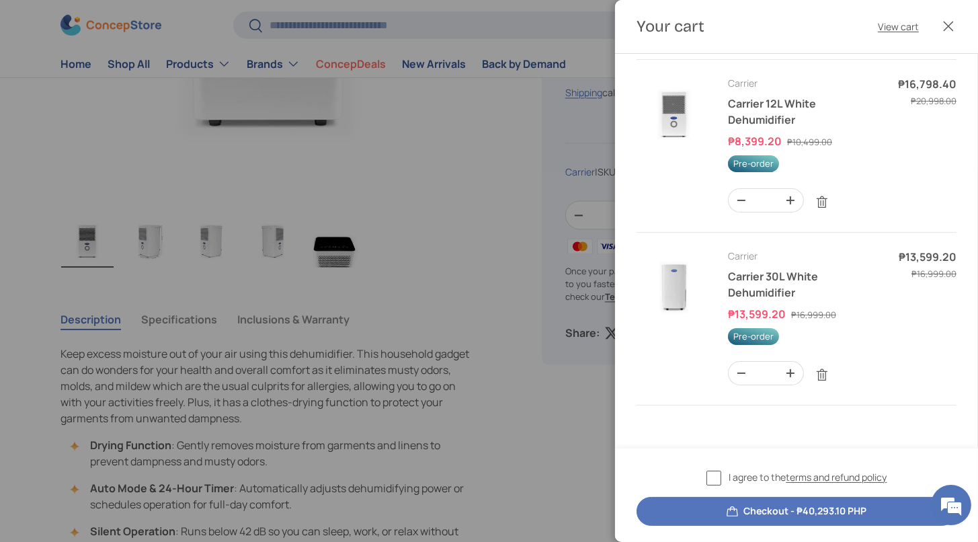
scroll to position [0, 0]
click at [752, 212] on button "-" at bounding box center [742, 200] width 26 height 23
type input "*"
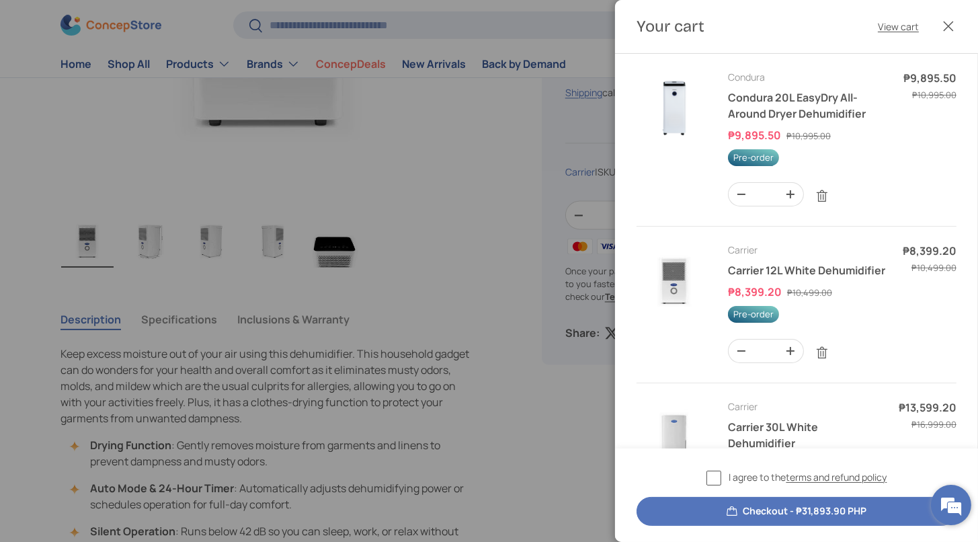
click at [951, 512] on em at bounding box center [951, 505] width 36 height 36
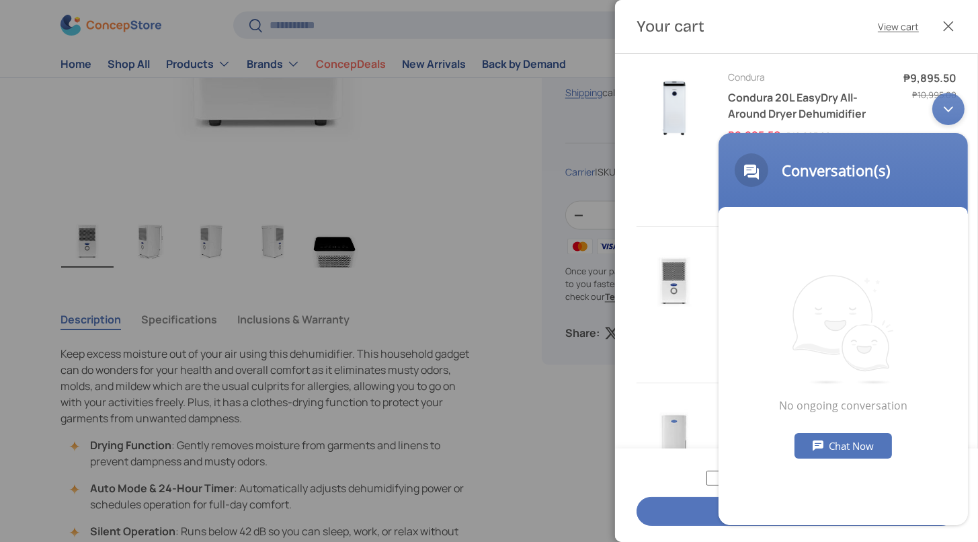
click at [865, 446] on div "Chat Now" at bounding box center [842, 445] width 97 height 26
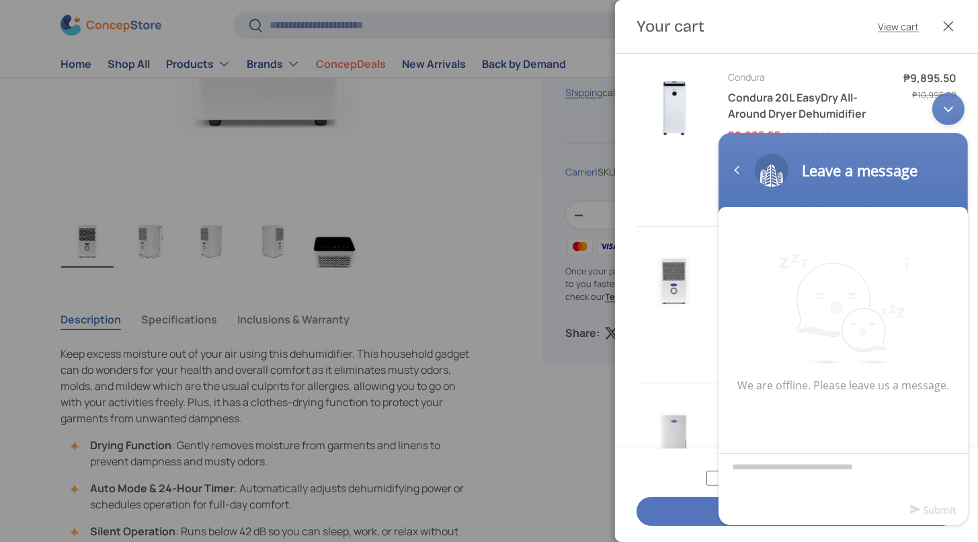
click at [949, 110] on div "Minimize live chat window" at bounding box center [948, 108] width 32 height 32
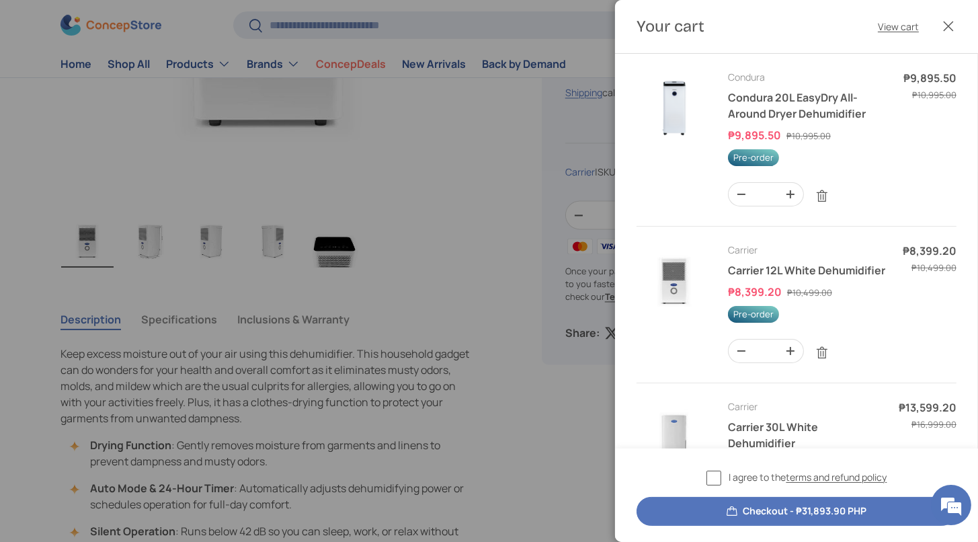
click at [941, 36] on button "Close" at bounding box center [949, 26] width 30 height 30
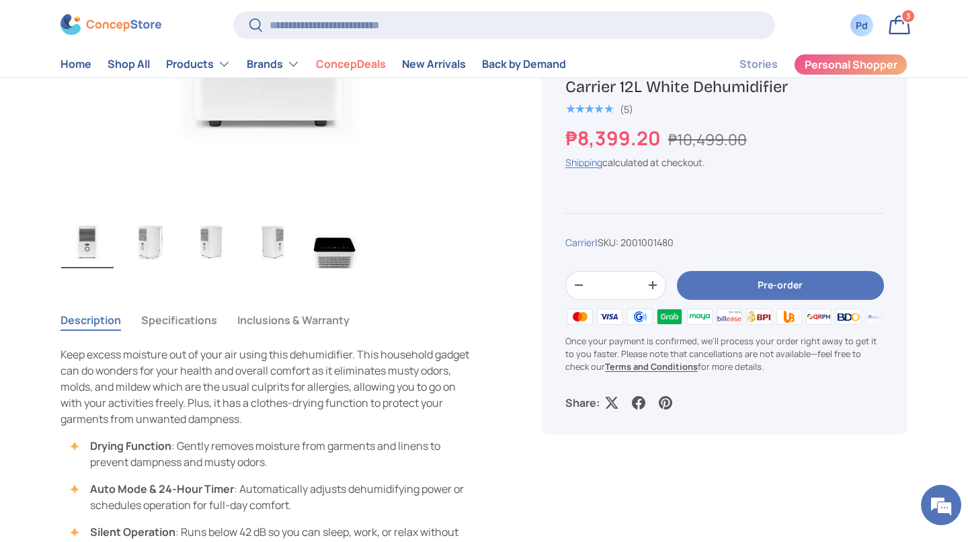
scroll to position [670, 0]
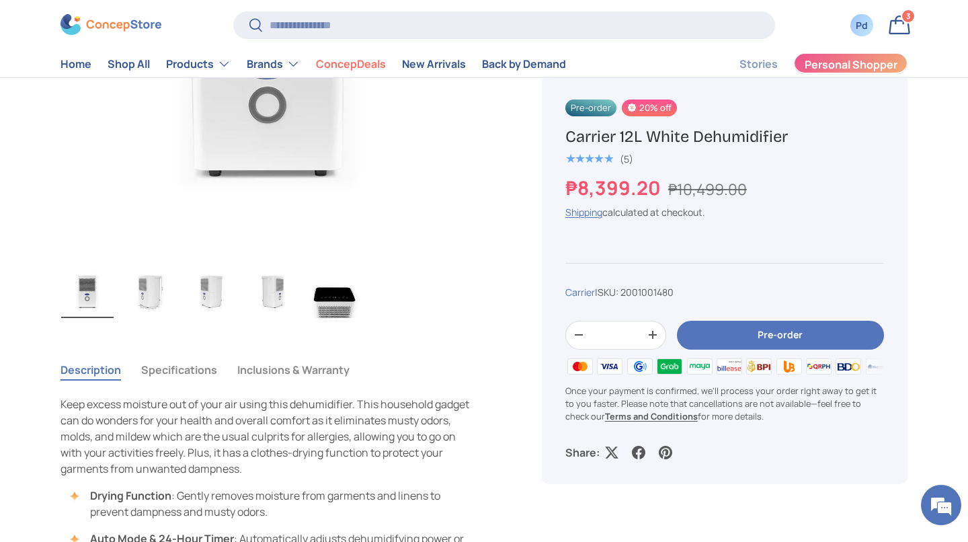
click at [820, 68] on span "Personal Shopper" at bounding box center [851, 64] width 93 height 11
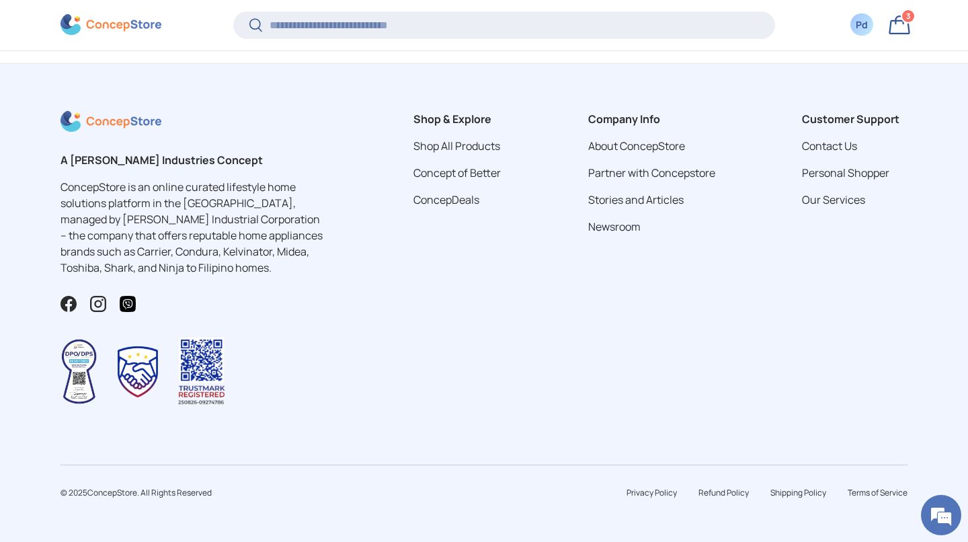
scroll to position [3567, 0]
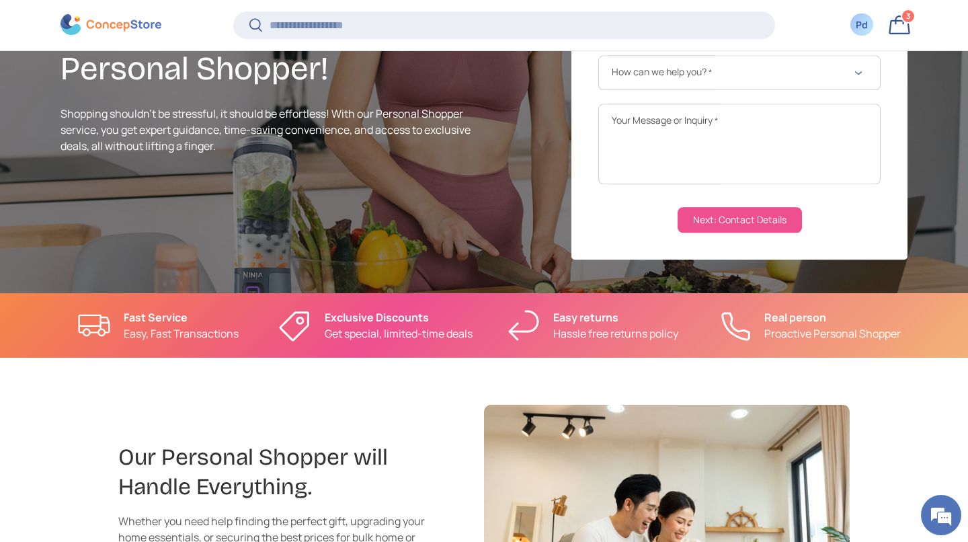
scroll to position [252, 0]
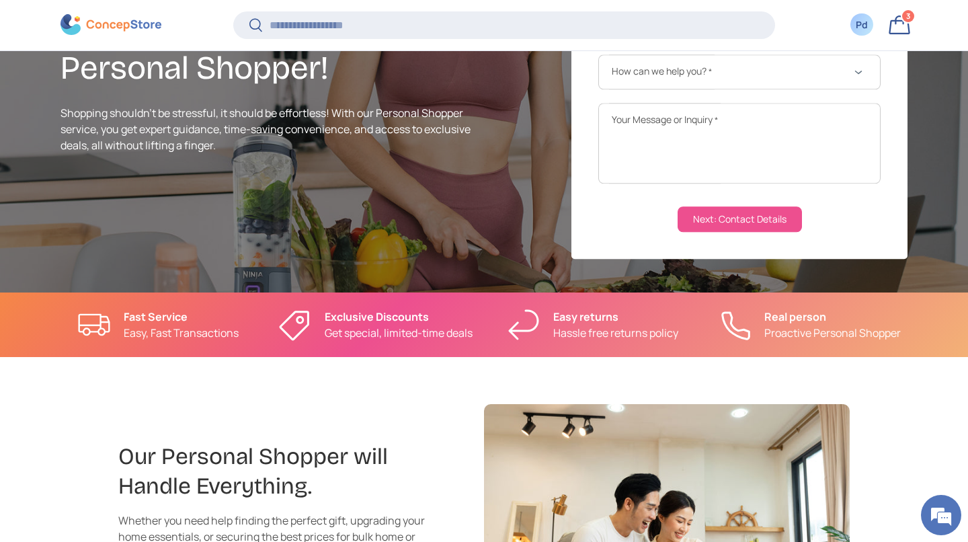
click at [775, 341] on p "Proactive Personal Shopper" at bounding box center [832, 333] width 136 height 16
click at [742, 341] on li "Real person Proactive Personal Shopper" at bounding box center [810, 325] width 196 height 32
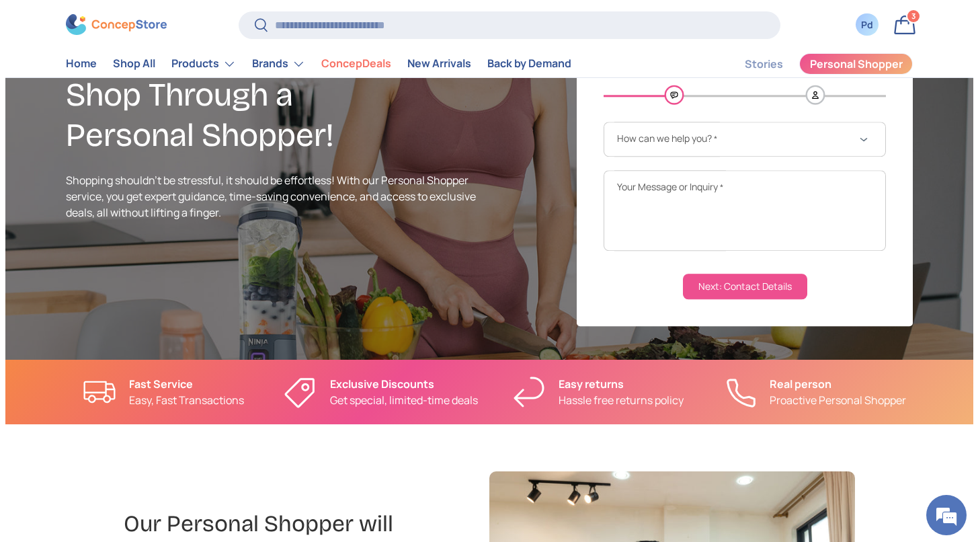
scroll to position [0, 0]
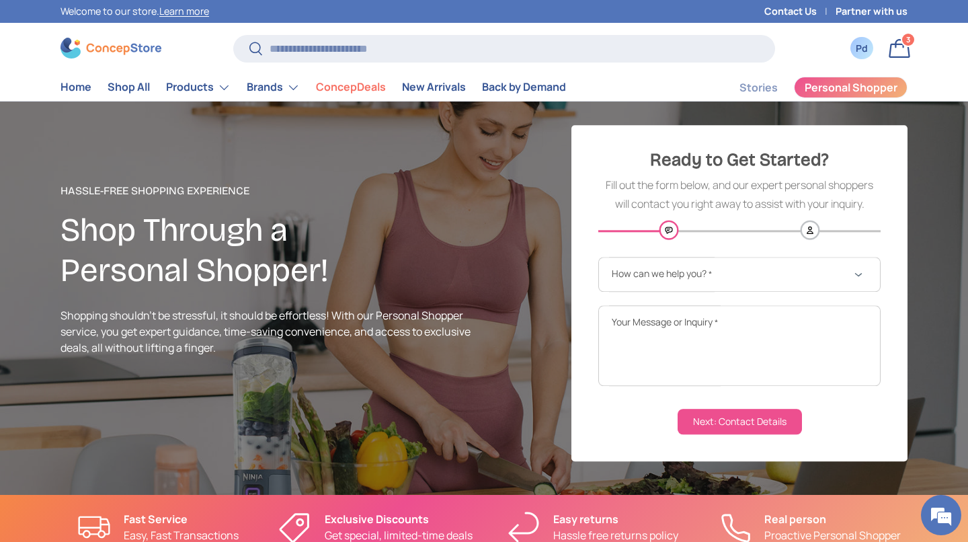
click at [900, 56] on link "Bag 3 3 items" at bounding box center [900, 49] width 30 height 30
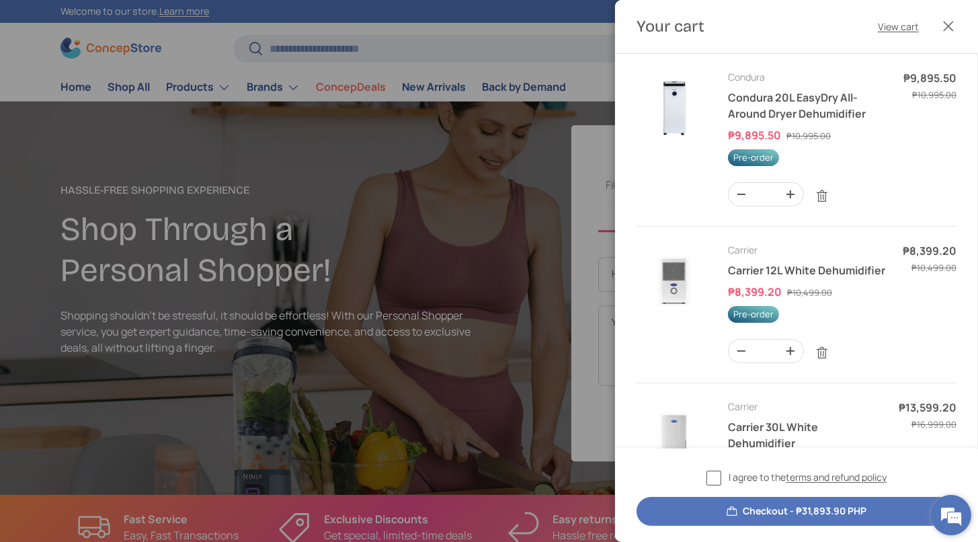
click at [951, 522] on em at bounding box center [951, 515] width 36 height 36
